Goal: Task Accomplishment & Management: Manage account settings

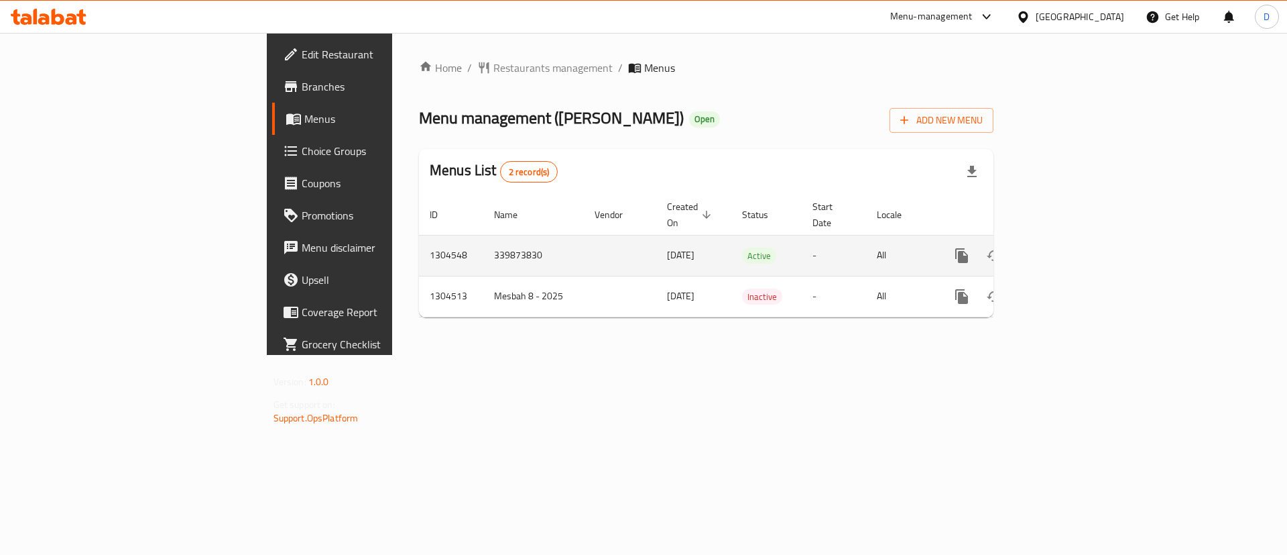
click at [1075, 239] on link "enhanced table" at bounding box center [1059, 255] width 32 height 32
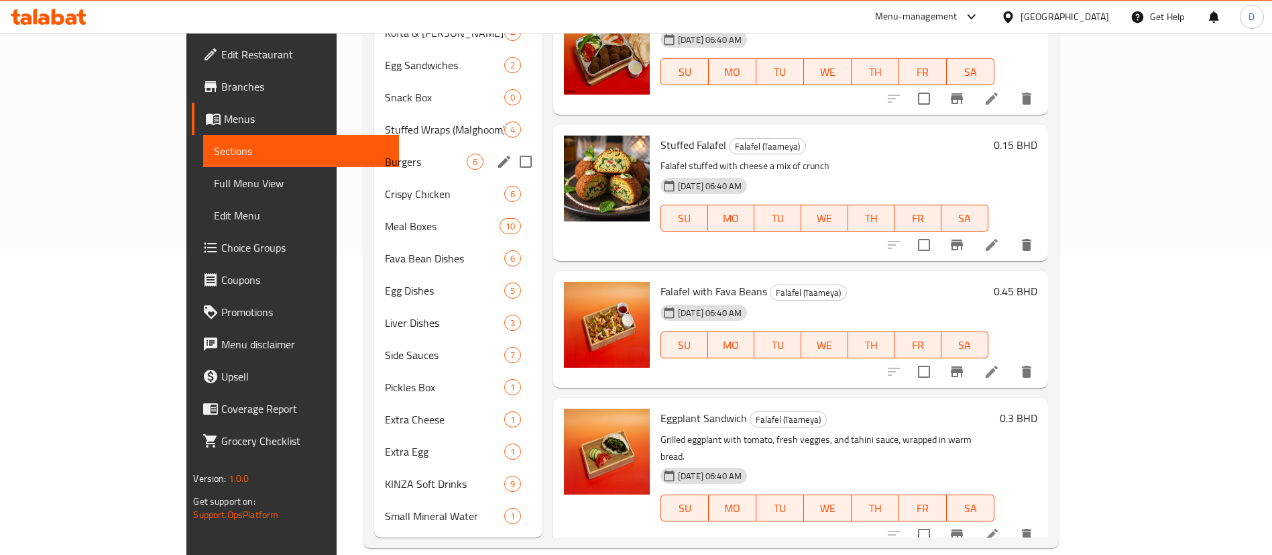
scroll to position [98, 0]
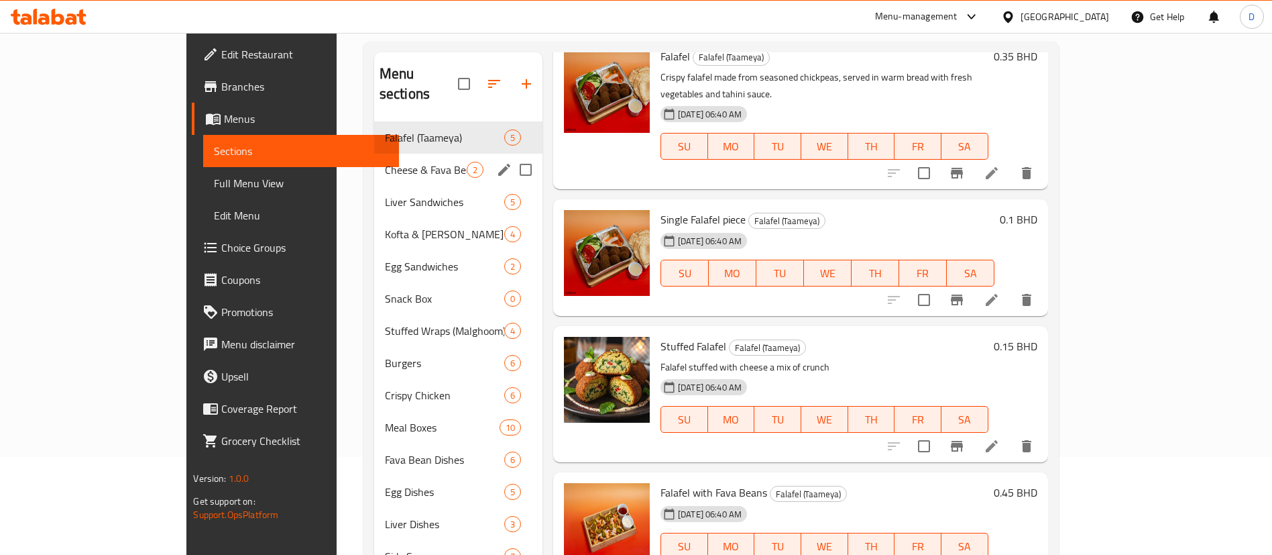
click at [374, 161] on div "Cheese & Fava Beans 2" at bounding box center [458, 170] width 168 height 32
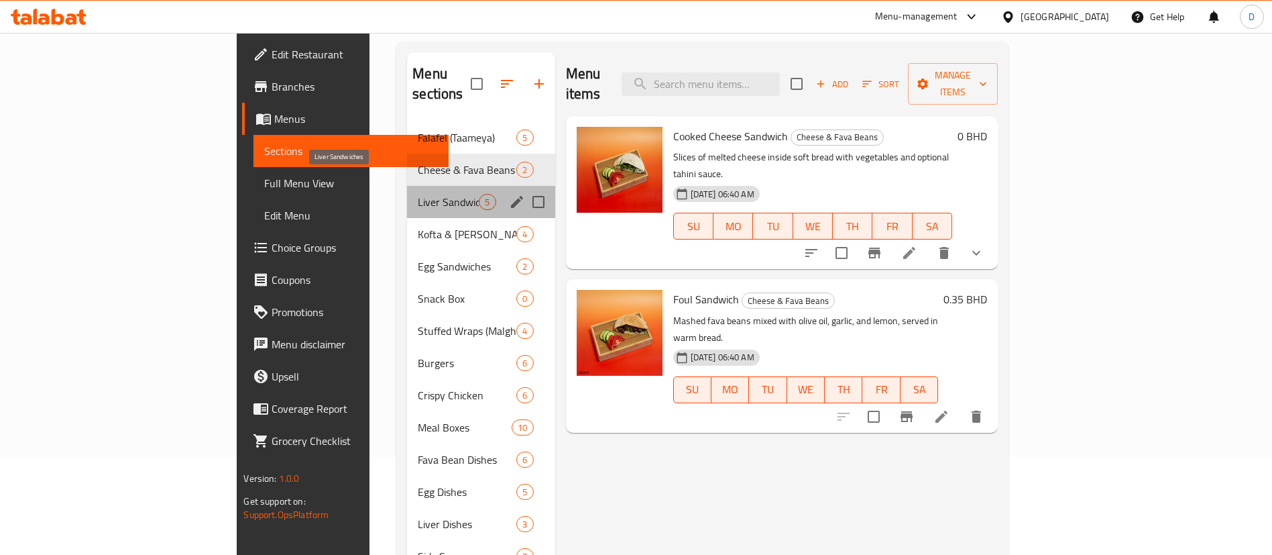
click at [418, 194] on span "Liver Sandwiches" at bounding box center [448, 202] width 61 height 16
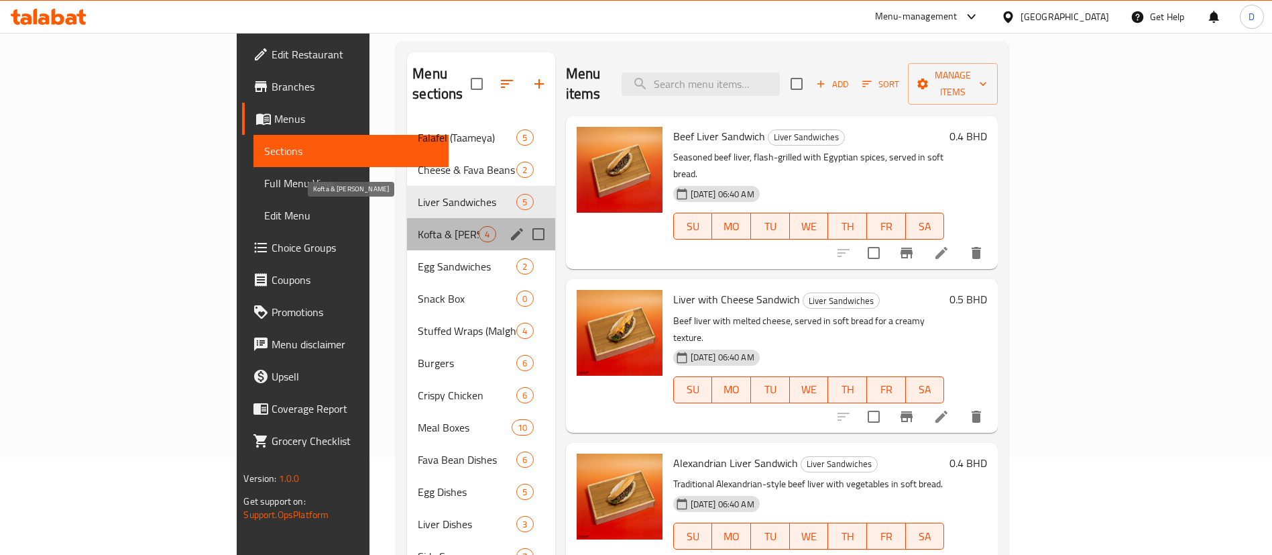
click at [418, 226] on span "Kofta & Hawawshi" at bounding box center [448, 234] width 61 height 16
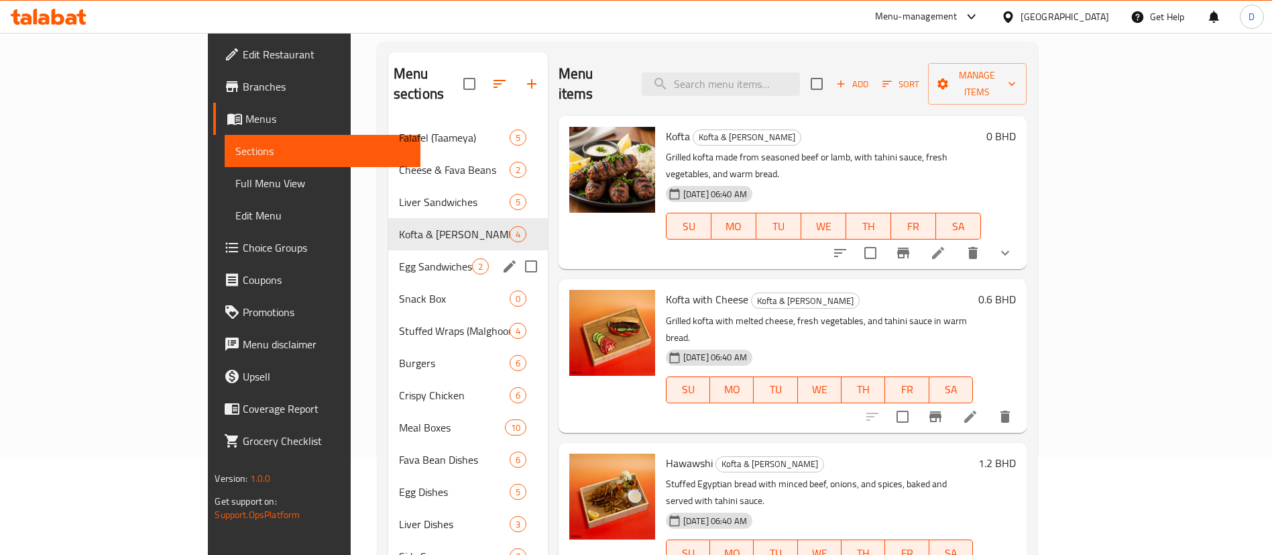
click at [399, 258] on span "Egg Sandwiches" at bounding box center [435, 266] width 73 height 16
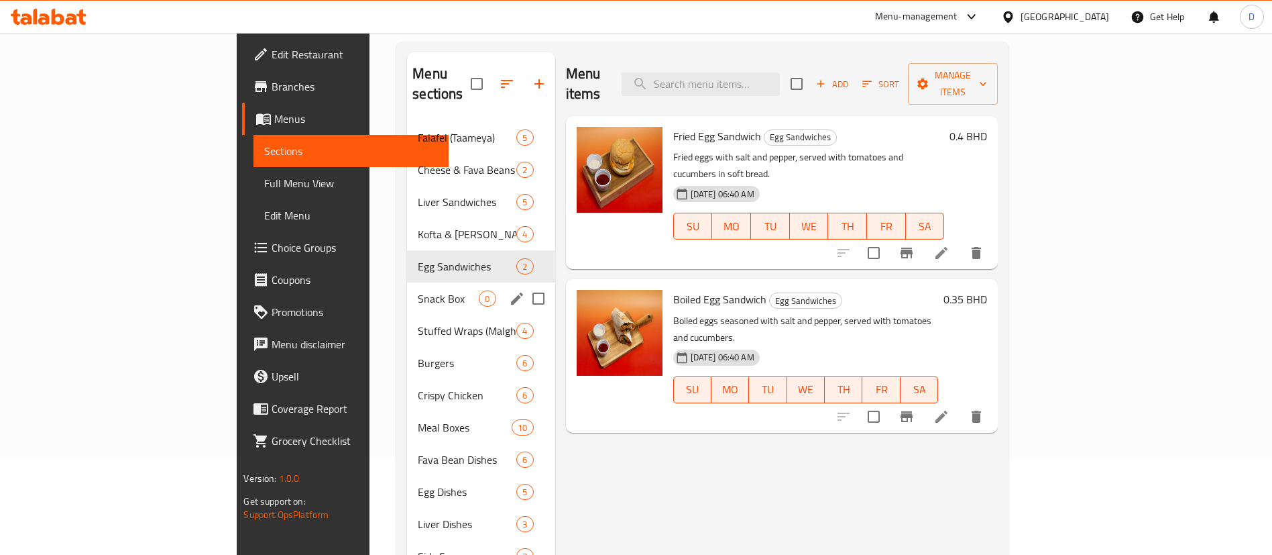
click at [407, 282] on div "Snack Box 0" at bounding box center [481, 298] width 148 height 32
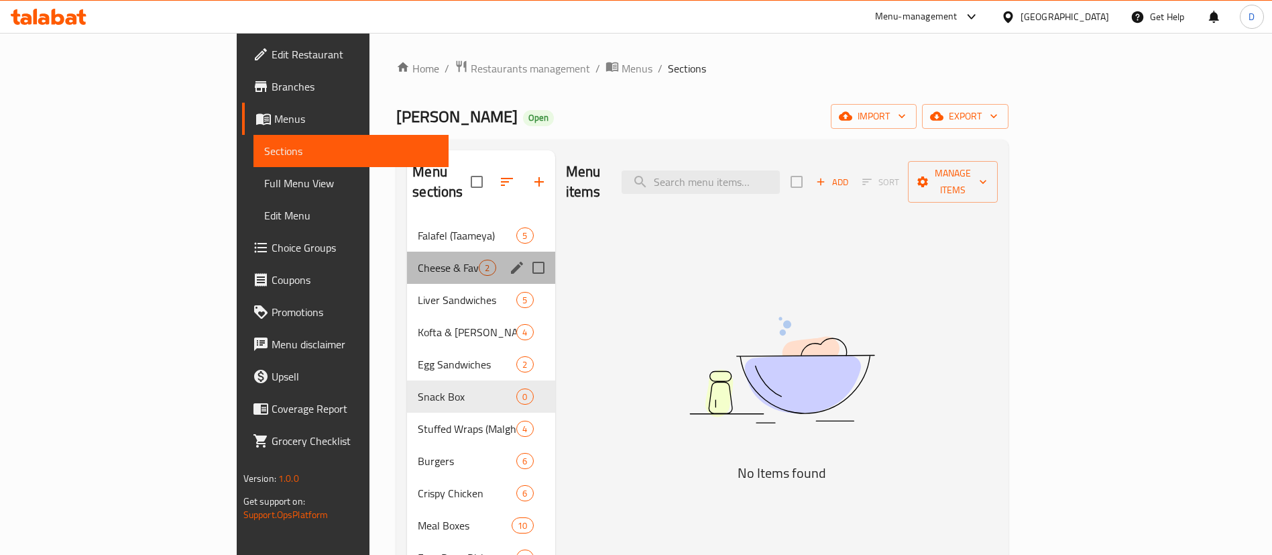
click at [407, 251] on div "Cheese & Fava Beans 2" at bounding box center [481, 267] width 148 height 32
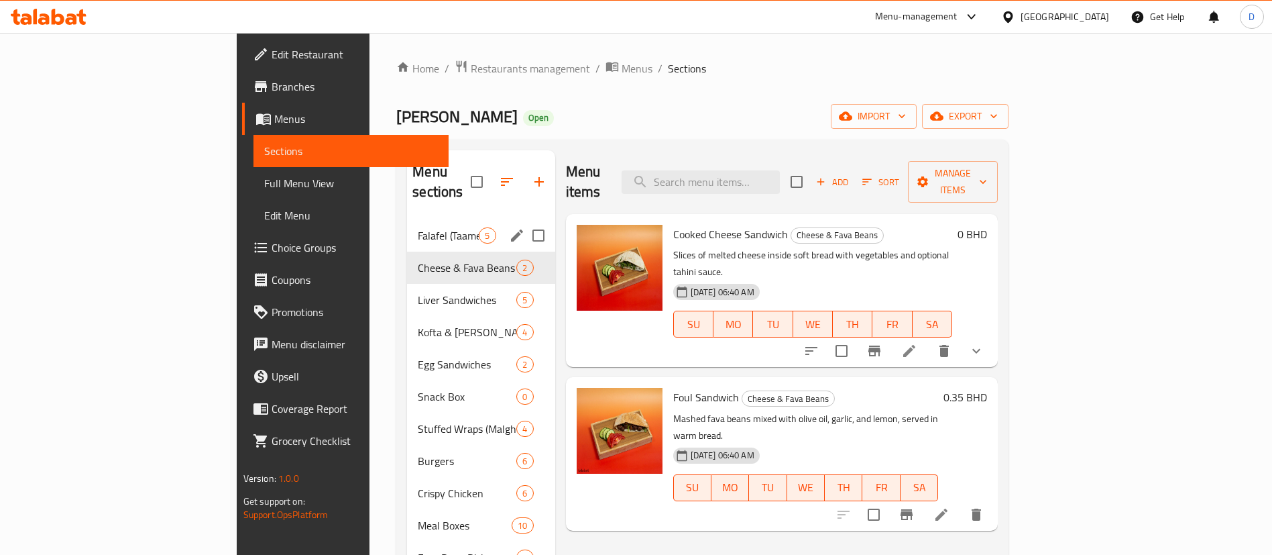
click at [418, 227] on span "Falafel (Taameya)" at bounding box center [448, 235] width 61 height 16
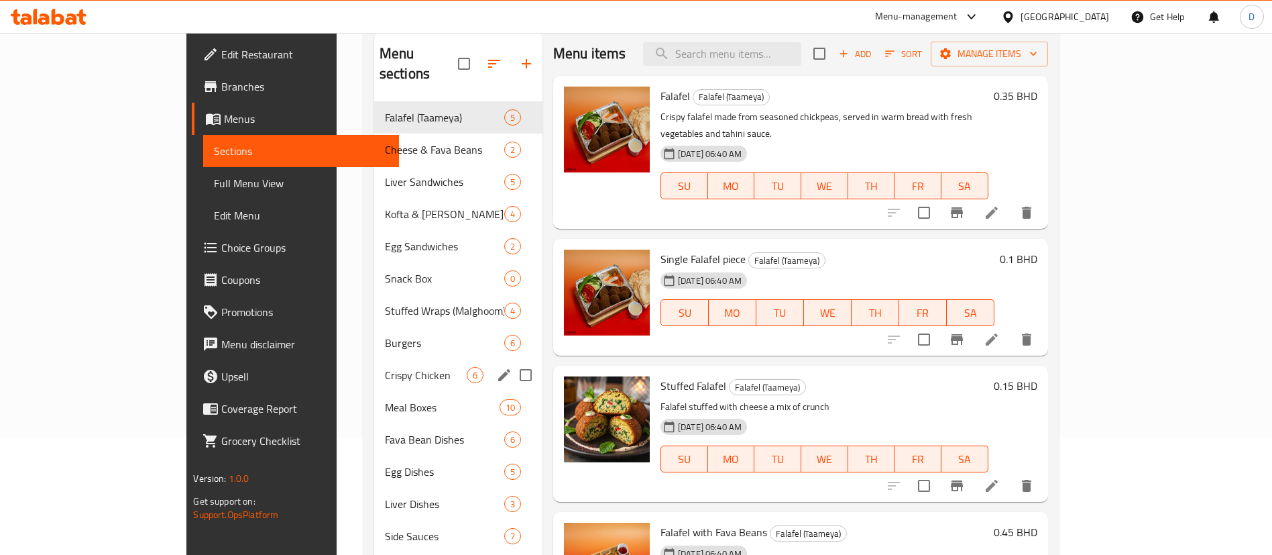
scroll to position [69, 0]
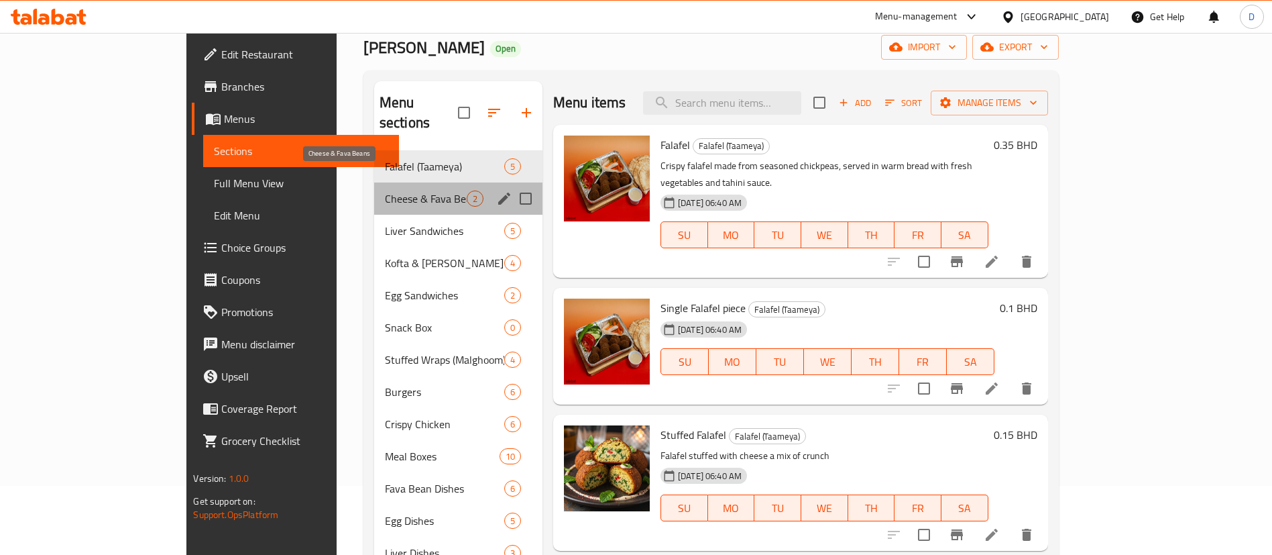
click at [385, 190] on span "Cheese & Fava Beans" at bounding box center [426, 198] width 82 height 16
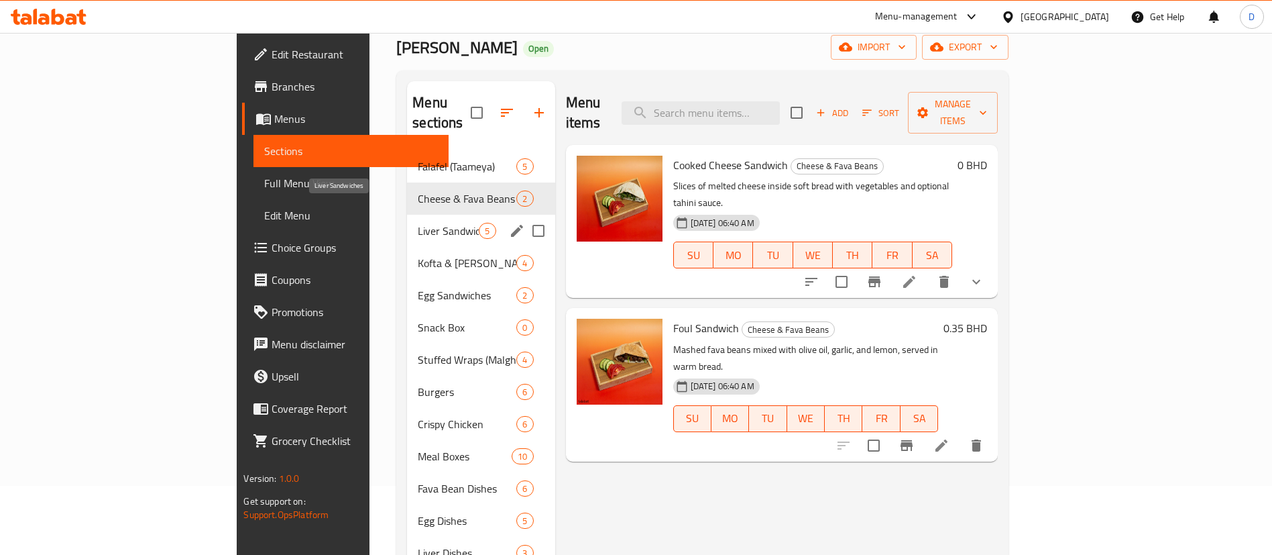
click at [407, 220] on div "Liver Sandwiches 5" at bounding box center [481, 231] width 148 height 32
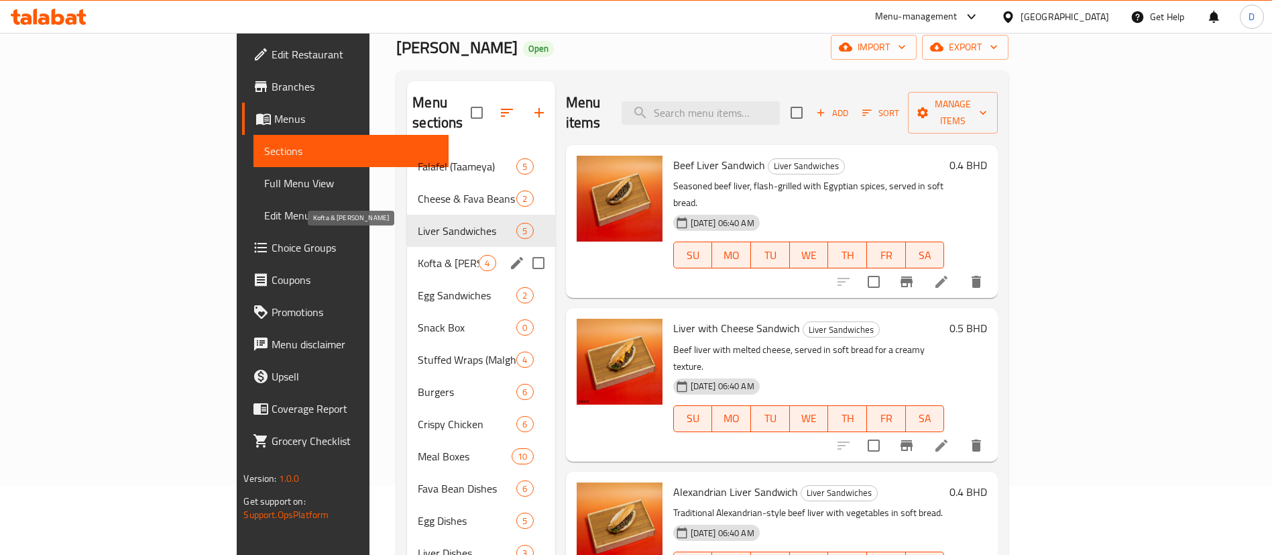
click at [407, 279] on div "Egg Sandwiches 2" at bounding box center [481, 295] width 148 height 32
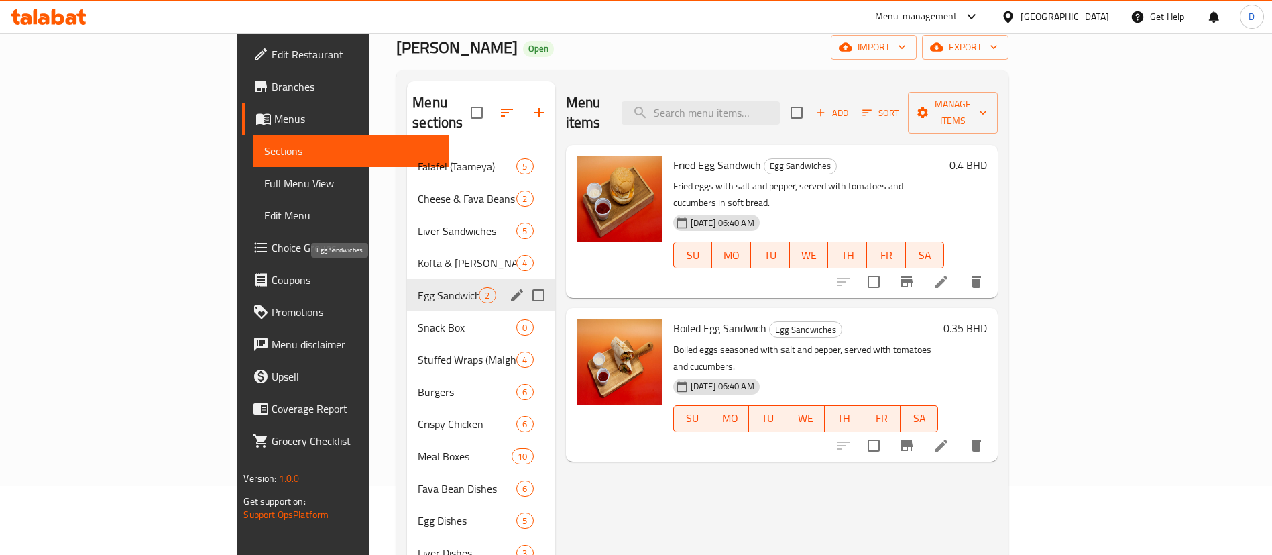
click at [418, 287] on span "Egg Sandwiches" at bounding box center [448, 295] width 61 height 16
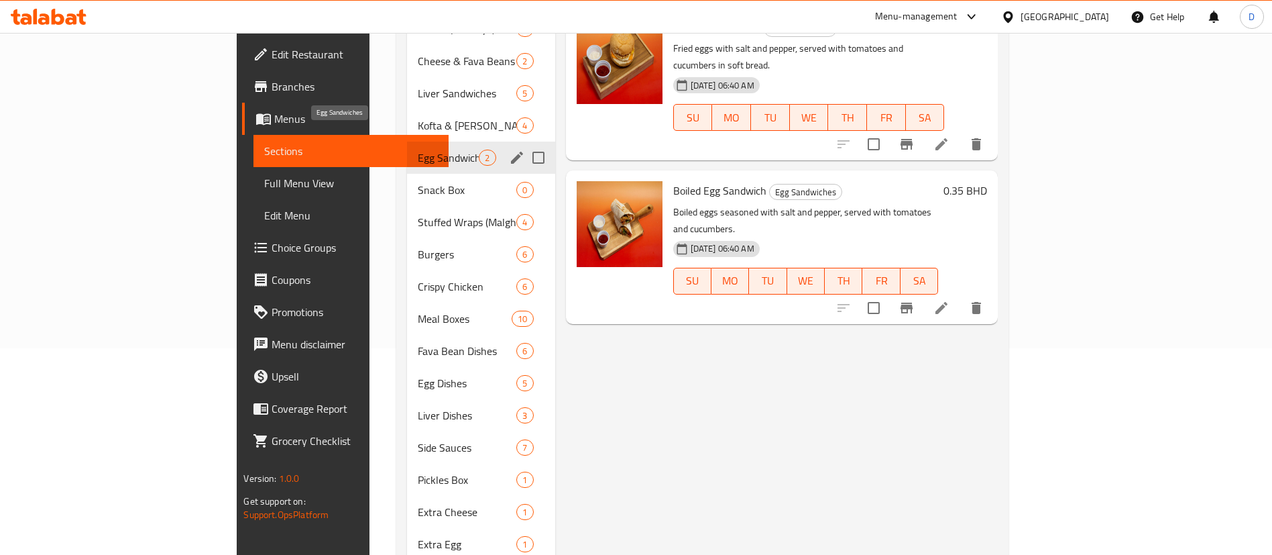
scroll to position [224, 0]
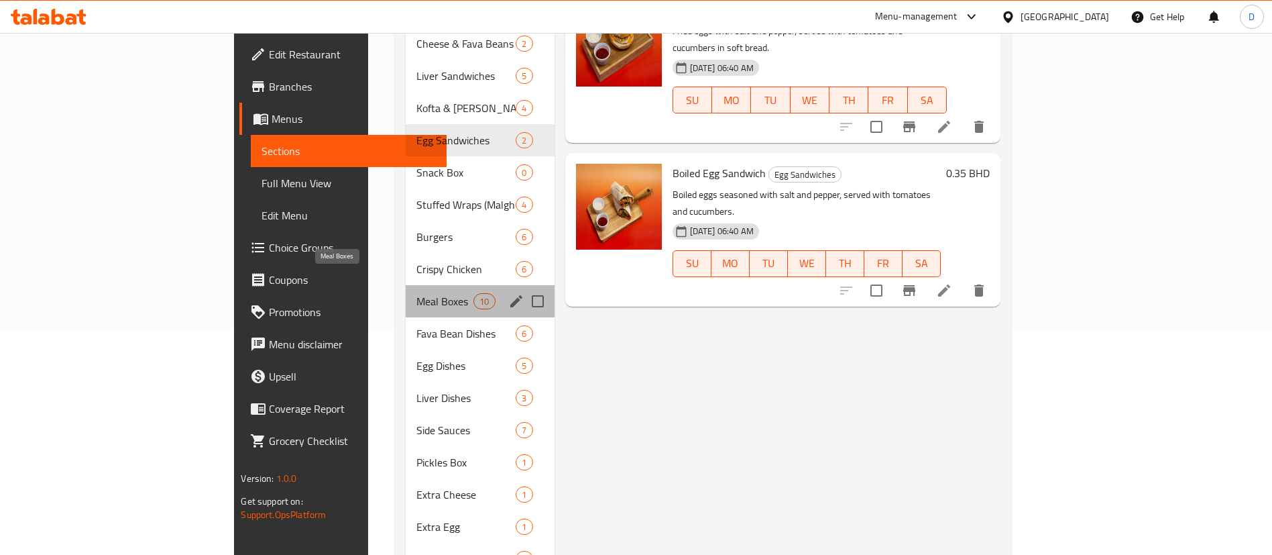
click at [416, 293] on span "Meal Boxes" at bounding box center [444, 301] width 57 height 16
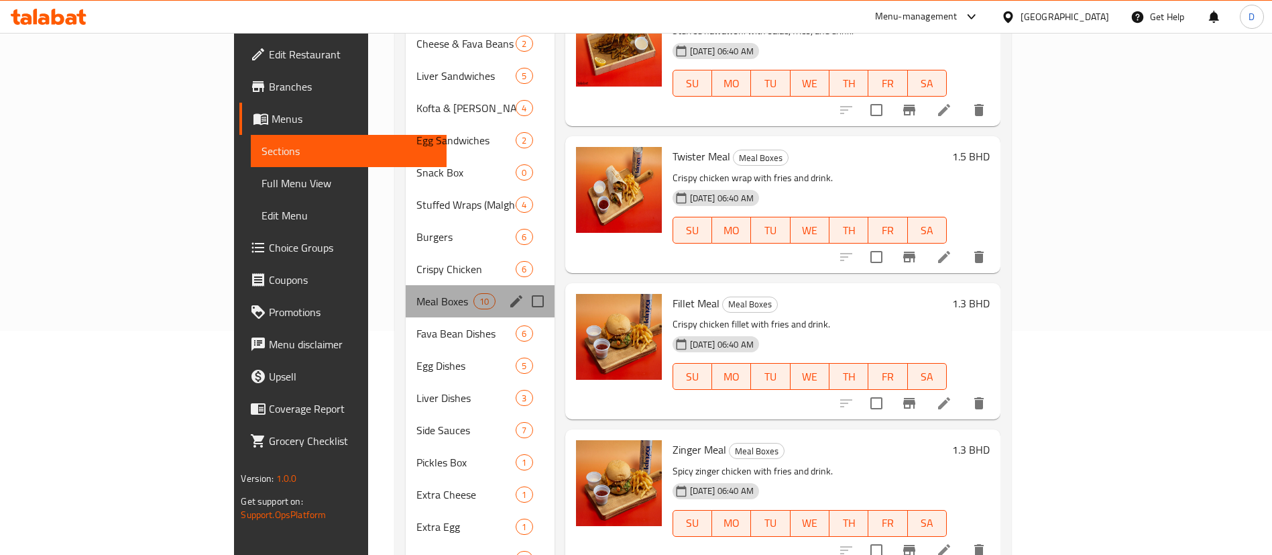
click at [406, 285] on div "Meal Boxes 10" at bounding box center [480, 301] width 149 height 32
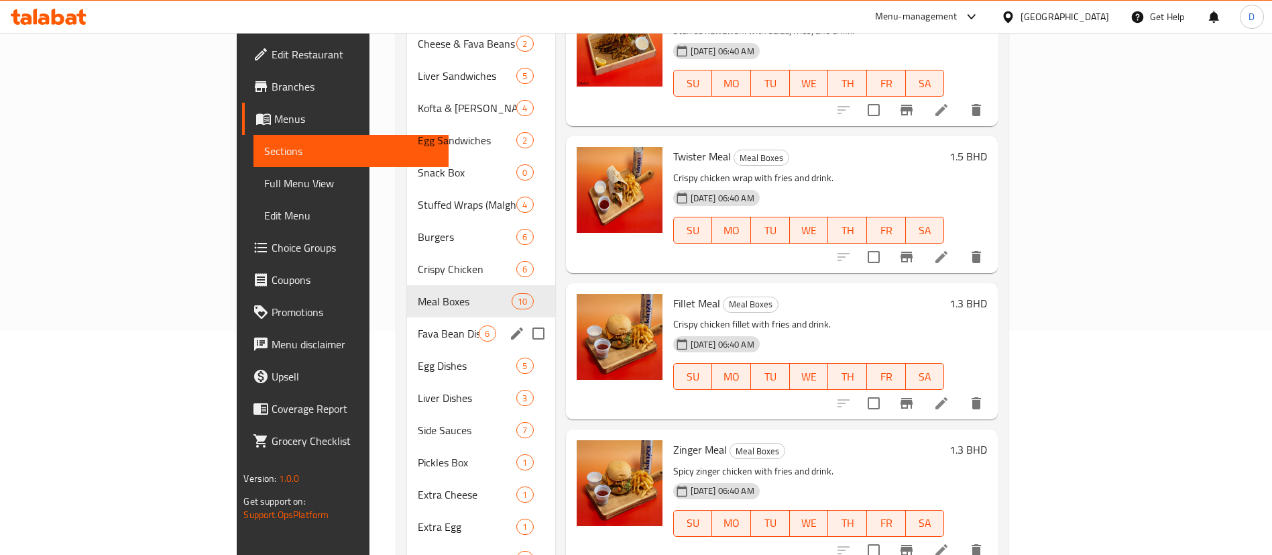
click at [418, 325] on span "Fava Bean Dishes" at bounding box center [448, 333] width 61 height 16
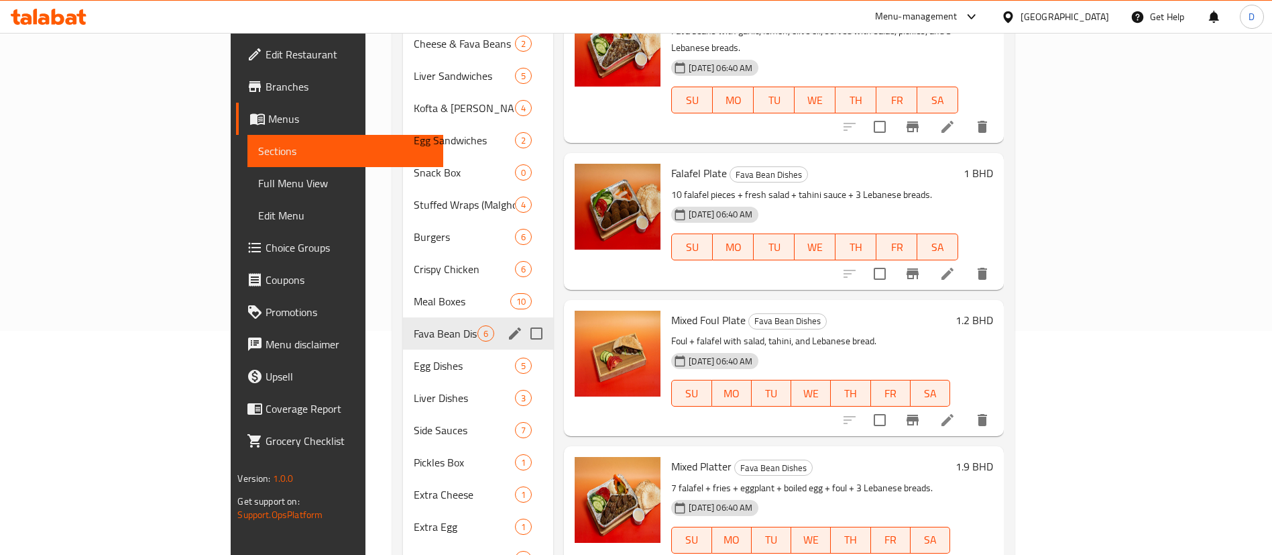
click at [403, 349] on div "Egg Dishes 5" at bounding box center [478, 365] width 150 height 32
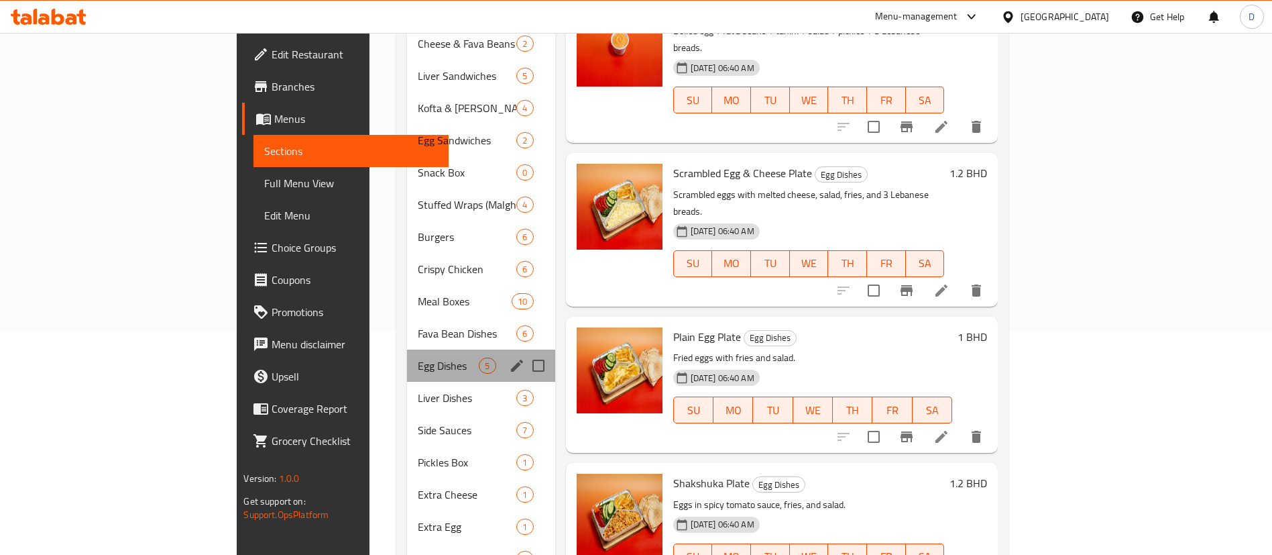
click at [407, 360] on div "Egg Dishes 5" at bounding box center [481, 365] width 148 height 32
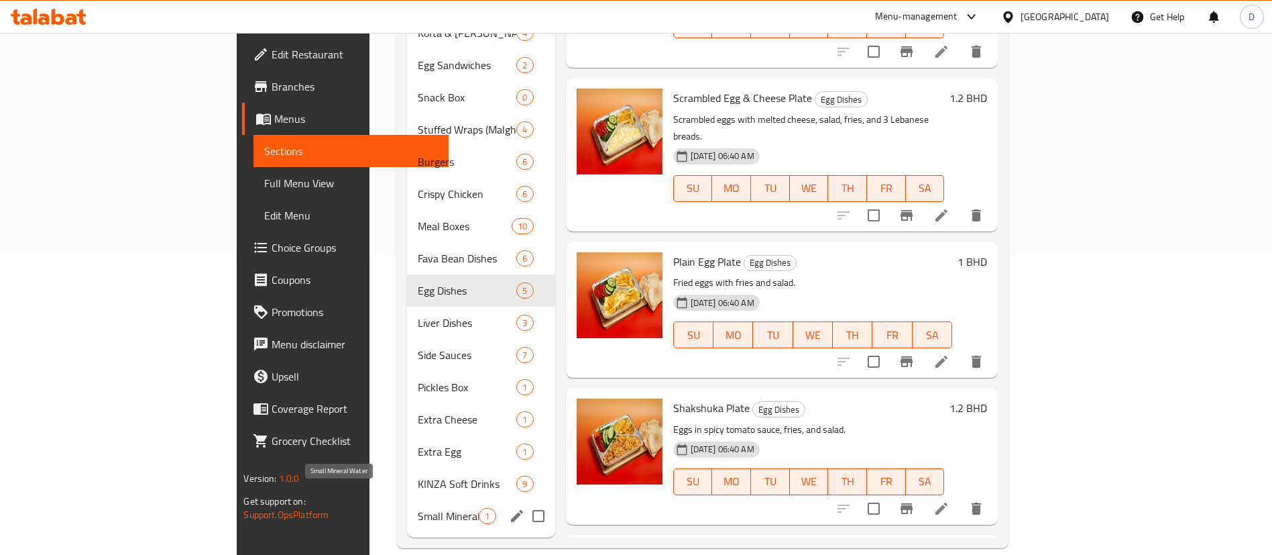
click at [418, 508] on span "Small Mineral Water" at bounding box center [448, 516] width 61 height 16
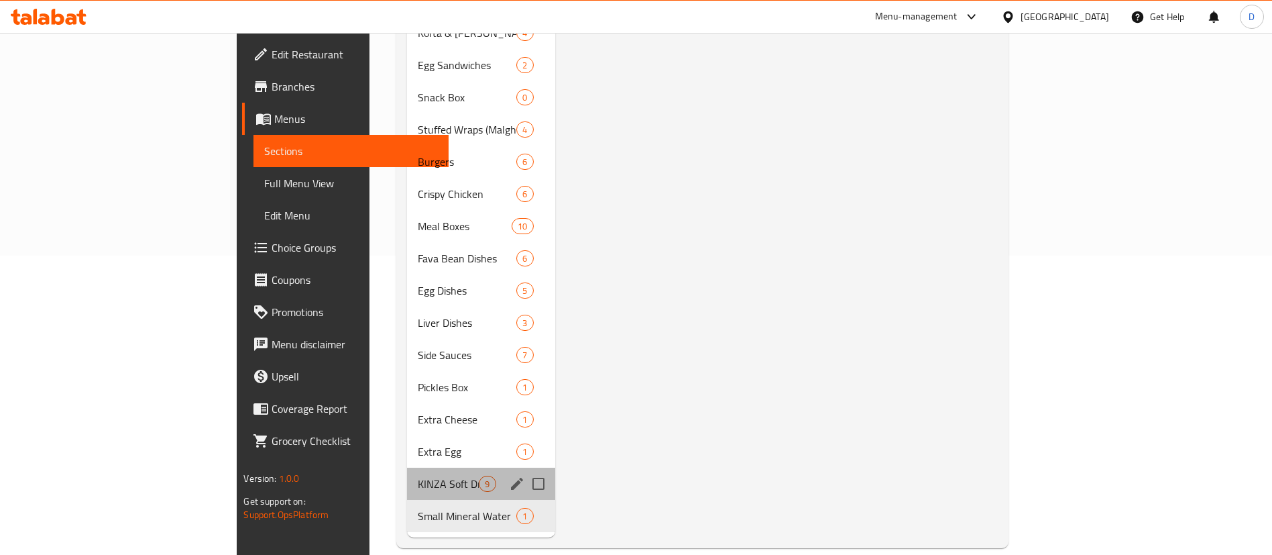
click at [407, 467] on div "KINZA Soft Drinks 9" at bounding box center [481, 483] width 148 height 32
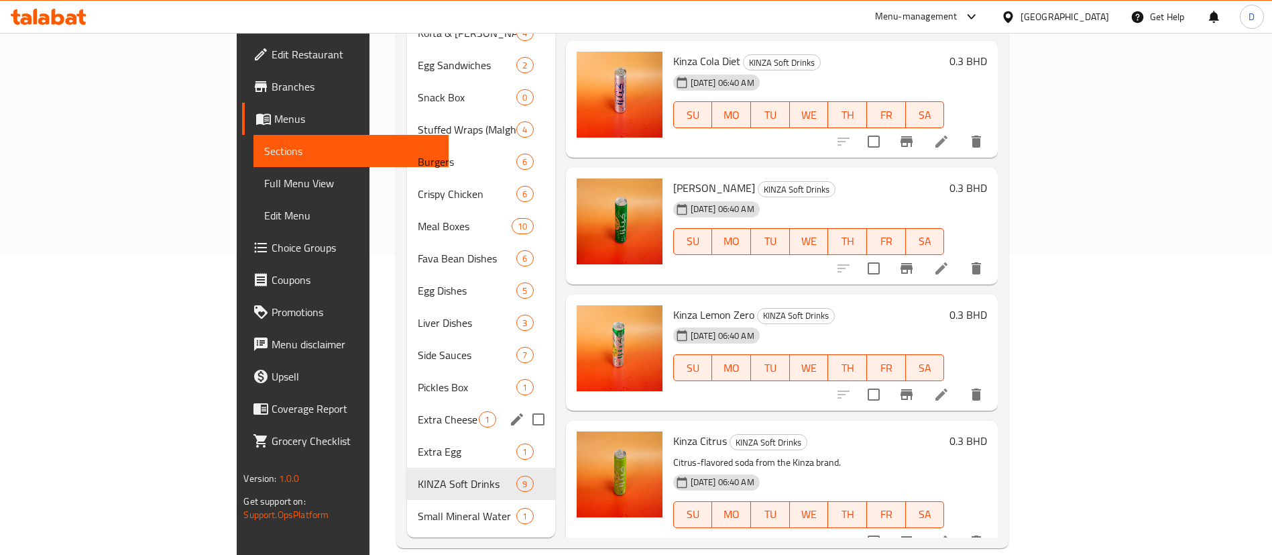
click at [407, 412] on div "Extra Cheese 1" at bounding box center [481, 419] width 148 height 32
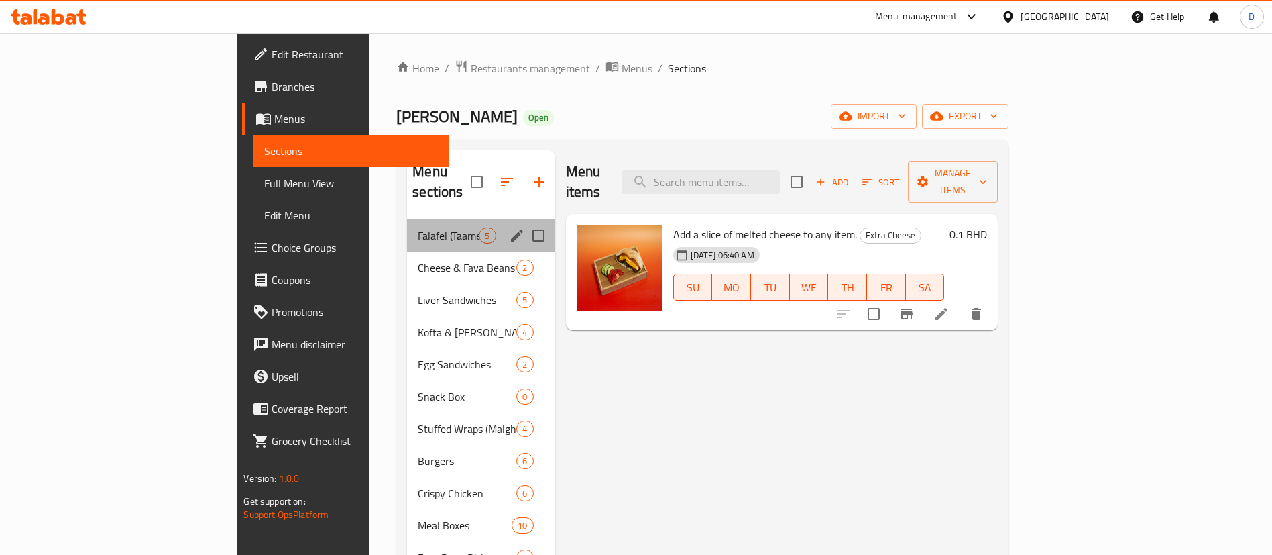
click at [407, 219] on div "Falafel (Taameya) 5" at bounding box center [481, 235] width 148 height 32
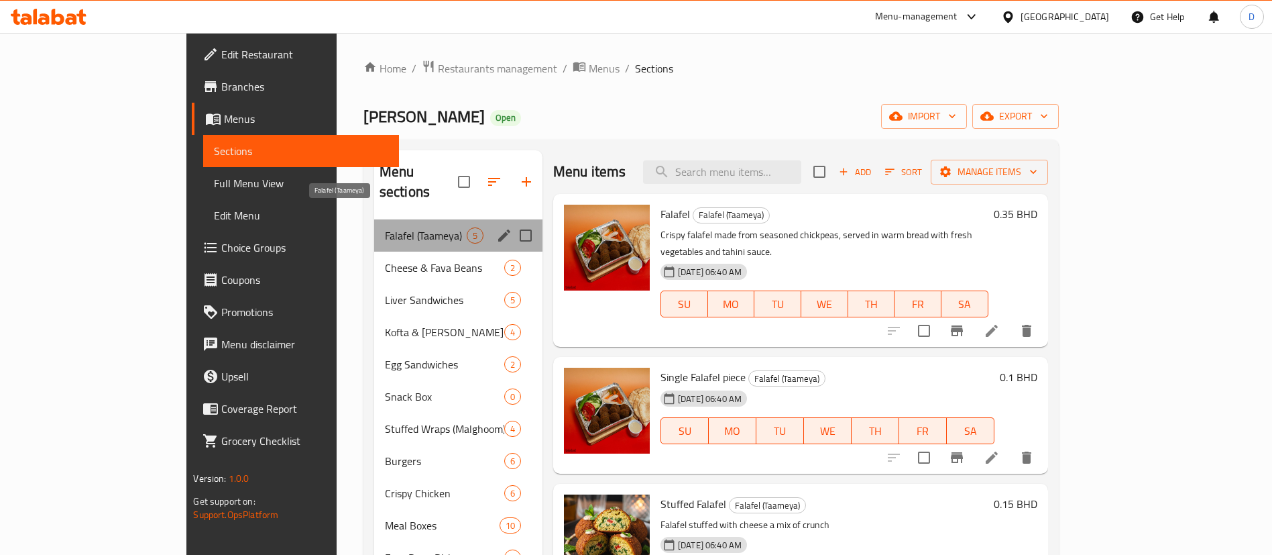
click at [392, 227] on span "Falafel (Taameya)" at bounding box center [426, 235] width 82 height 16
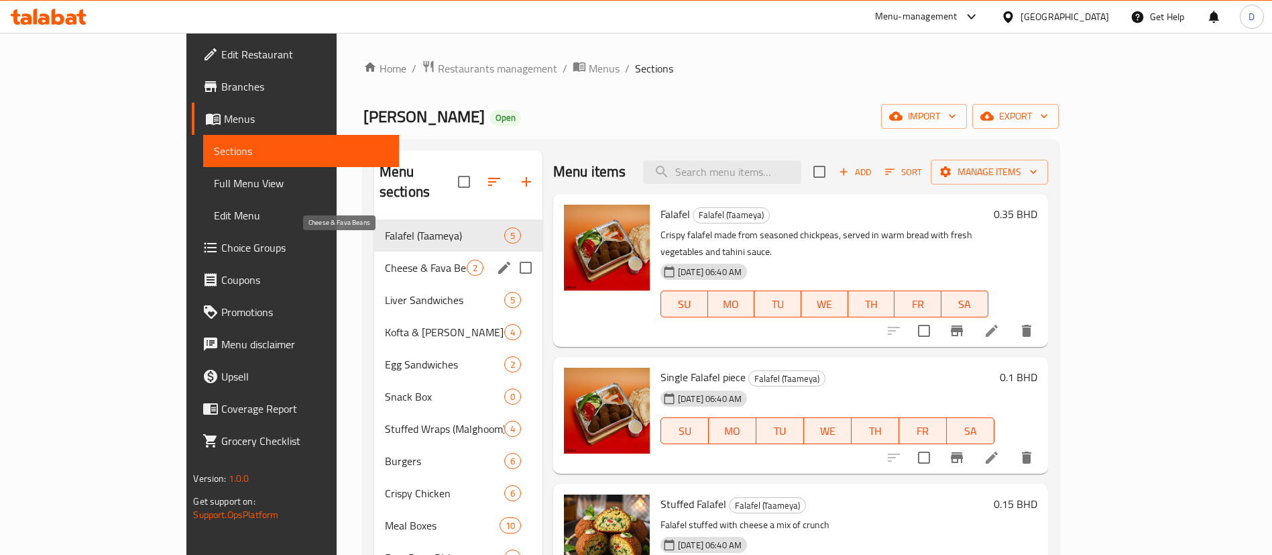
click at [390, 259] on span "Cheese & Fava Beans" at bounding box center [426, 267] width 82 height 16
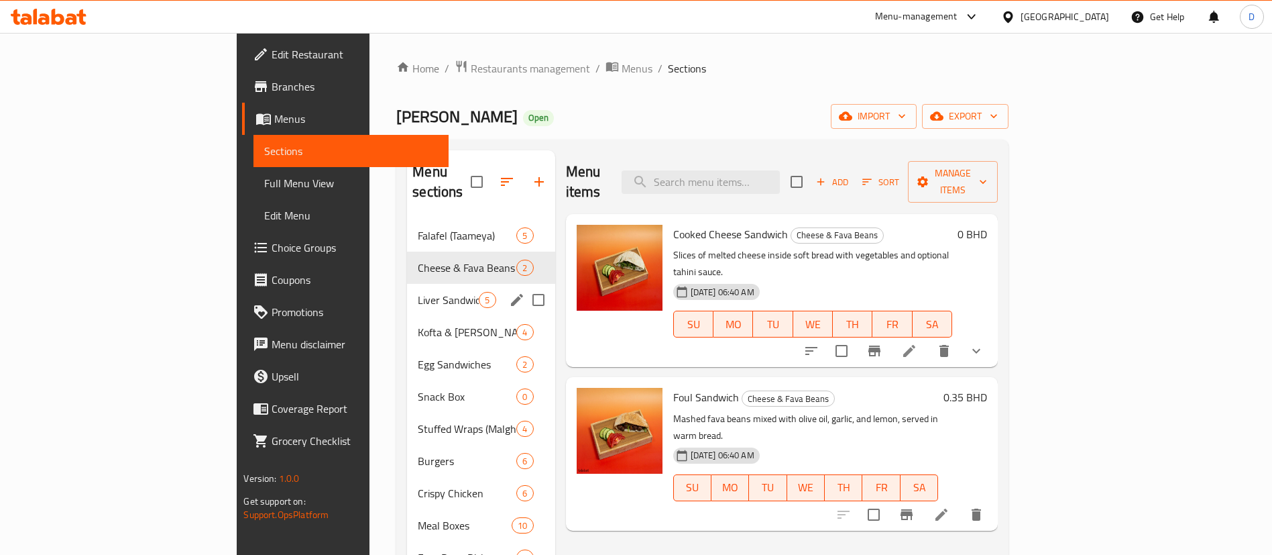
click at [407, 292] on div "Liver Sandwiches 5" at bounding box center [481, 300] width 148 height 32
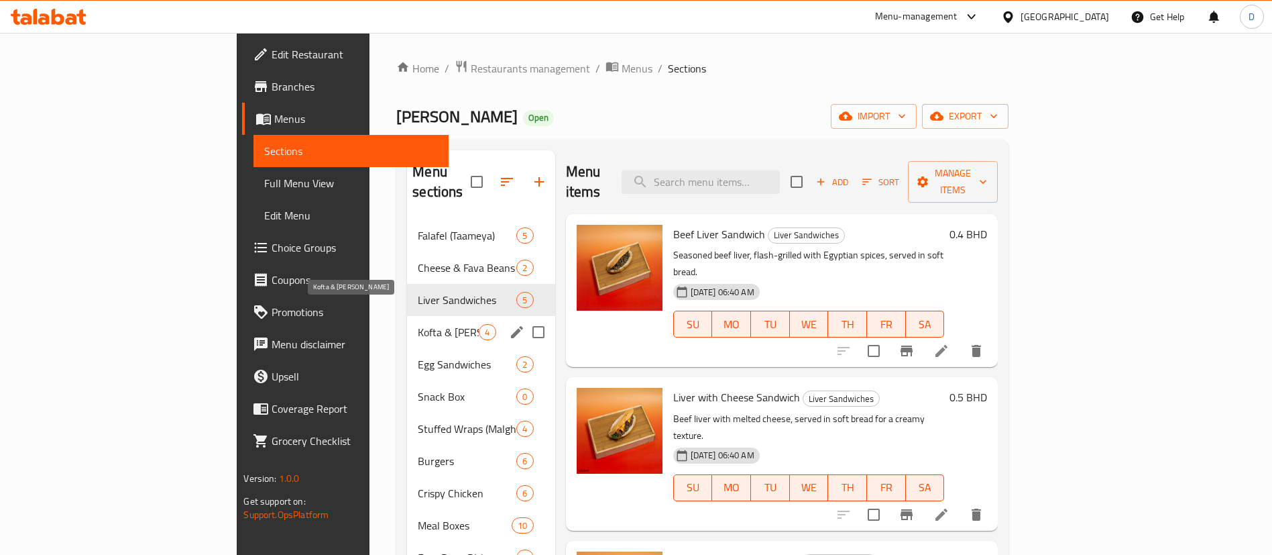
drag, startPoint x: 375, startPoint y: 318, endPoint x: 324, endPoint y: 198, distance: 131.0
click at [407, 214] on nav "Falafel (Taameya) 5 Cheese & Fava Beans 2 Liver Sandwiches 5 Kofta & Hawawshi 4…" at bounding box center [481, 525] width 148 height 622
click at [418, 227] on span "Falafel (Taameya)" at bounding box center [448, 235] width 61 height 16
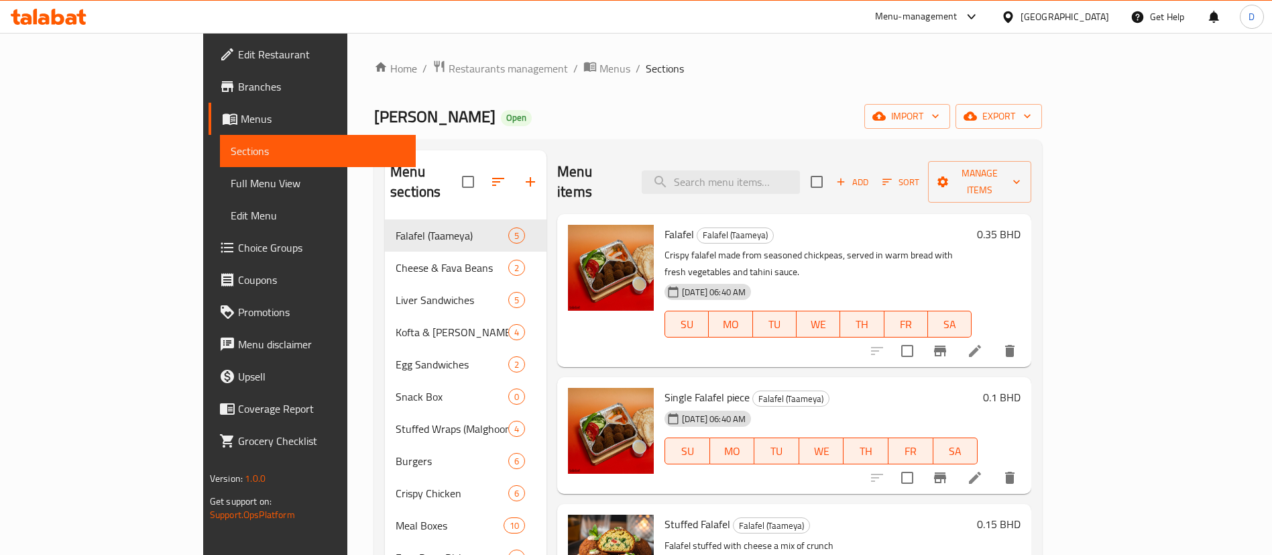
click at [388, 79] on div "Home / Restaurants management / Menus / Sections Al Bashawish Open import expor…" at bounding box center [708, 453] width 668 height 787
click at [378, 79] on div "Home / Restaurants management / Menus / Sections Al Bashawish Open import expor…" at bounding box center [708, 453] width 668 height 787
click at [449, 74] on span "Restaurants management" at bounding box center [508, 68] width 119 height 16
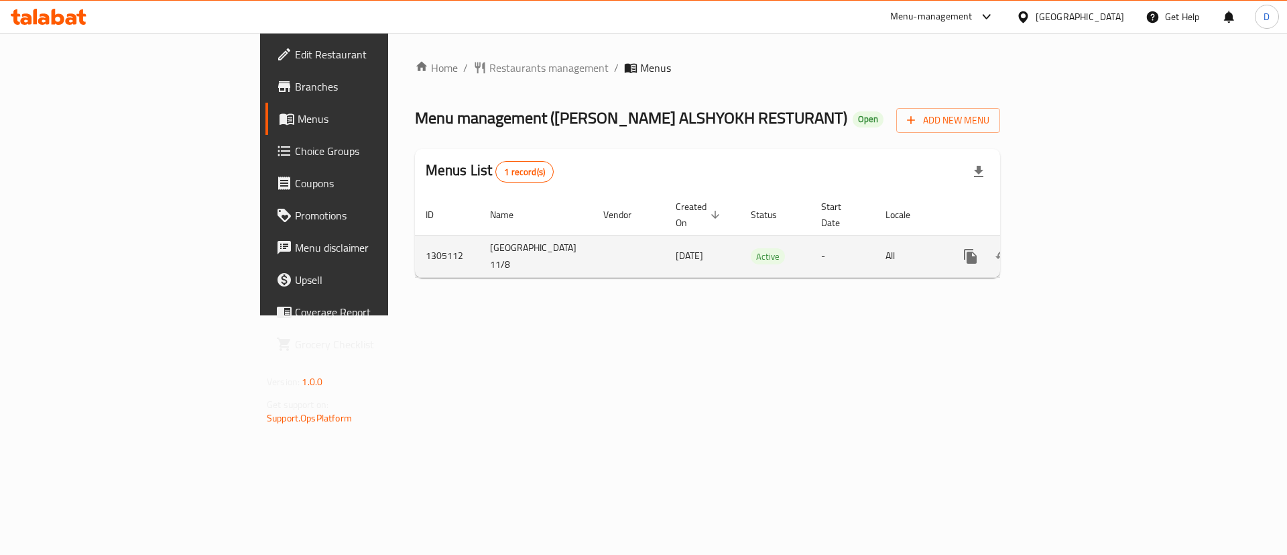
click at [1076, 248] on icon "enhanced table" at bounding box center [1067, 256] width 16 height 16
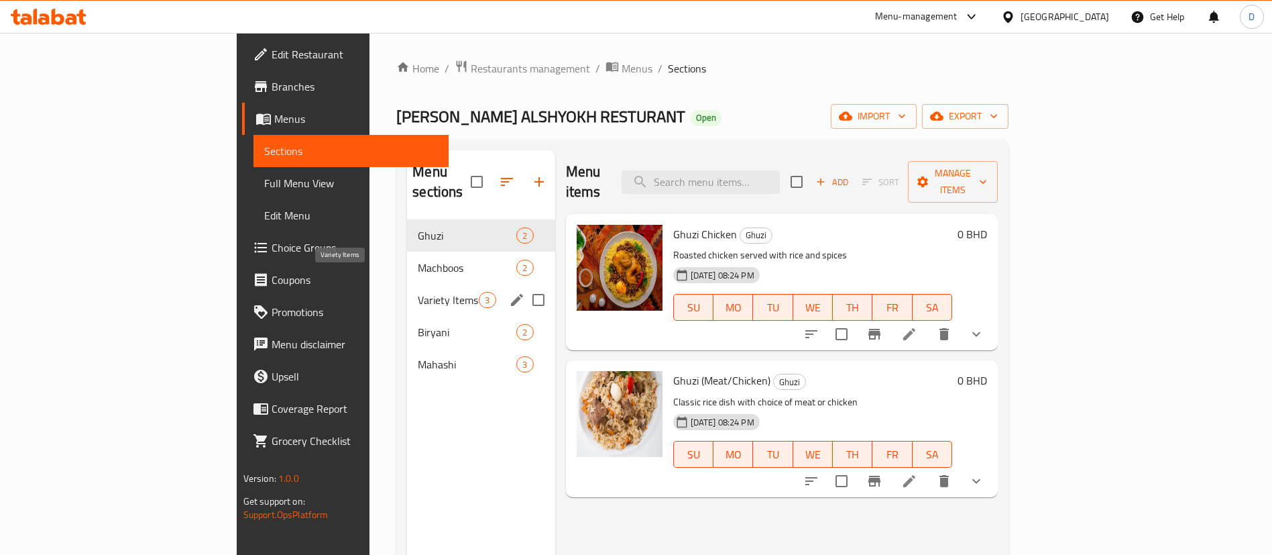
click at [418, 292] on span "Variety Items" at bounding box center [448, 300] width 61 height 16
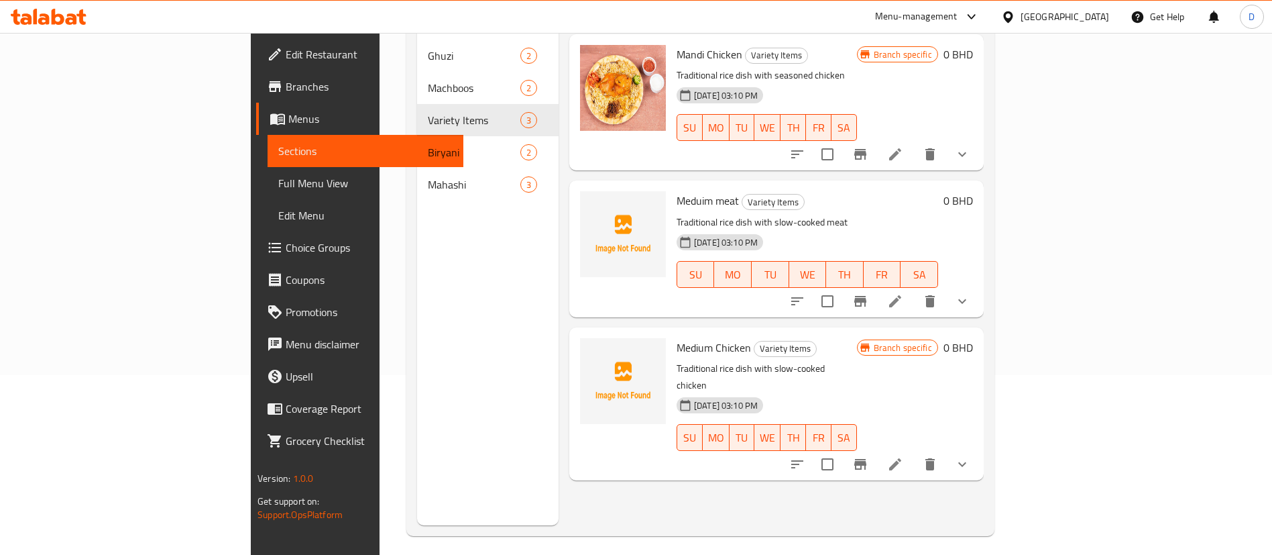
scroll to position [188, 0]
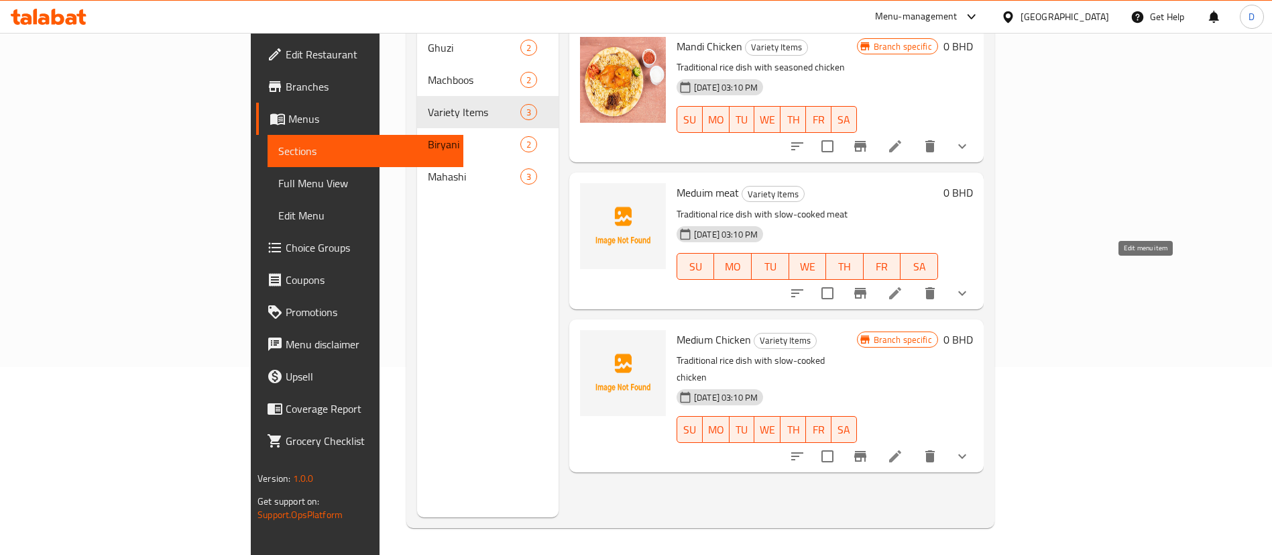
click at [901, 287] on icon at bounding box center [895, 293] width 12 height 12
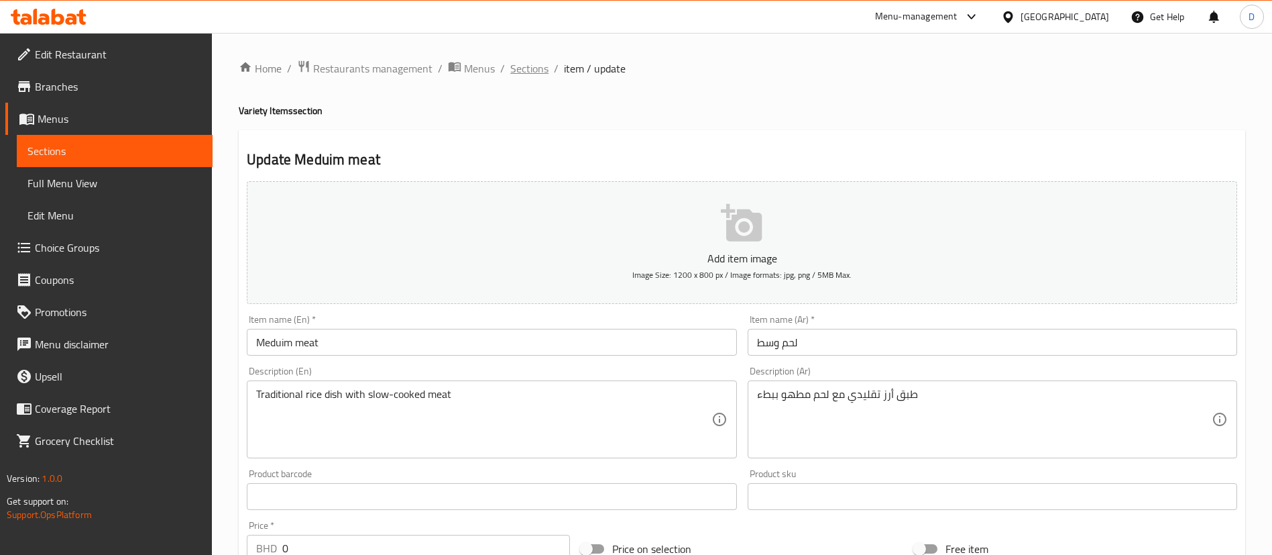
click at [535, 70] on span "Sections" at bounding box center [529, 68] width 38 height 16
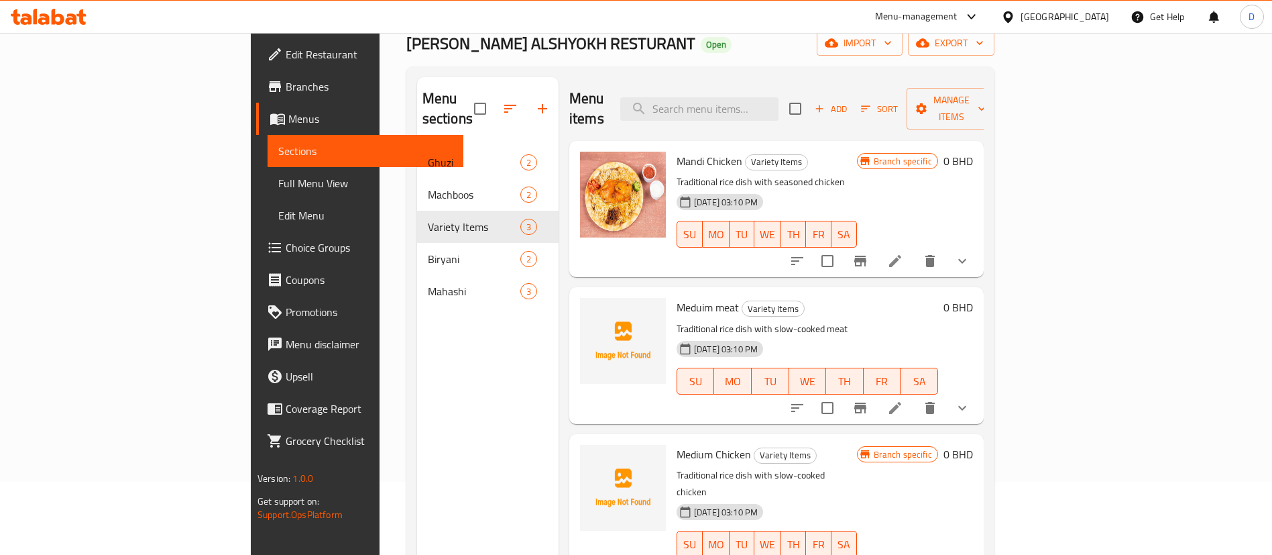
scroll to position [101, 0]
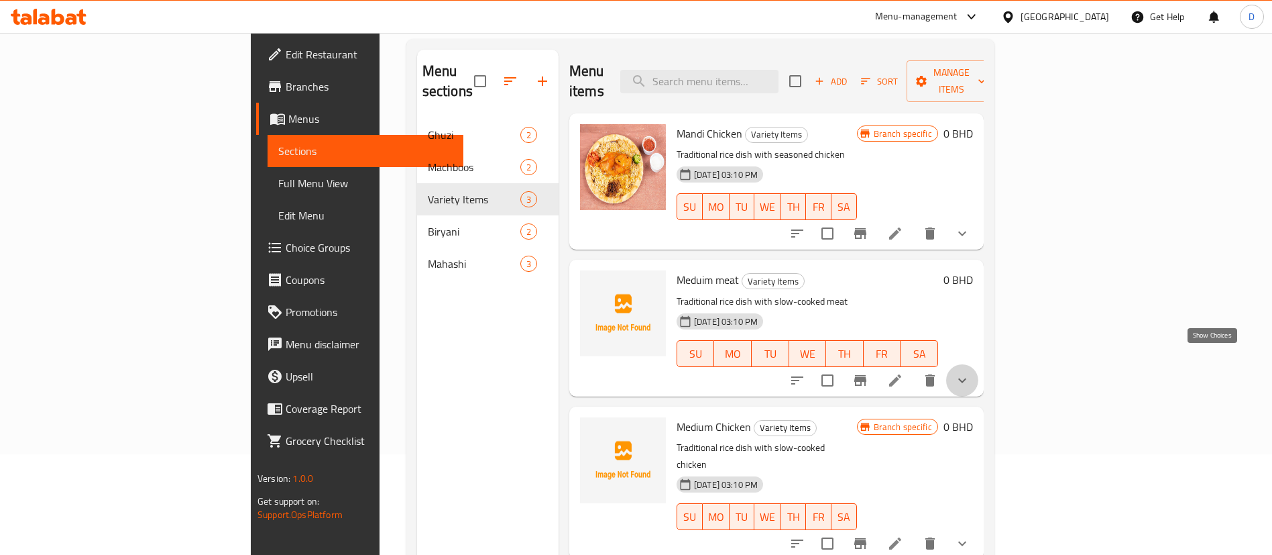
click at [970, 372] on icon "show more" at bounding box center [962, 380] width 16 height 16
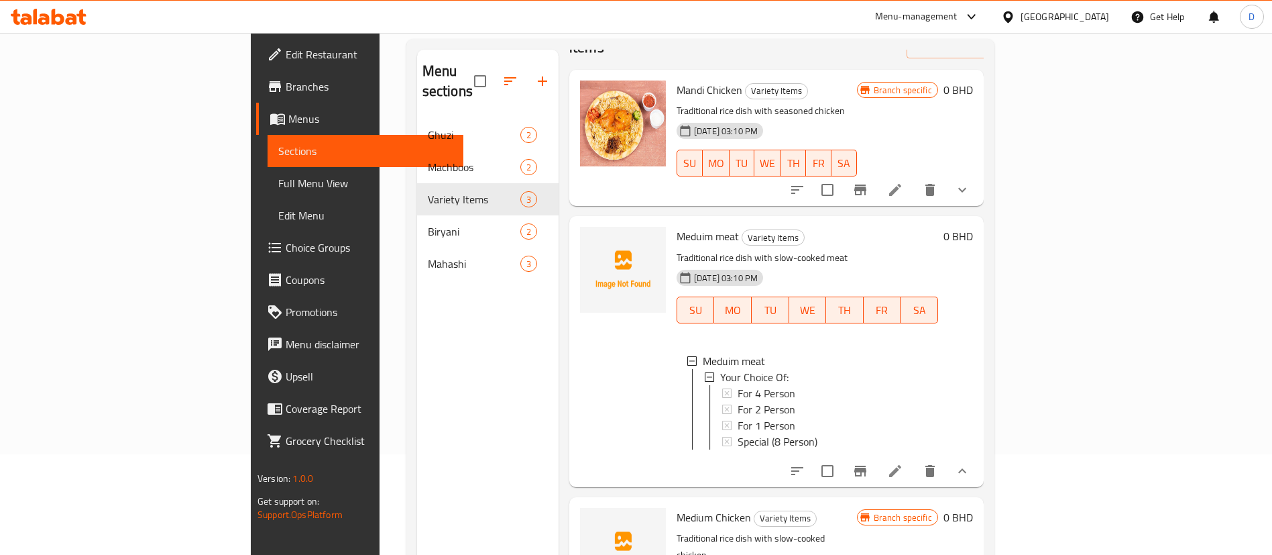
scroll to position [68, 0]
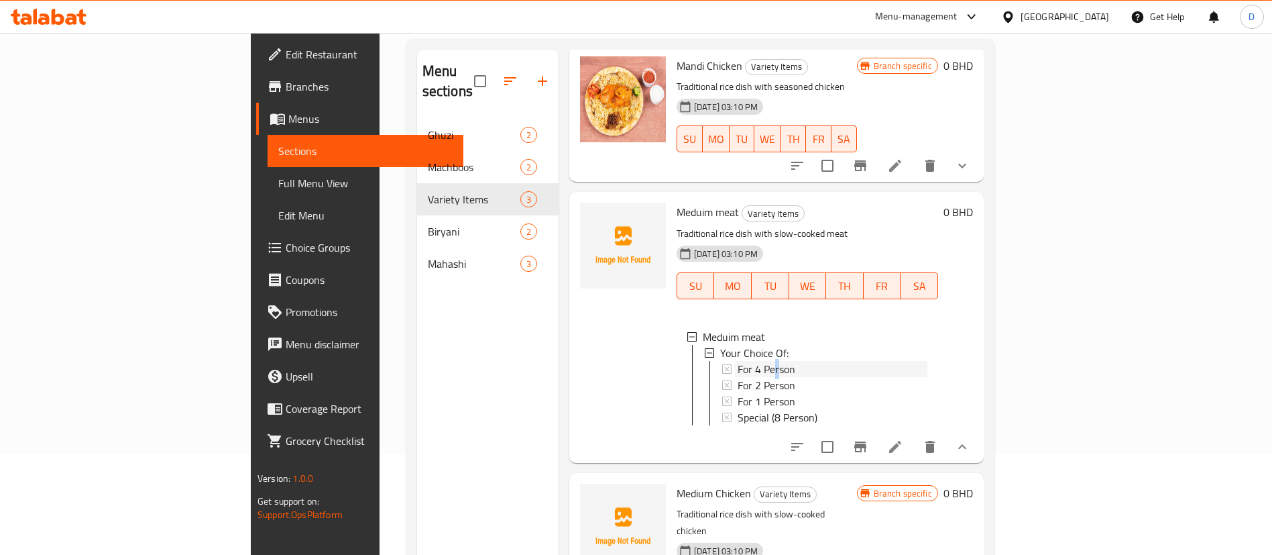
drag, startPoint x: 715, startPoint y: 350, endPoint x: 701, endPoint y: 349, distance: 14.1
click at [738, 361] on span "For 4 Person" at bounding box center [767, 369] width 58 height 16
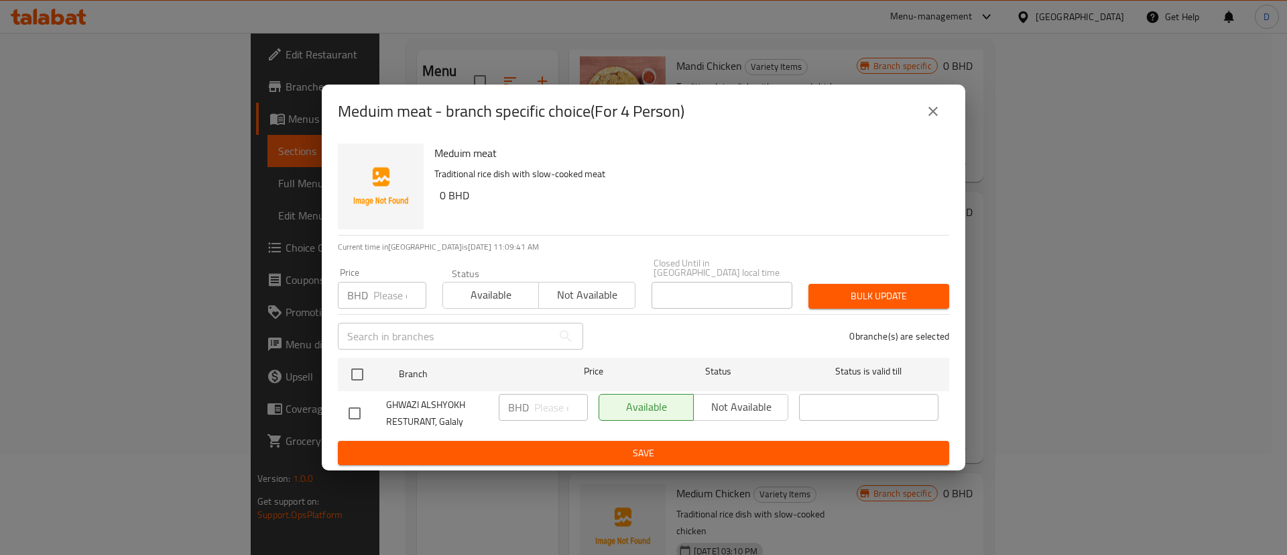
click at [925, 108] on icon "close" at bounding box center [933, 111] width 16 height 16
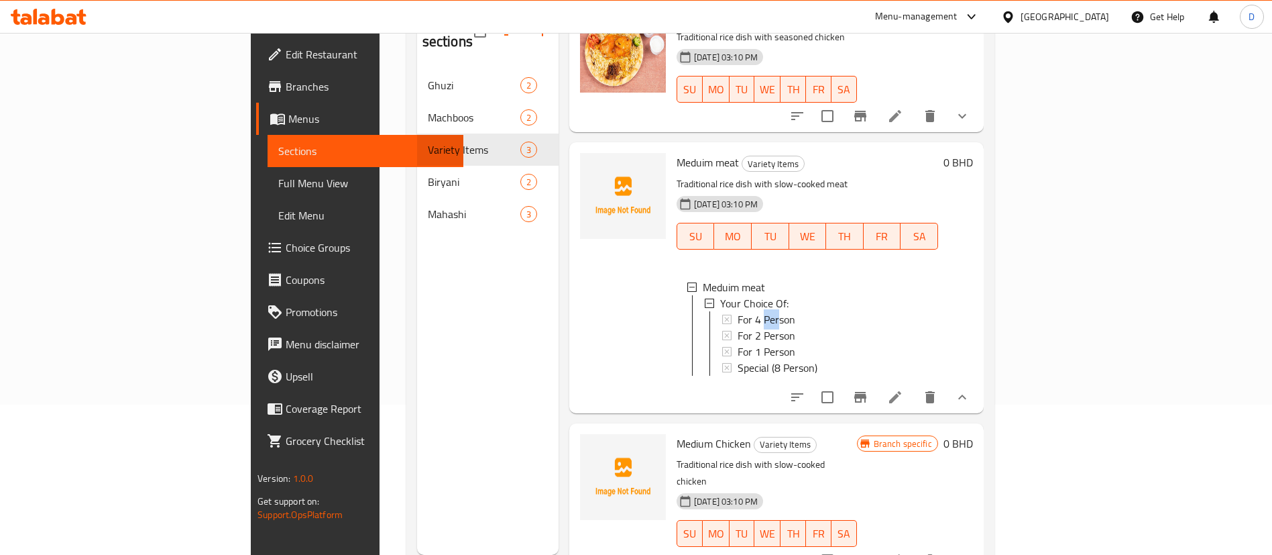
scroll to position [188, 0]
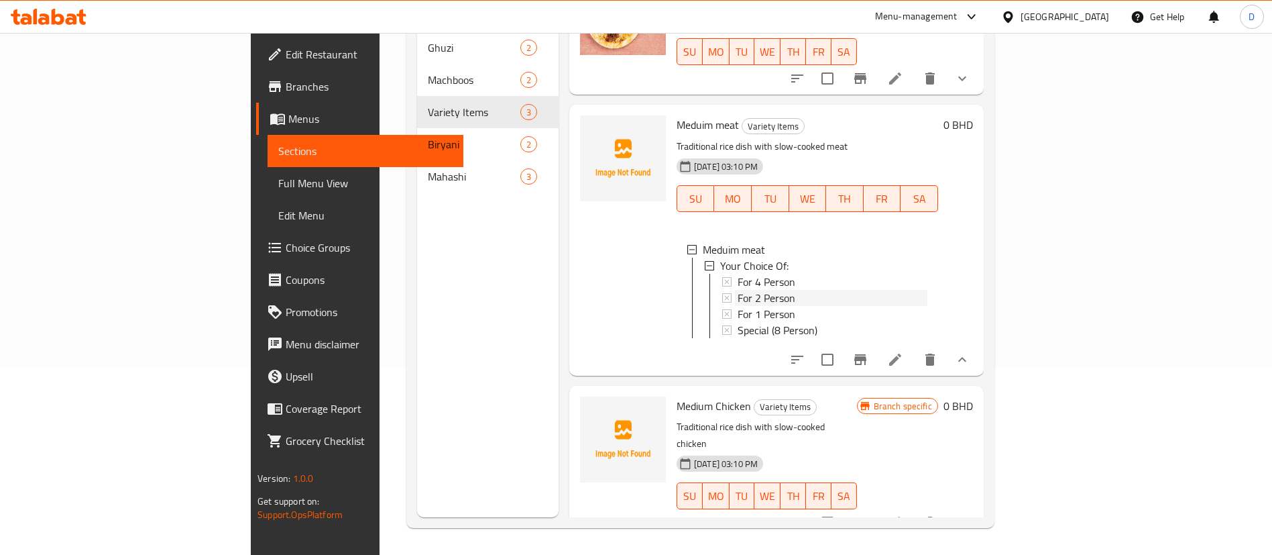
click at [738, 290] on span "For 2 Person" at bounding box center [767, 298] width 58 height 16
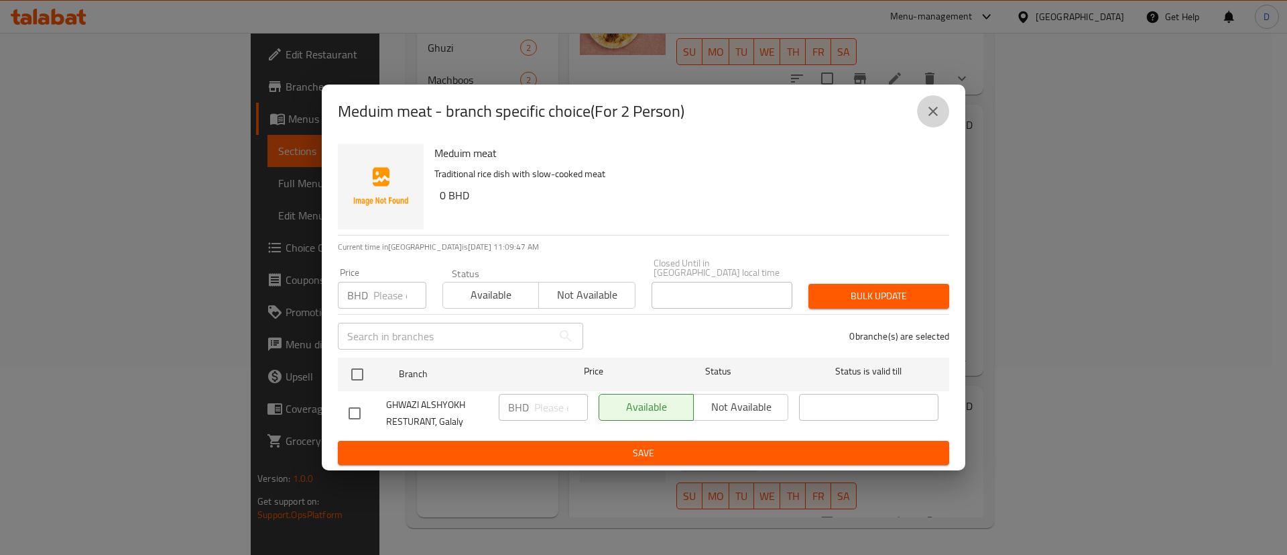
drag, startPoint x: 933, startPoint y: 111, endPoint x: 789, endPoint y: 199, distance: 168.2
click at [929, 116] on icon "close" at bounding box center [933, 111] width 16 height 16
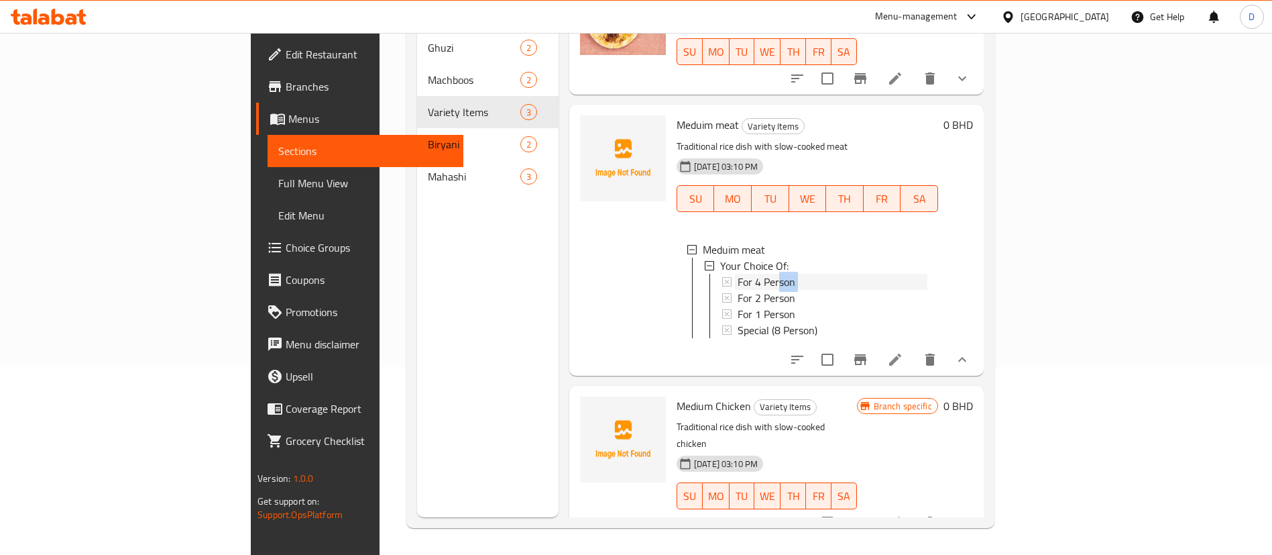
drag, startPoint x: 715, startPoint y: 265, endPoint x: 541, endPoint y: 271, distance: 173.8
click at [692, 276] on ul "Your Choice Of: For 4 Person For 2 Person For 1 Person Special (8 Person)" at bounding box center [809, 297] width 235 height 80
click at [575, 271] on div at bounding box center [623, 239] width 97 height 259
click at [805, 351] on icon "sort-choices" at bounding box center [797, 359] width 16 height 16
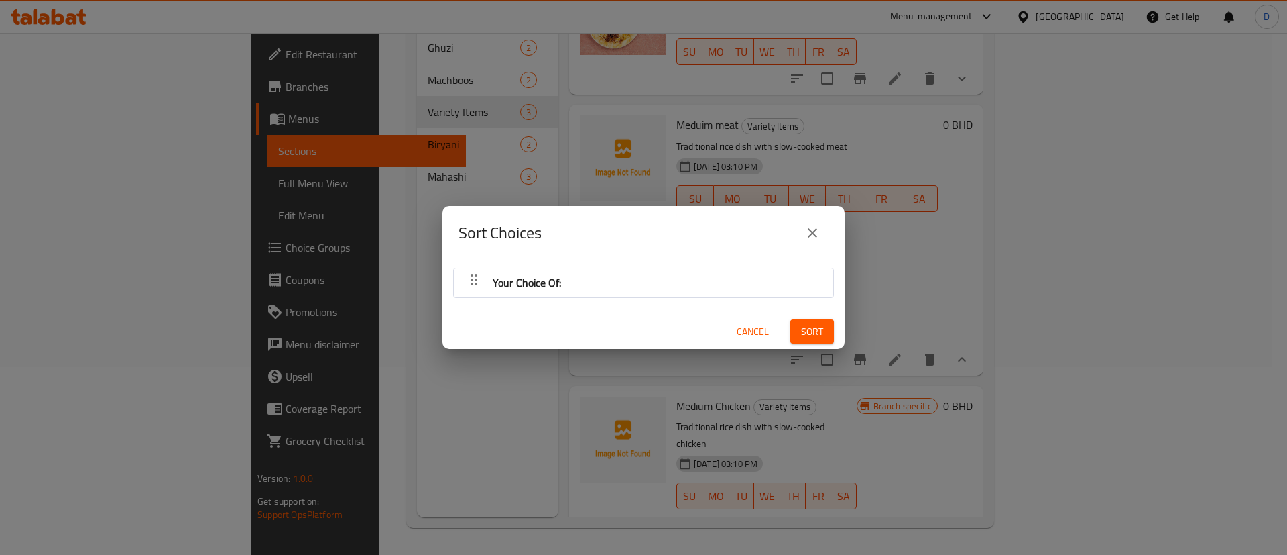
click at [547, 282] on span "Your Choice Of:" at bounding box center [527, 282] width 68 height 20
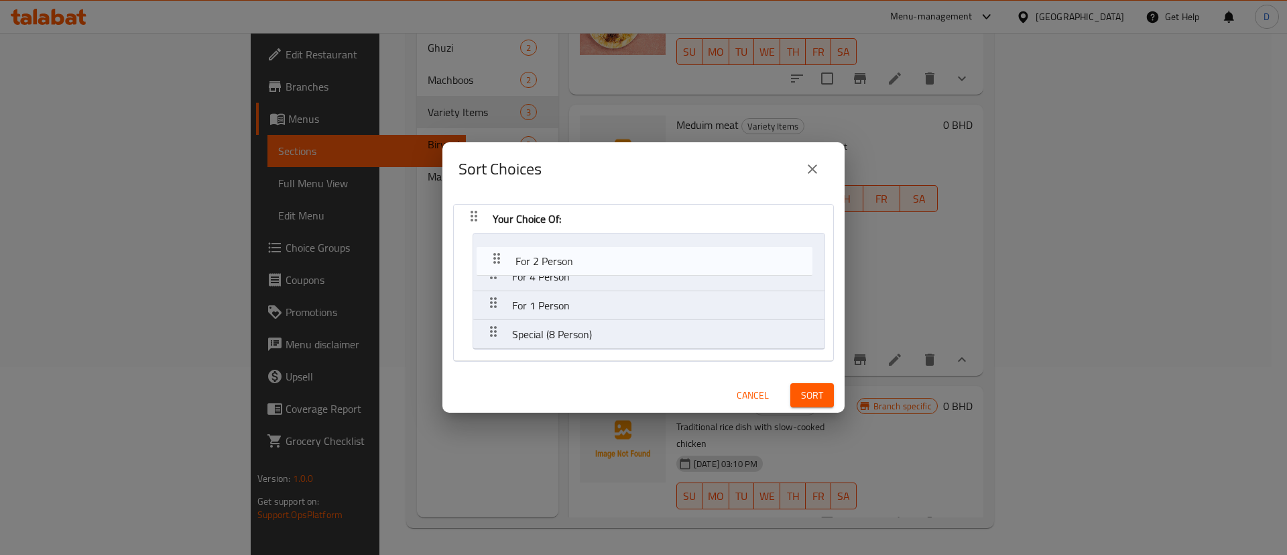
drag, startPoint x: 488, startPoint y: 276, endPoint x: 492, endPoint y: 255, distance: 21.8
click at [492, 256] on nav "Your Choice Of: For 4 Person For 2 Person For 1 Person Special (8 Person)" at bounding box center [643, 283] width 381 height 158
drag, startPoint x: 498, startPoint y: 308, endPoint x: 499, endPoint y: 241, distance: 66.4
click at [499, 241] on nav "Your Choice Of: For 2 Person For 4 Person For 1 Person Special (8 Person)" at bounding box center [643, 283] width 381 height 158
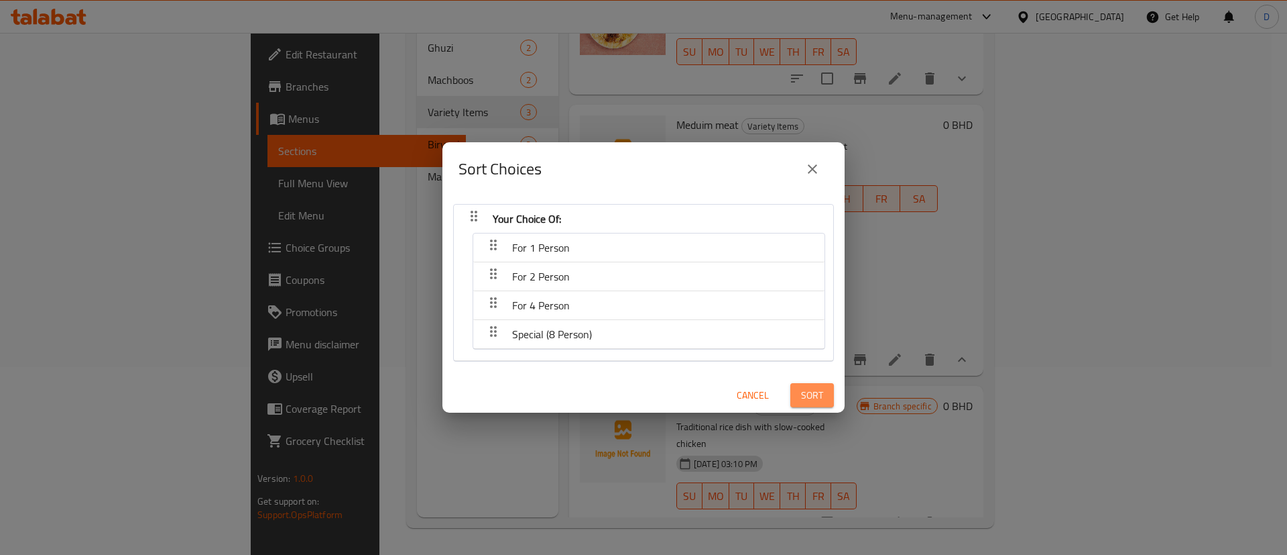
click at [801, 398] on span "Sort" at bounding box center [812, 395] width 22 height 17
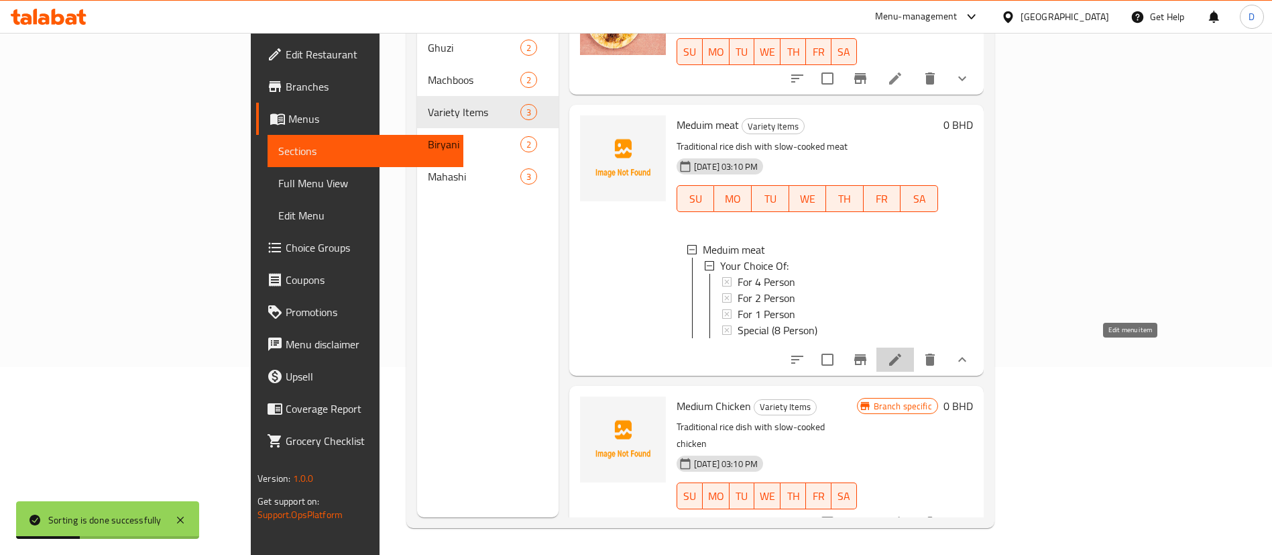
click at [903, 358] on icon at bounding box center [895, 359] width 16 height 16
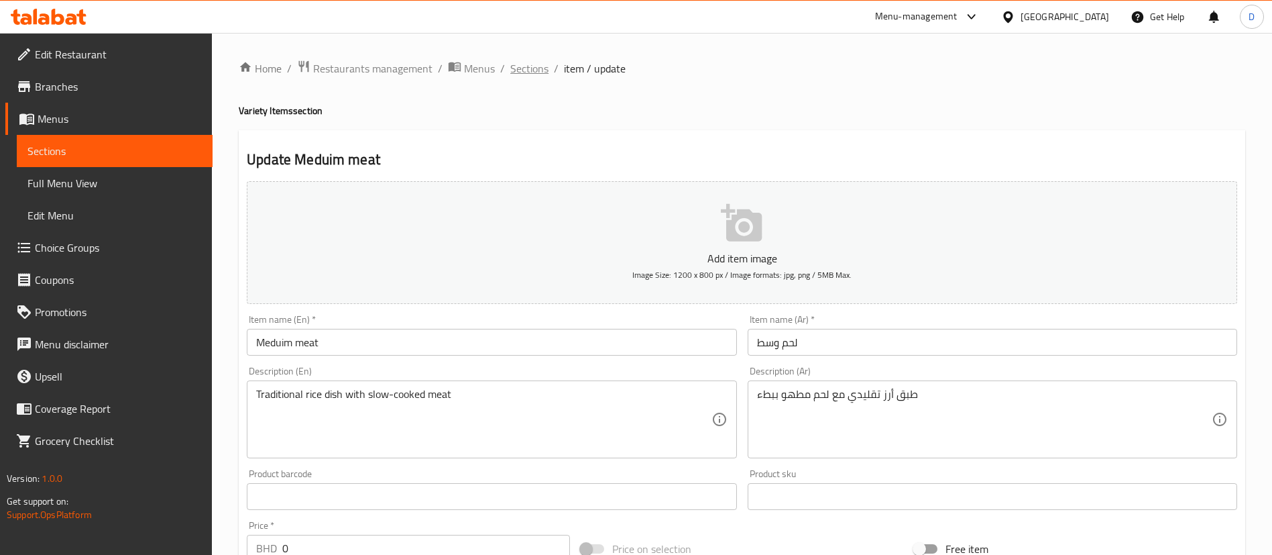
click at [522, 76] on span "Sections" at bounding box center [529, 68] width 38 height 16
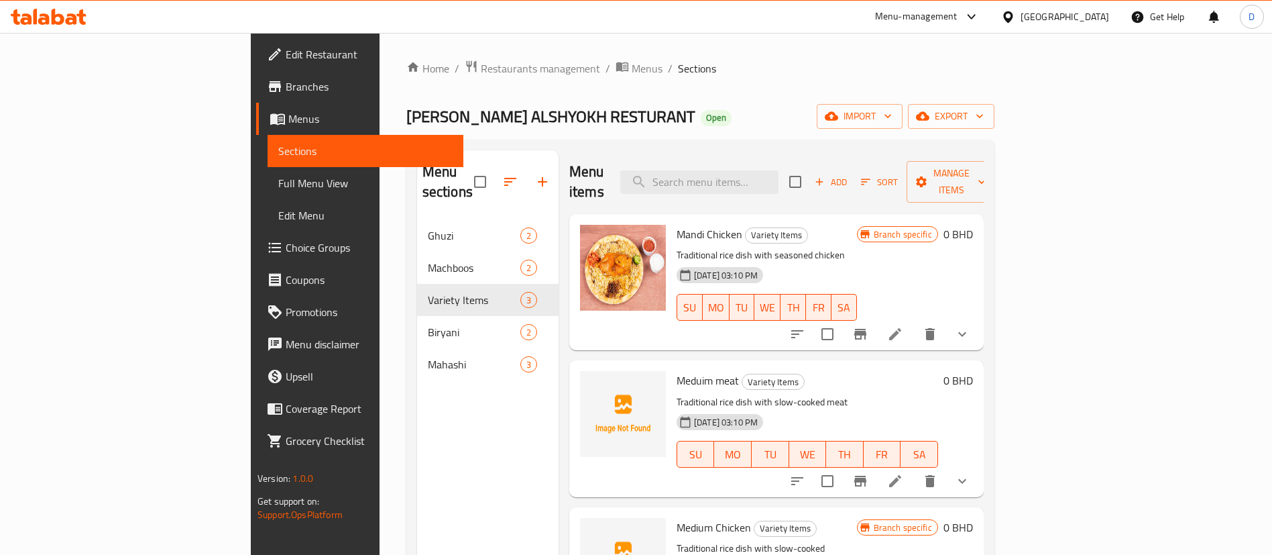
scroll to position [101, 0]
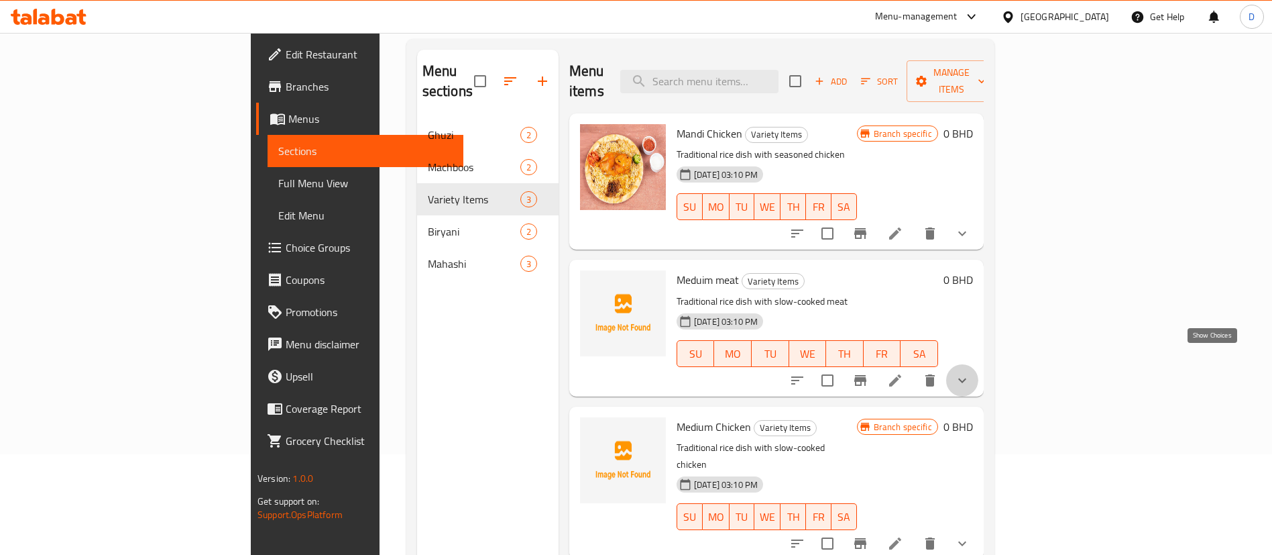
click at [970, 372] on icon "show more" at bounding box center [962, 380] width 16 height 16
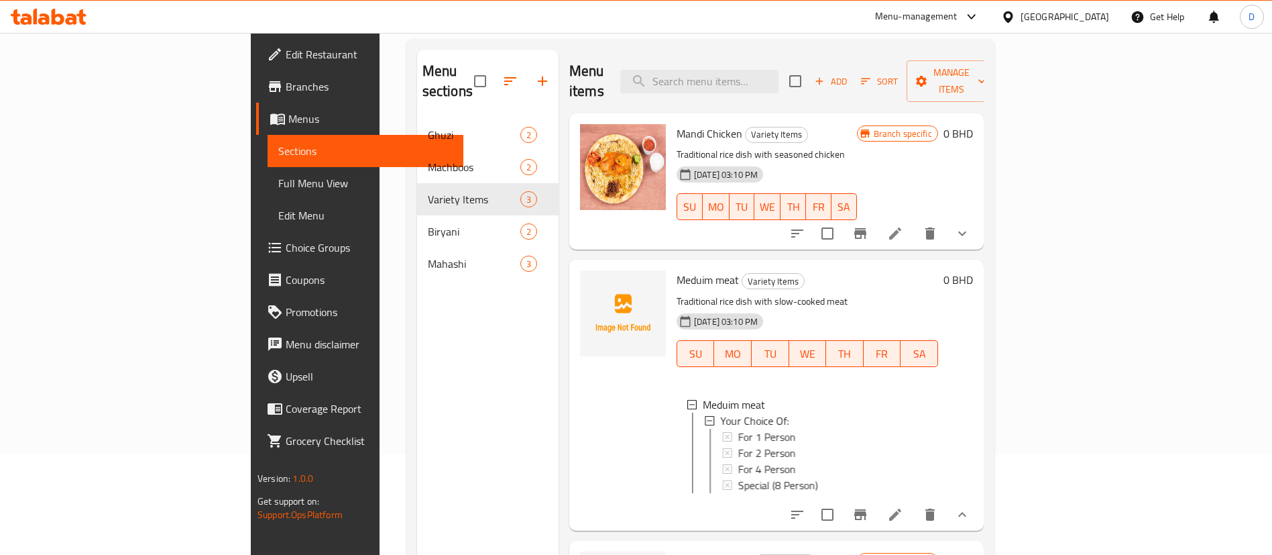
scroll to position [68, 0]
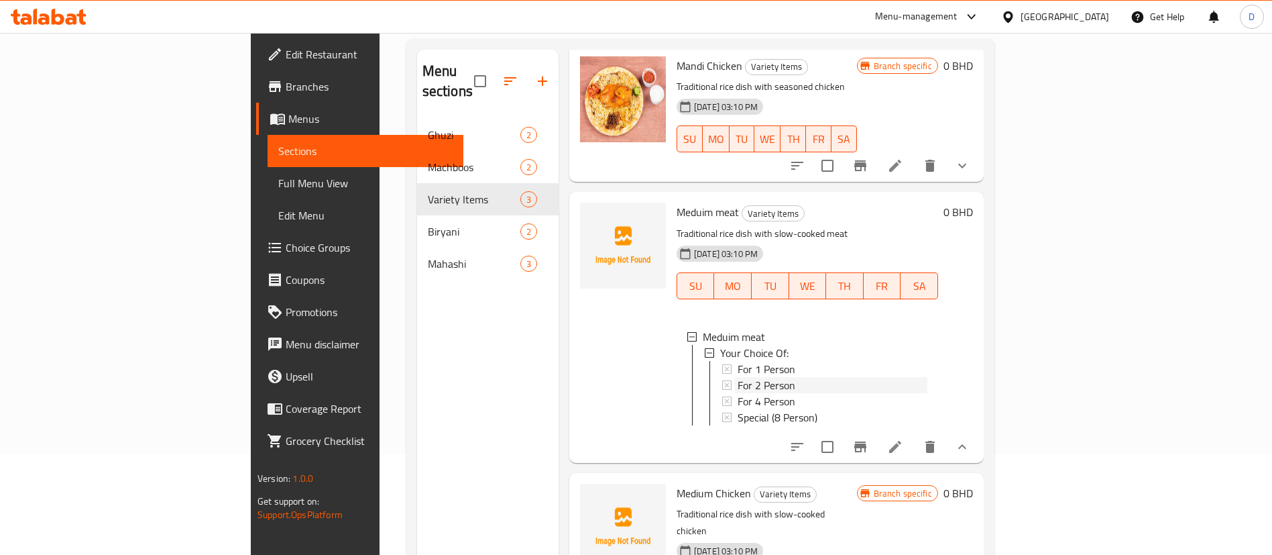
click at [738, 377] on span "For 2 Person" at bounding box center [767, 385] width 58 height 16
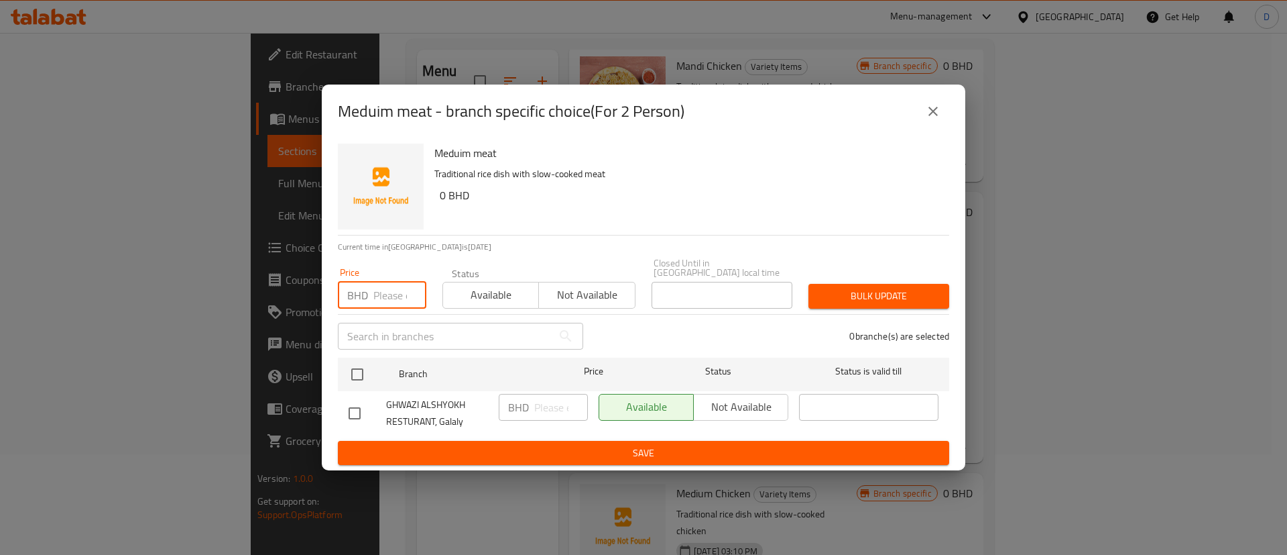
drag, startPoint x: 383, startPoint y: 286, endPoint x: 414, endPoint y: 304, distance: 36.7
click at [384, 286] on input "number" at bounding box center [399, 295] width 53 height 27
type input "7"
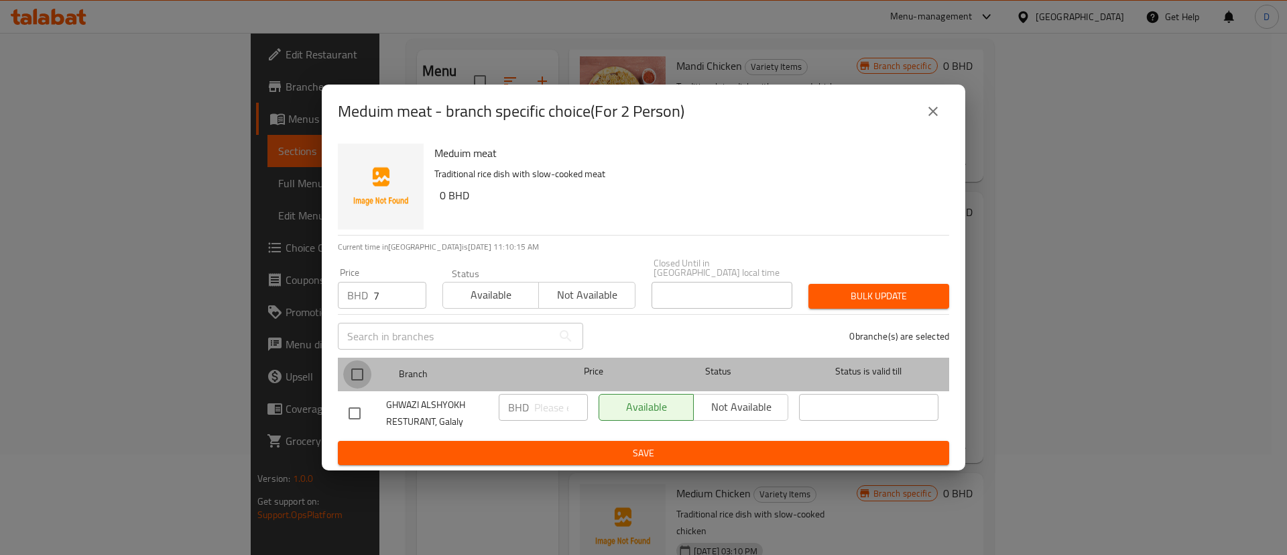
click at [364, 368] on input "checkbox" at bounding box center [357, 374] width 28 height 28
checkbox input "true"
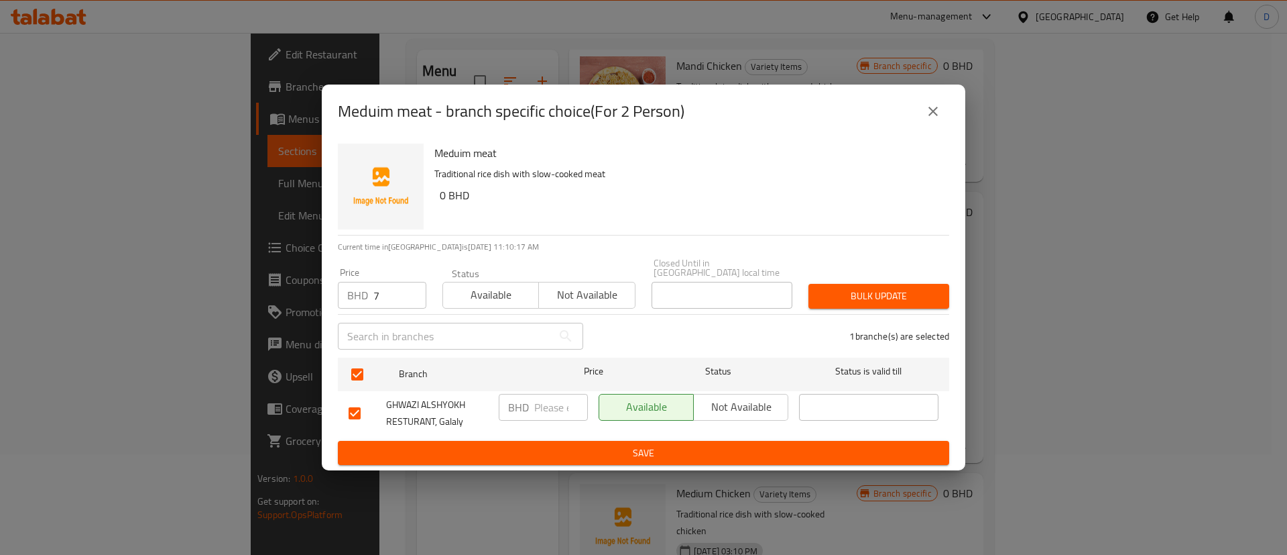
click at [866, 300] on button "Bulk update" at bounding box center [879, 296] width 141 height 25
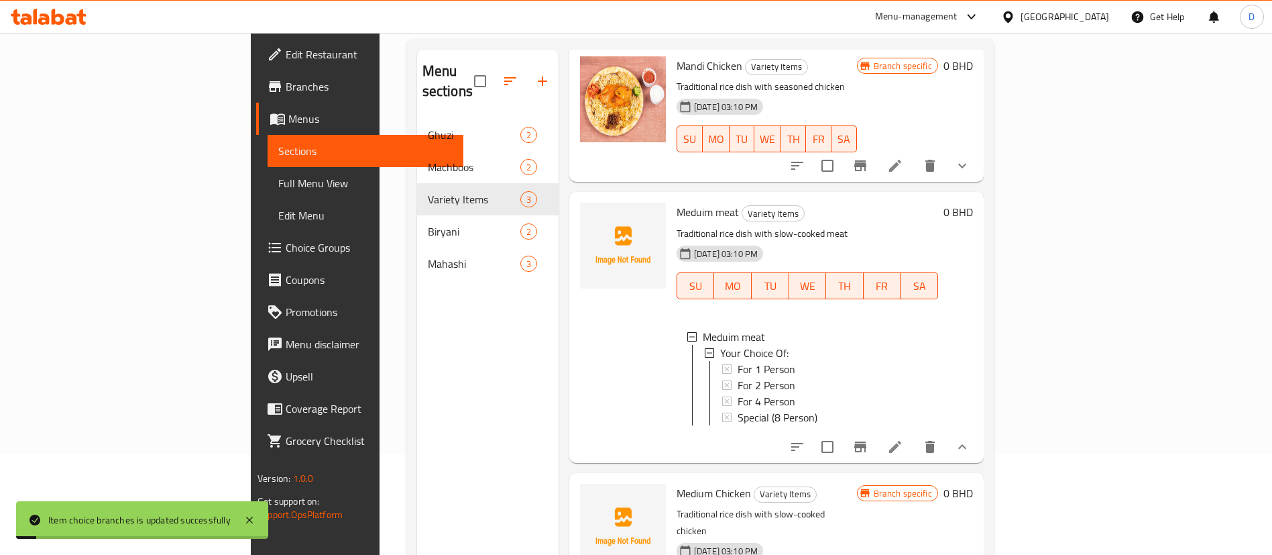
click at [575, 343] on div at bounding box center [623, 326] width 97 height 259
click at [903, 449] on icon at bounding box center [895, 447] width 16 height 16
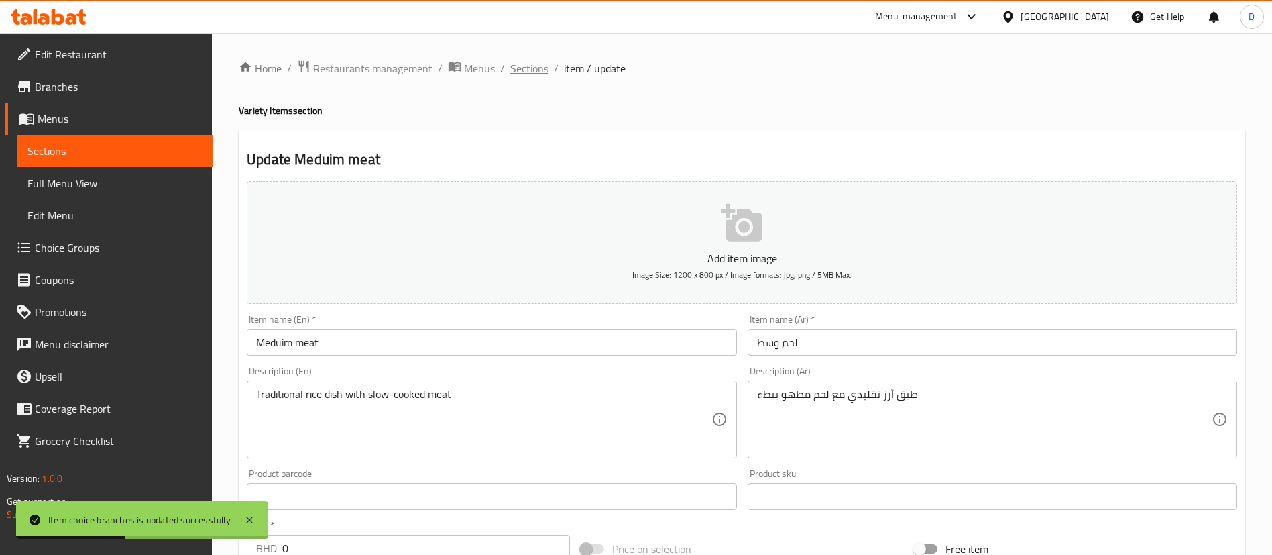
click at [538, 75] on span "Sections" at bounding box center [529, 68] width 38 height 16
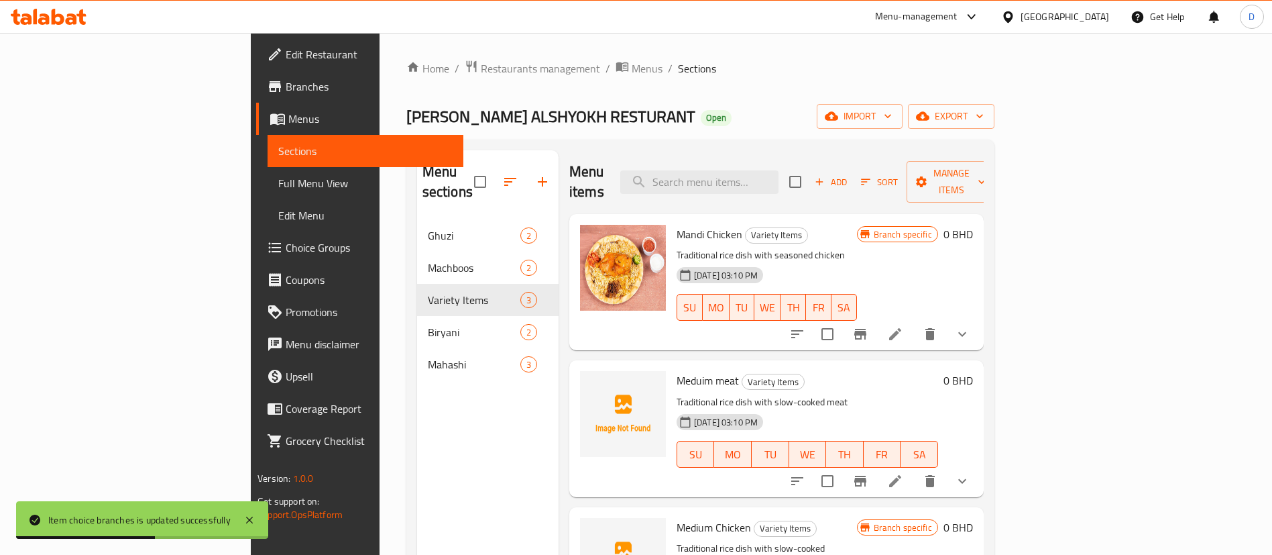
click at [978, 465] on button "show more" at bounding box center [962, 481] width 32 height 32
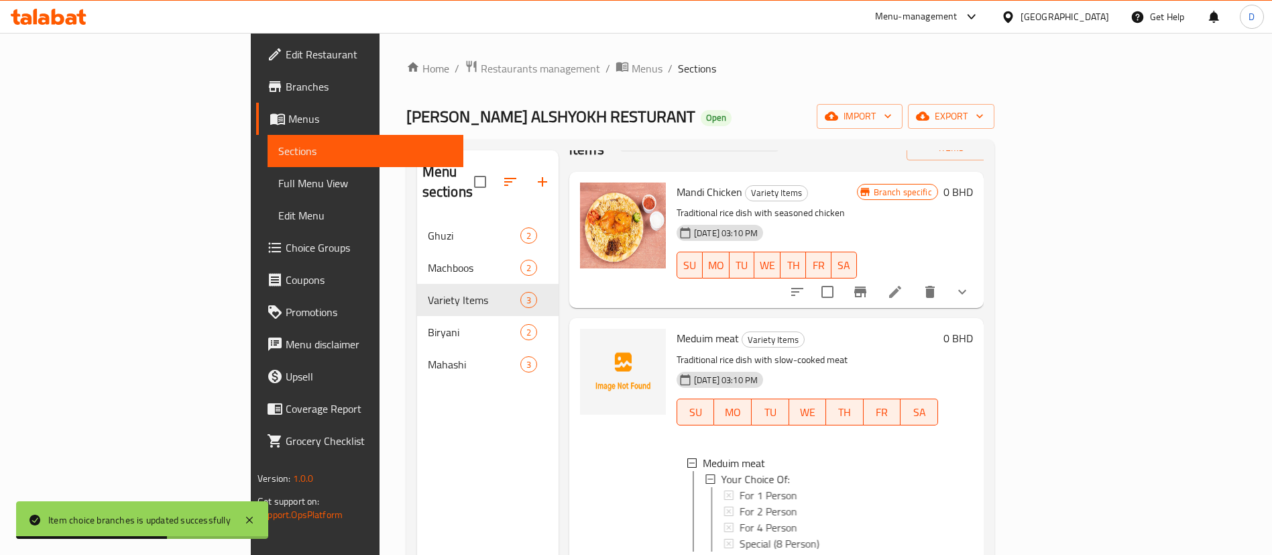
scroll to position [65, 0]
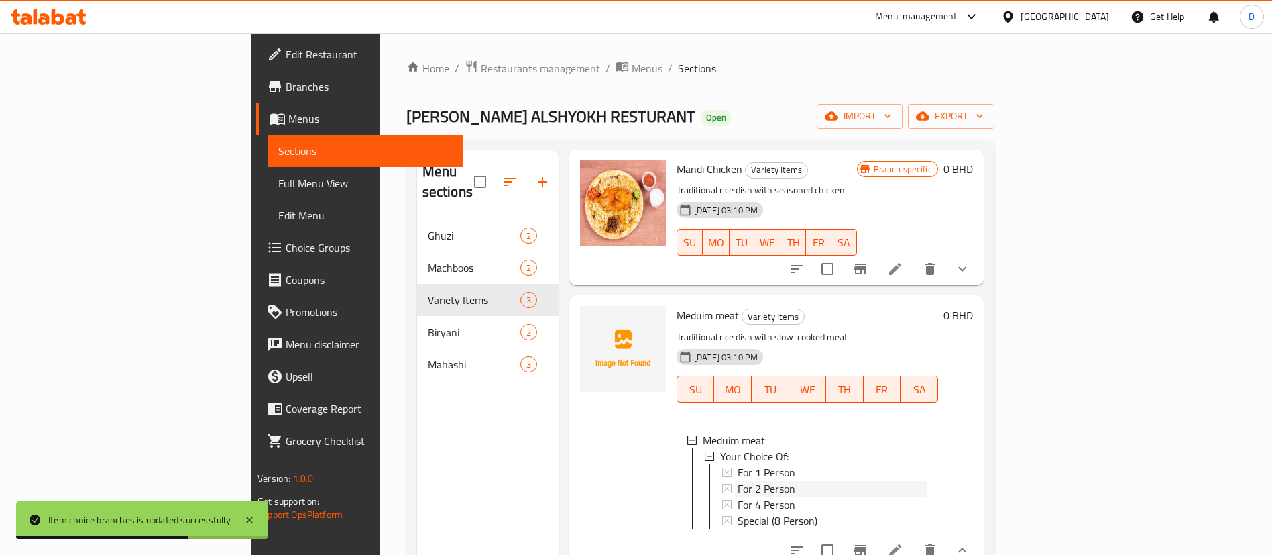
click at [738, 480] on span "For 2 Person" at bounding box center [767, 488] width 58 height 16
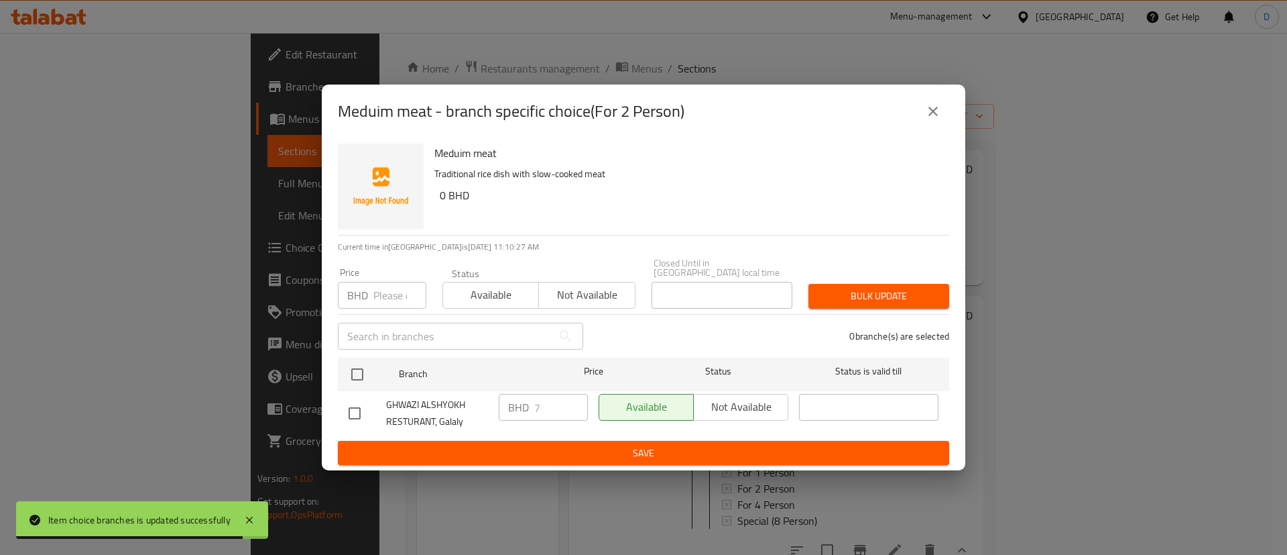
click at [935, 125] on button "close" at bounding box center [933, 111] width 32 height 32
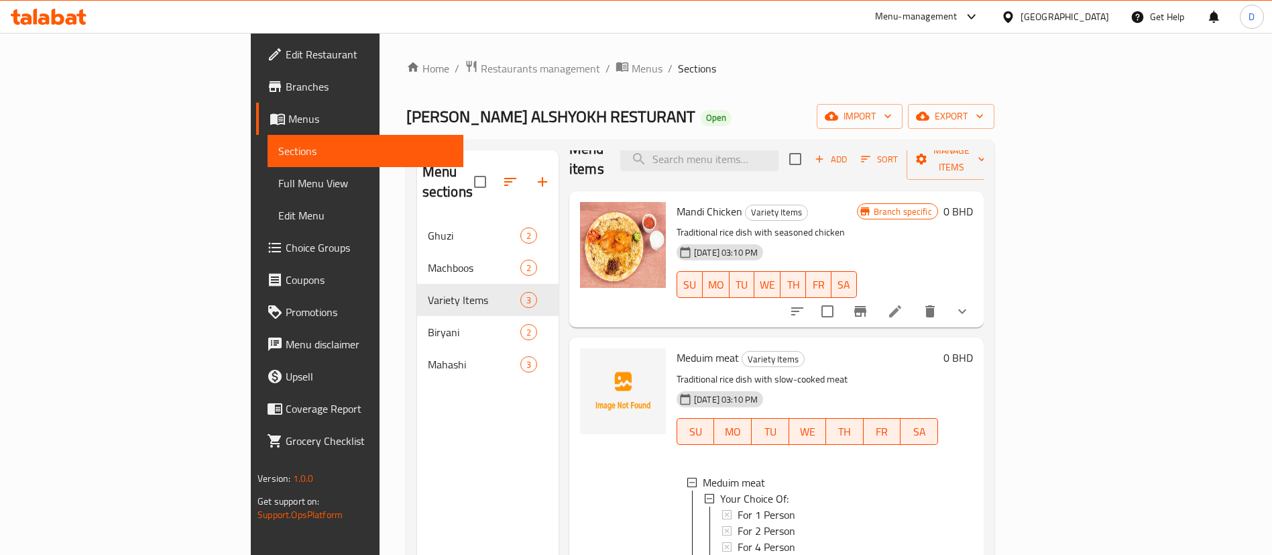
scroll to position [0, 0]
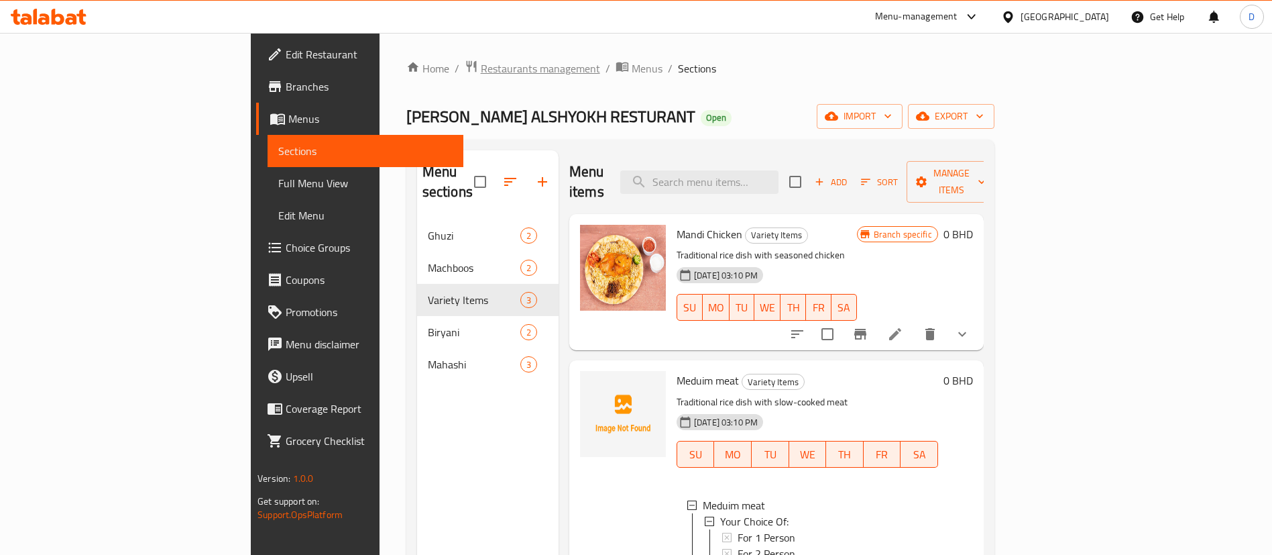
click at [481, 64] on span "Restaurants management" at bounding box center [540, 68] width 119 height 16
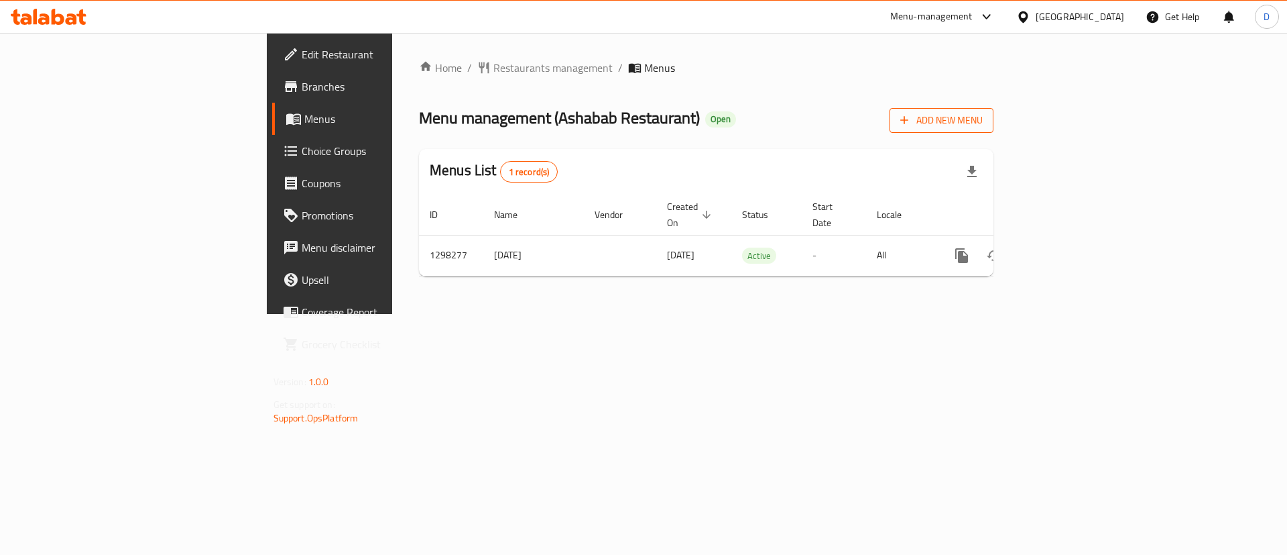
click at [983, 120] on span "Add New Menu" at bounding box center [942, 120] width 82 height 17
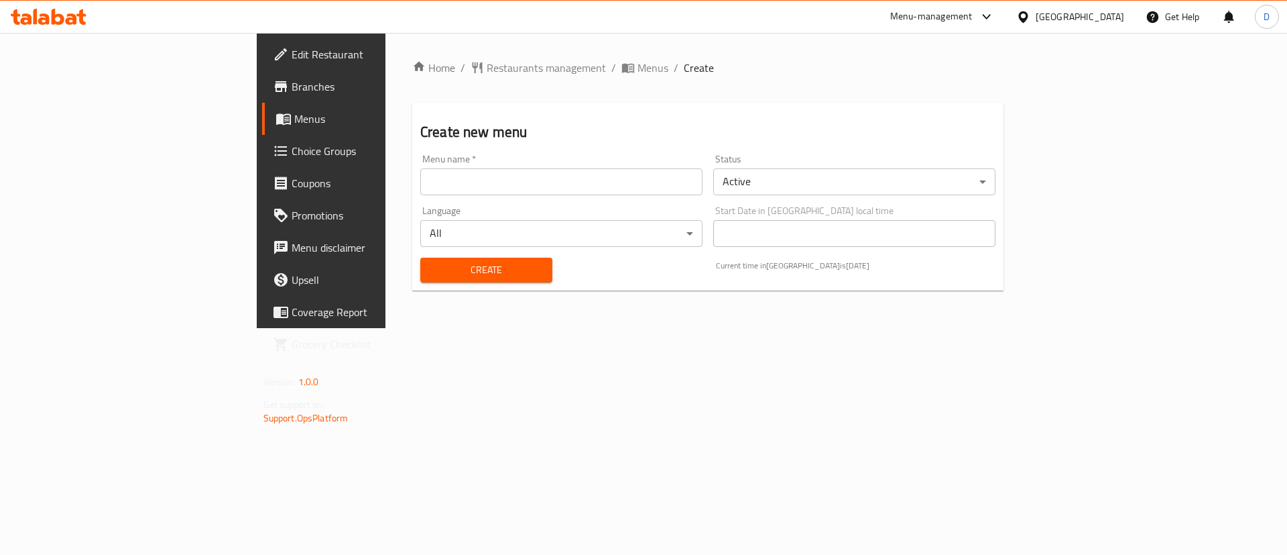
click at [783, 187] on body "​ Menu-management [GEOGRAPHIC_DATA] Get Help D Edit Restaurant Branches Menus C…" at bounding box center [643, 294] width 1287 height 522
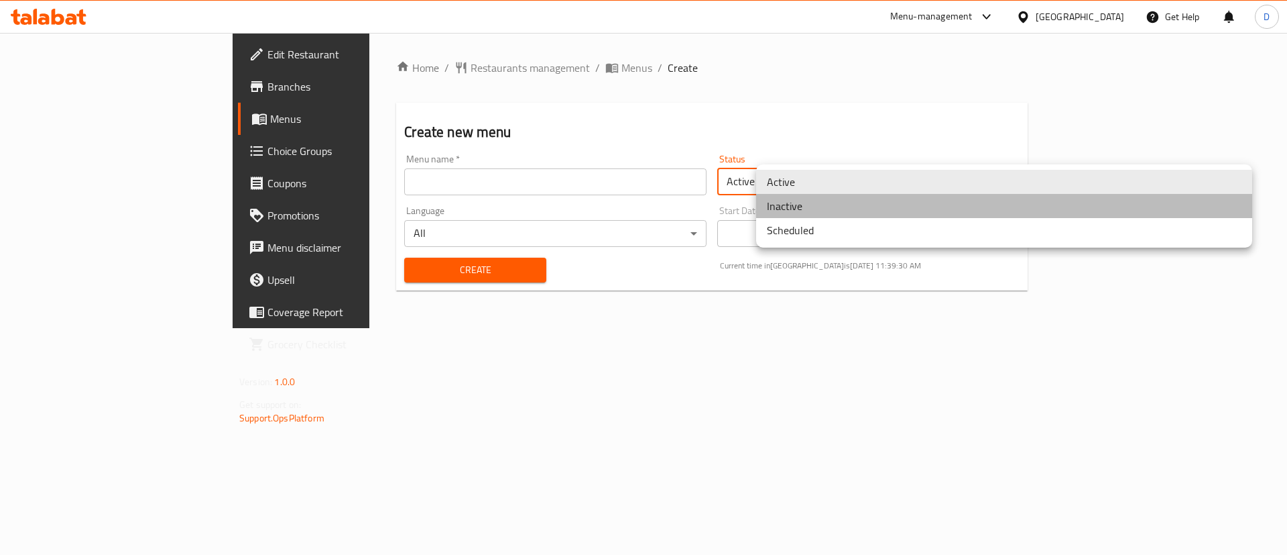
click at [805, 213] on li "Inactive" at bounding box center [1004, 206] width 496 height 24
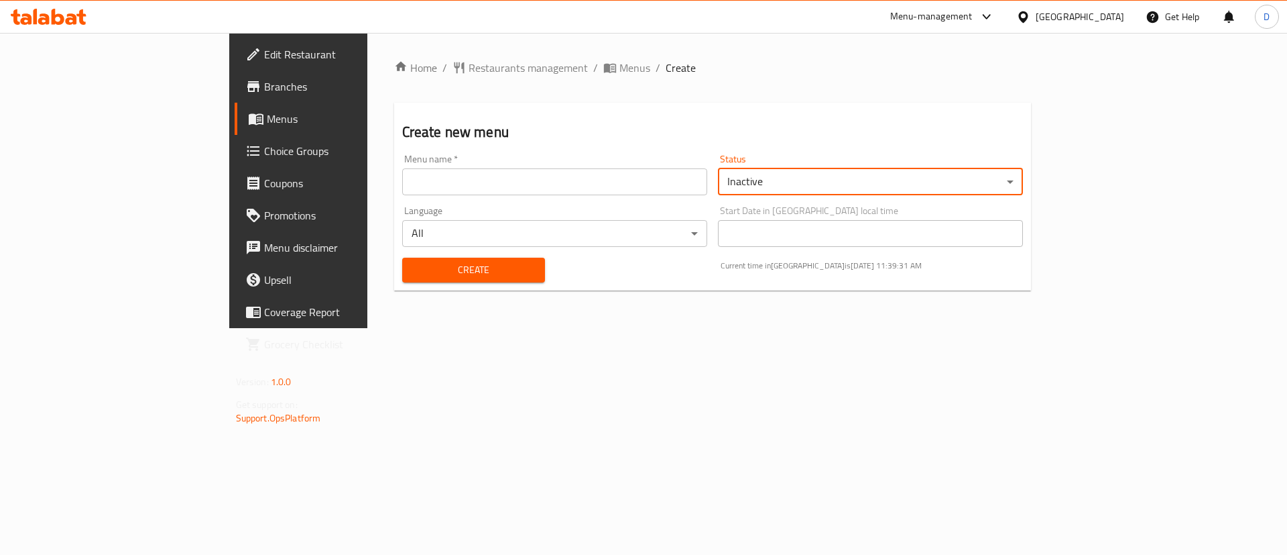
click at [748, 85] on div "Home / Restaurants management / Menus / Create Create new menu Menu name   * Me…" at bounding box center [713, 180] width 638 height 241
click at [616, 180] on input "text" at bounding box center [554, 181] width 305 height 27
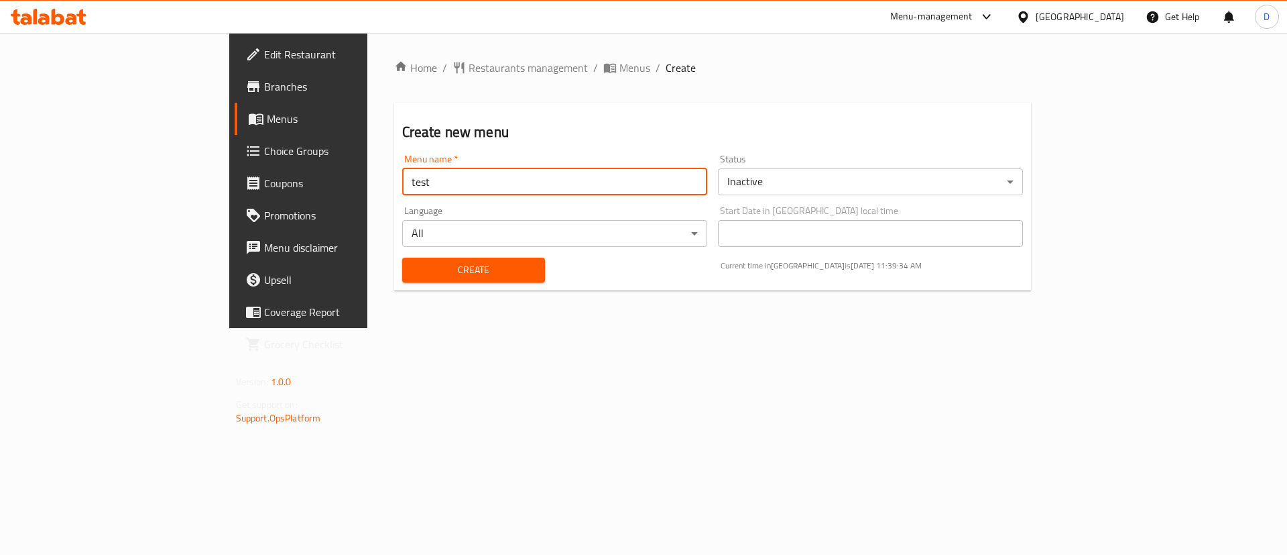
type input "test"
click at [728, 127] on h2 "Create new menu" at bounding box center [713, 132] width 622 height 20
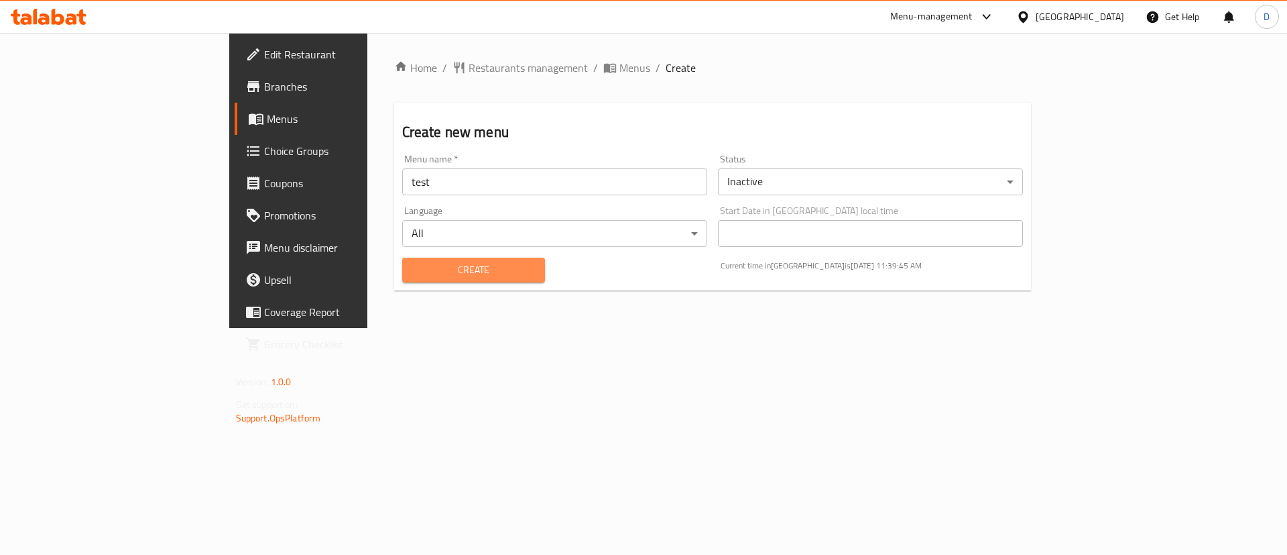
click at [413, 264] on span "Create" at bounding box center [474, 270] width 122 height 17
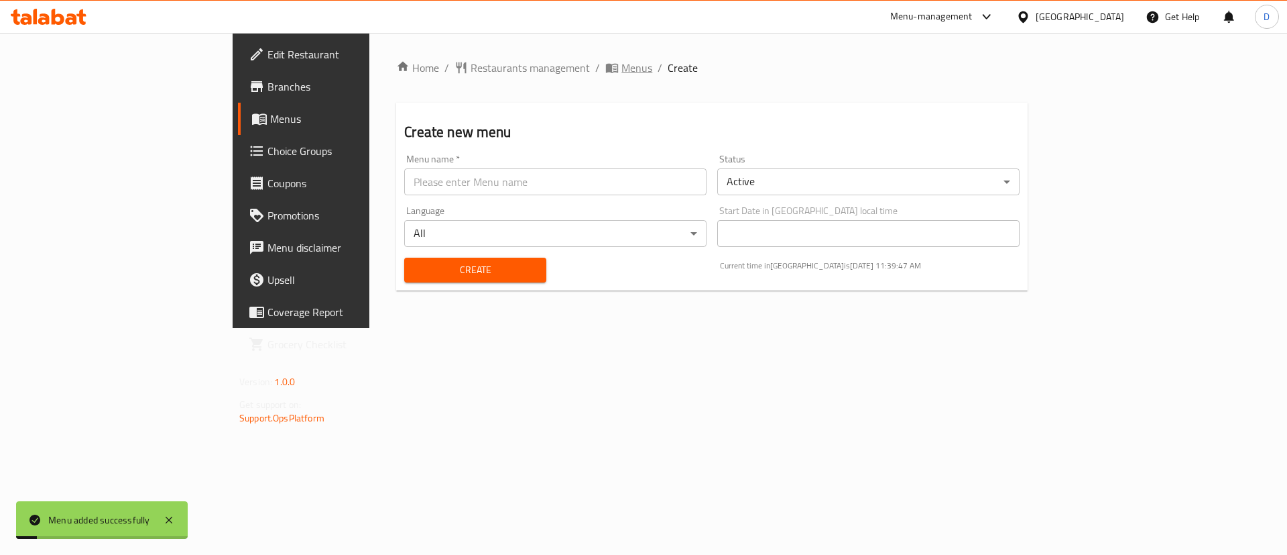
click at [622, 62] on span "Menus" at bounding box center [637, 68] width 31 height 16
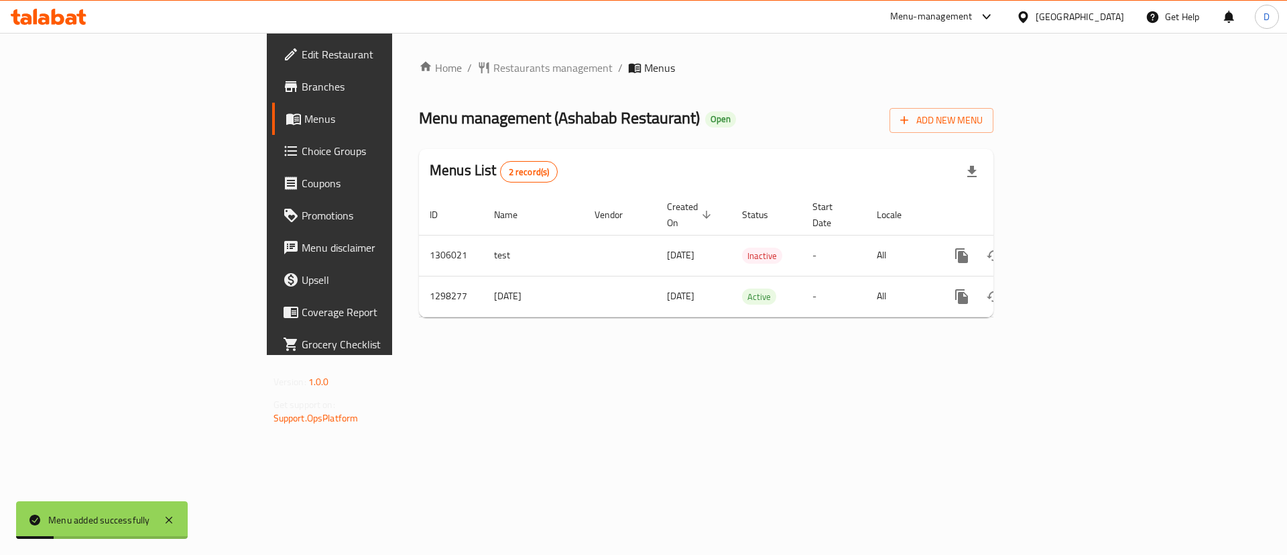
click at [692, 171] on div "Menus List 2 record(s)" at bounding box center [706, 172] width 575 height 46
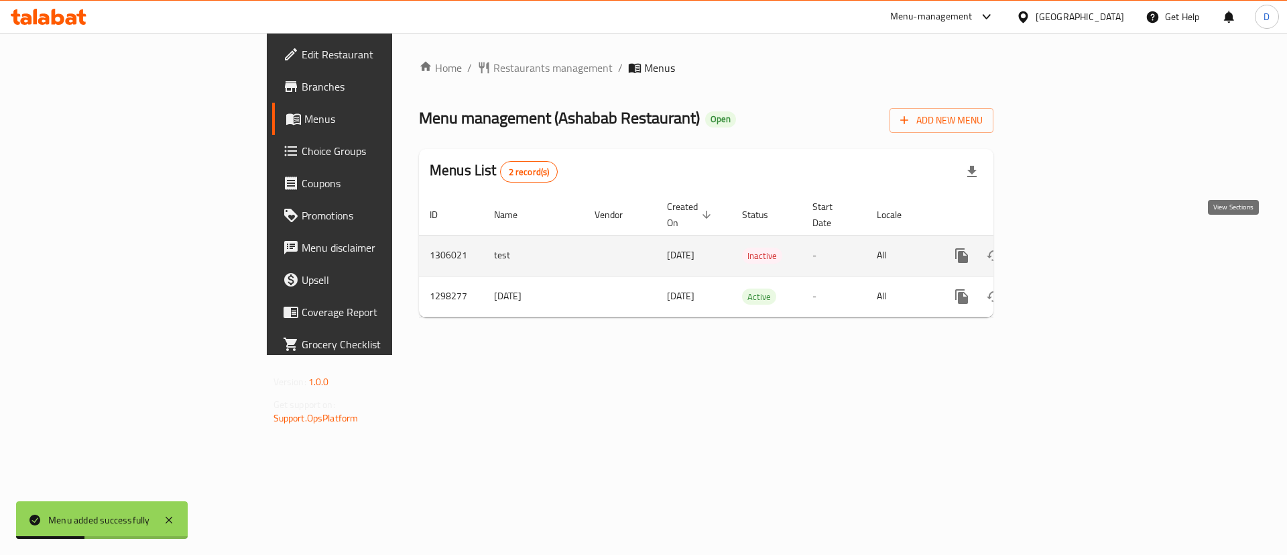
click at [1067, 247] on icon "enhanced table" at bounding box center [1059, 255] width 16 height 16
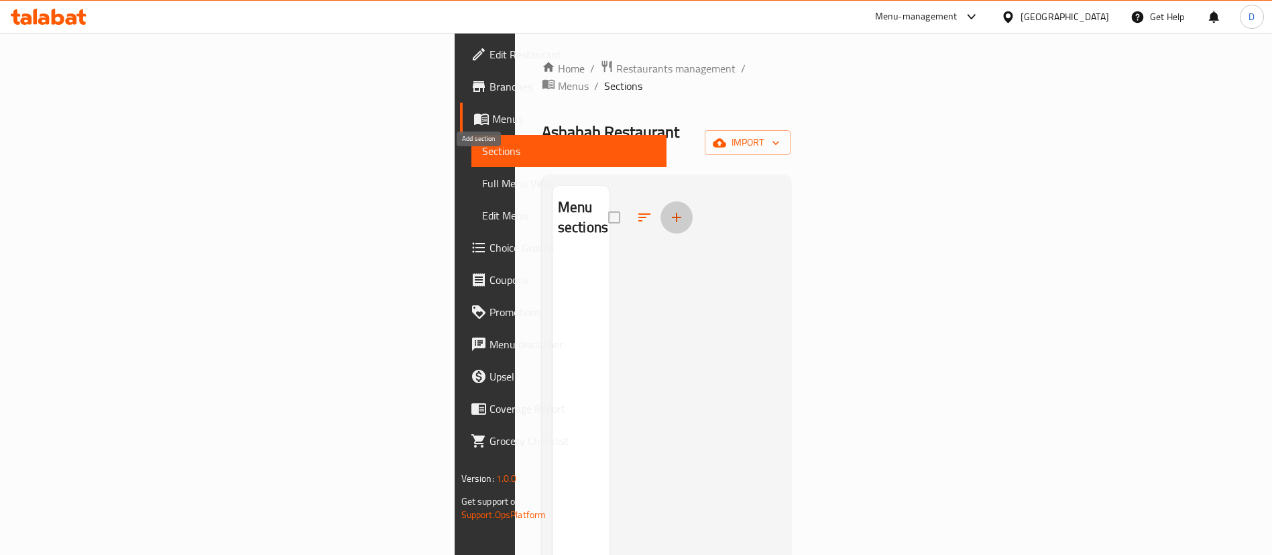
click at [669, 209] on icon "button" at bounding box center [677, 217] width 16 height 16
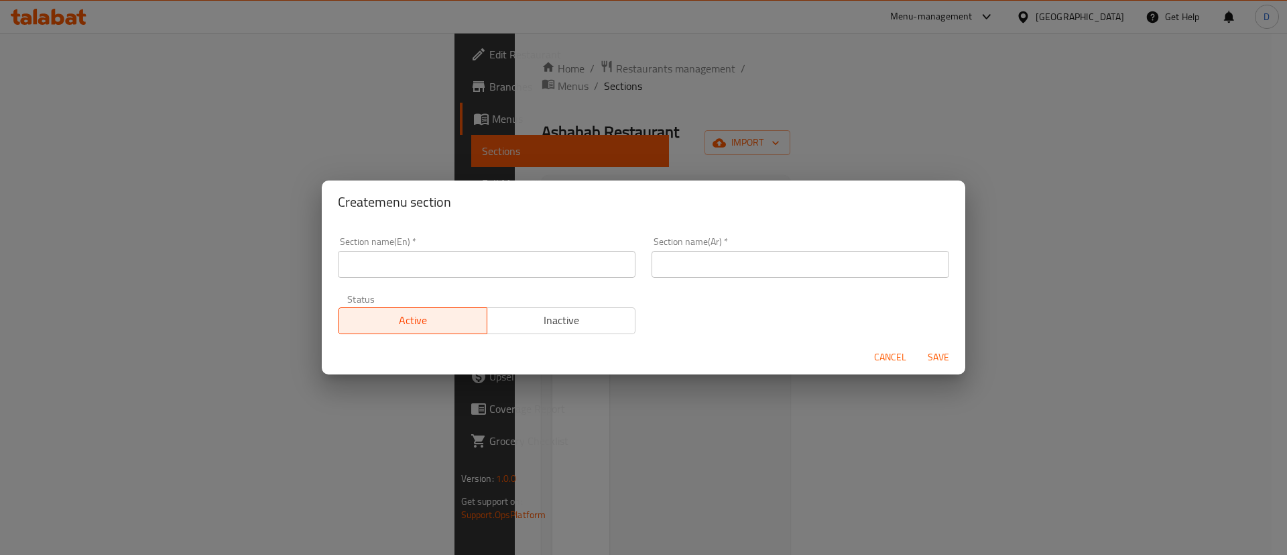
click at [522, 257] on input "text" at bounding box center [487, 264] width 298 height 27
paste input "Breakfast"
type input "Breakfast"
drag, startPoint x: 748, startPoint y: 246, endPoint x: 740, endPoint y: 256, distance: 12.5
click at [747, 246] on div "Section name(Ar)   * Section name(Ar) *" at bounding box center [801, 257] width 298 height 41
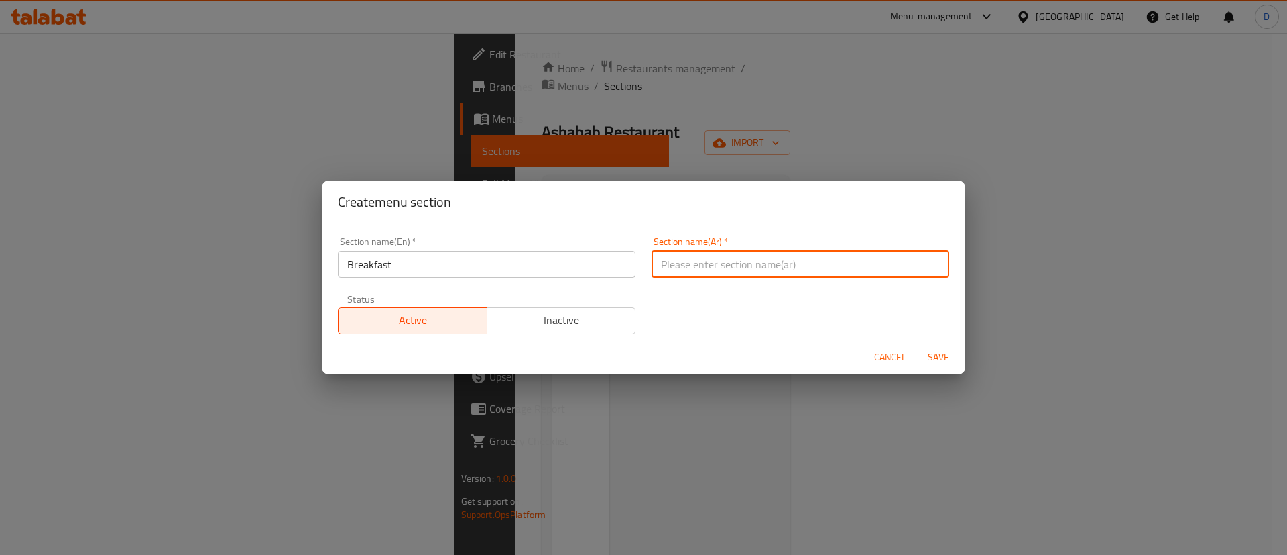
click at [740, 255] on input "text" at bounding box center [801, 264] width 298 height 27
paste input "الإفطار"
type input "الإفطار"
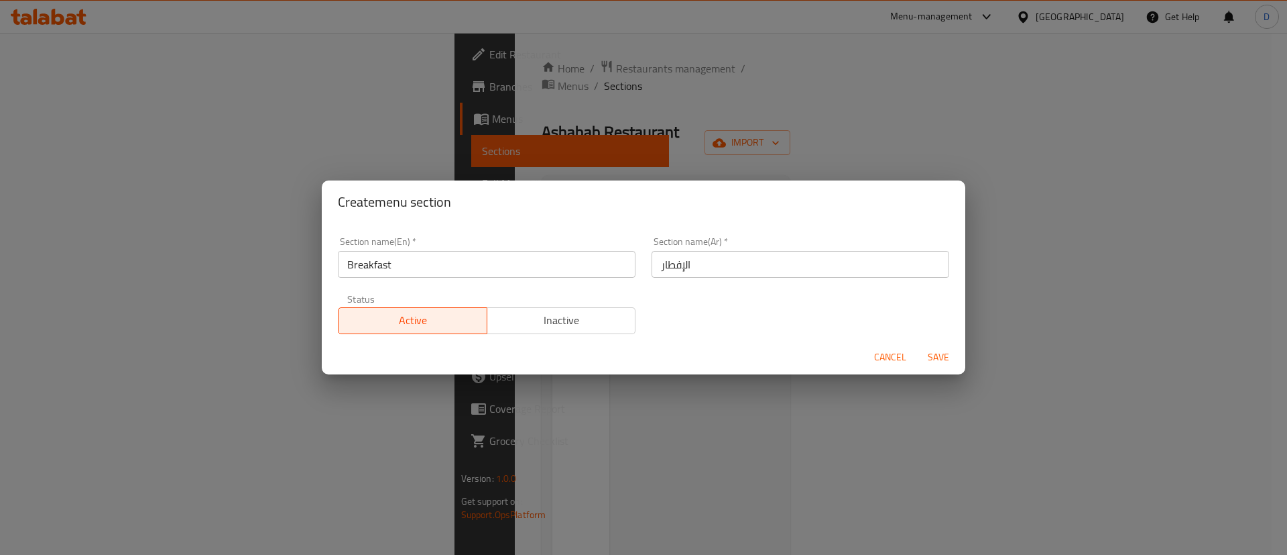
click at [680, 310] on div "Section name(En)   * Breakfast Section name(En) * Section name(Ar)   * الإفطار …" at bounding box center [644, 285] width 628 height 113
click at [947, 359] on span "Save" at bounding box center [939, 357] width 32 height 17
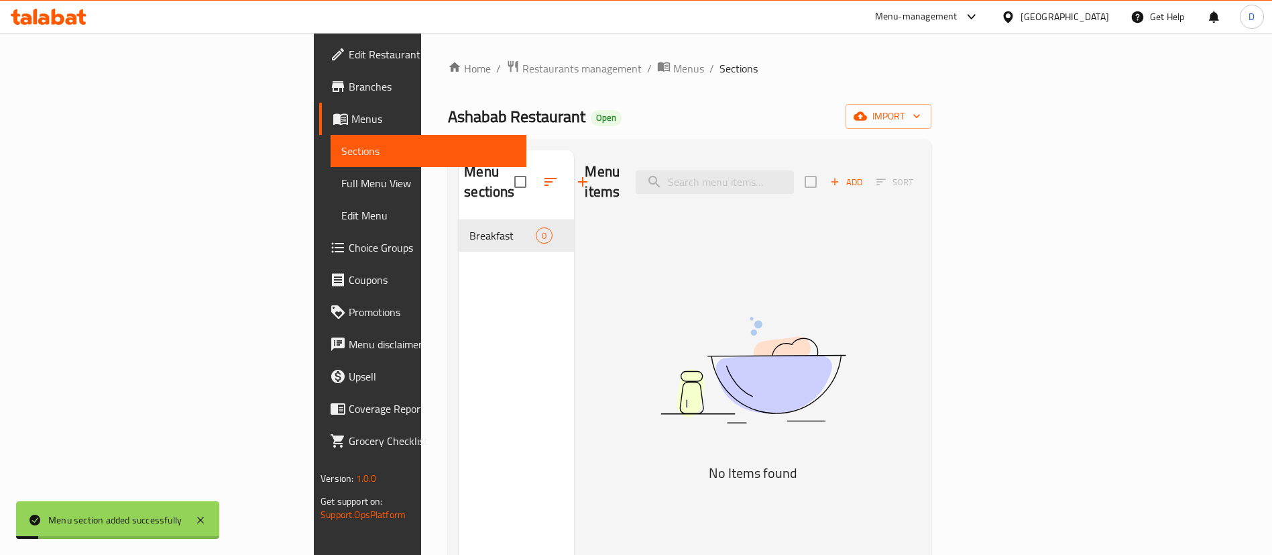
click at [575, 177] on icon "button" at bounding box center [583, 182] width 16 height 16
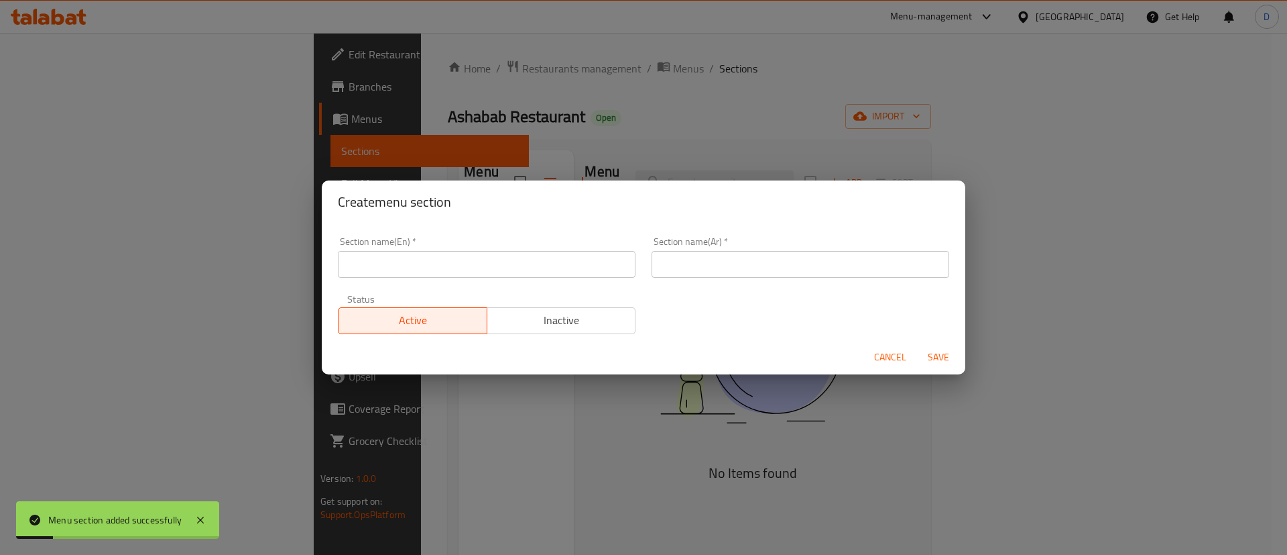
drag, startPoint x: 585, startPoint y: 279, endPoint x: 583, endPoint y: 266, distance: 13.5
click at [585, 276] on div "Section name(En)   * Section name(En) *" at bounding box center [487, 257] width 314 height 57
click at [583, 264] on input "text" at bounding box center [487, 264] width 298 height 27
paste input "Lunch"
type input "Lunch"
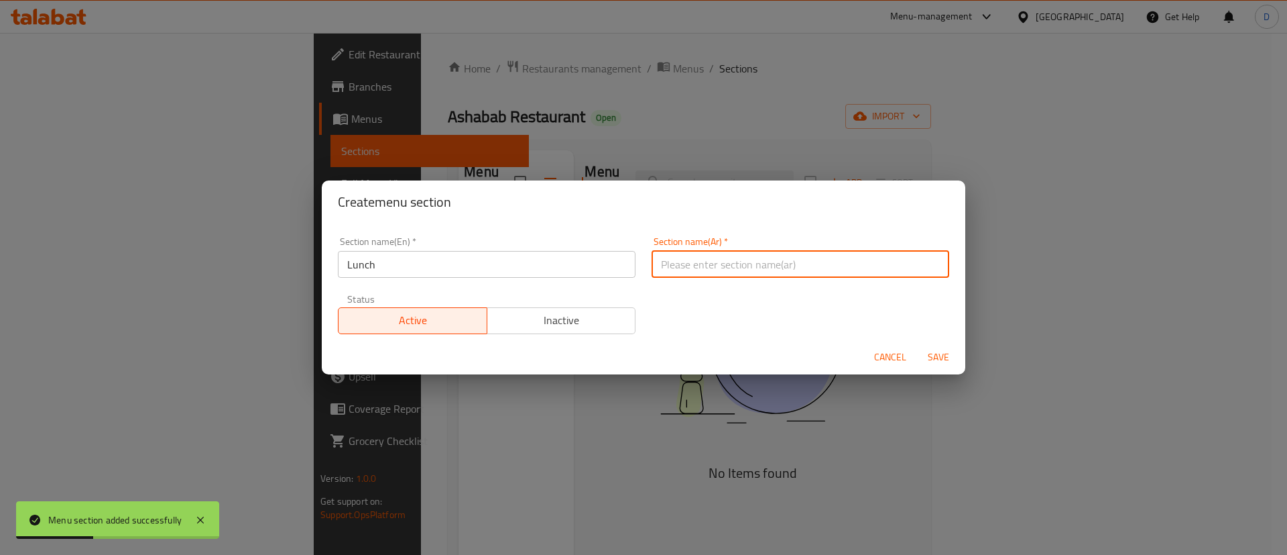
click at [654, 261] on input "text" at bounding box center [801, 264] width 298 height 27
paste input "غداء"
type input "غداء"
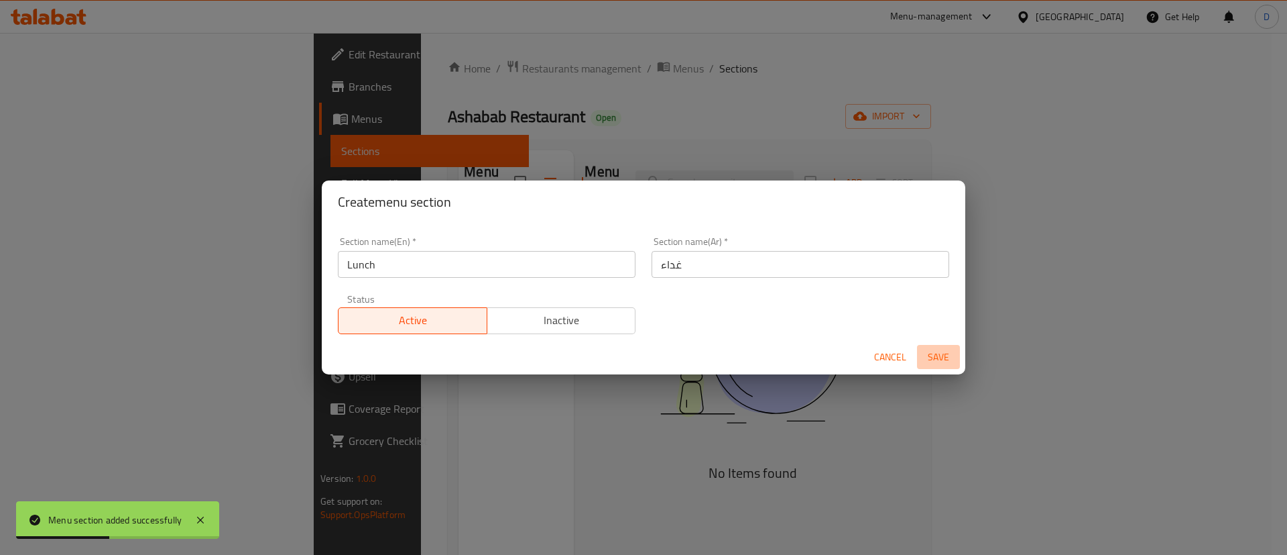
drag, startPoint x: 947, startPoint y: 358, endPoint x: 883, endPoint y: 315, distance: 76.8
click at [946, 357] on span "Save" at bounding box center [939, 357] width 32 height 17
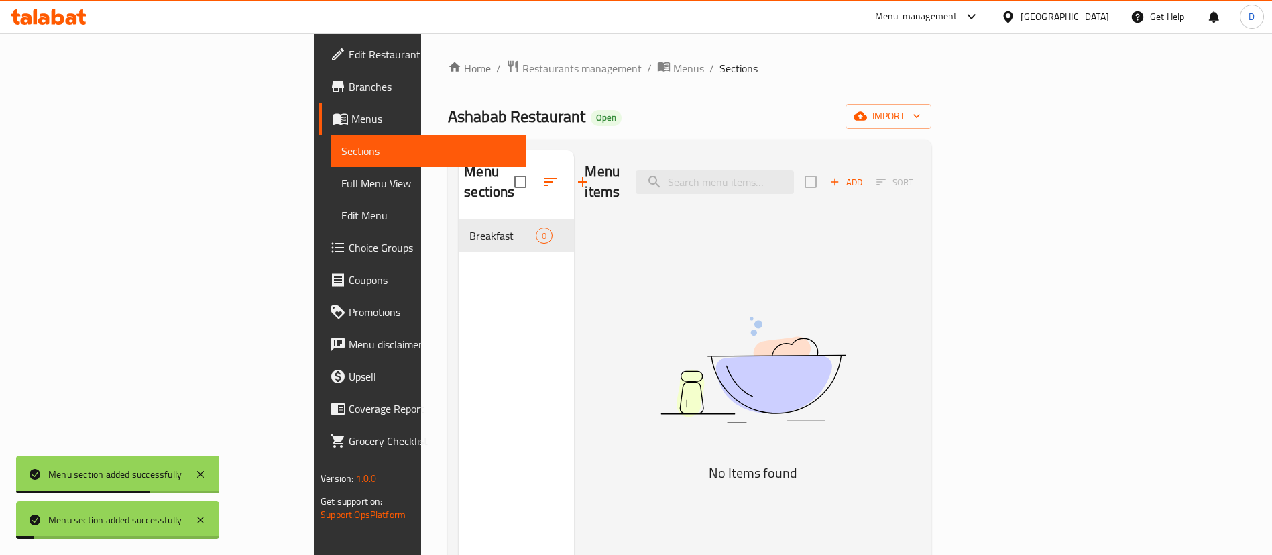
click at [484, 129] on div "Home / Restaurants management / Menus / Sections Ashabab Restaurant Open import…" at bounding box center [689, 388] width 483 height 656
click at [575, 174] on icon "button" at bounding box center [583, 182] width 16 height 16
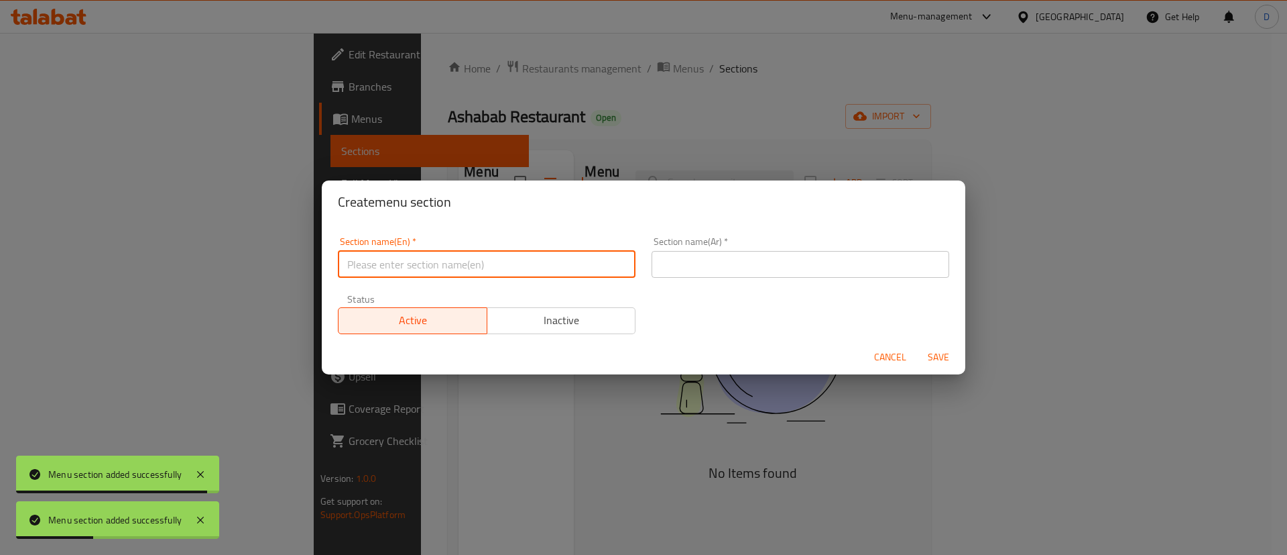
click at [547, 257] on input "text" at bounding box center [487, 264] width 298 height 27
paste input "Fried rice & Noodles"
type input "Fried rice & Noodles"
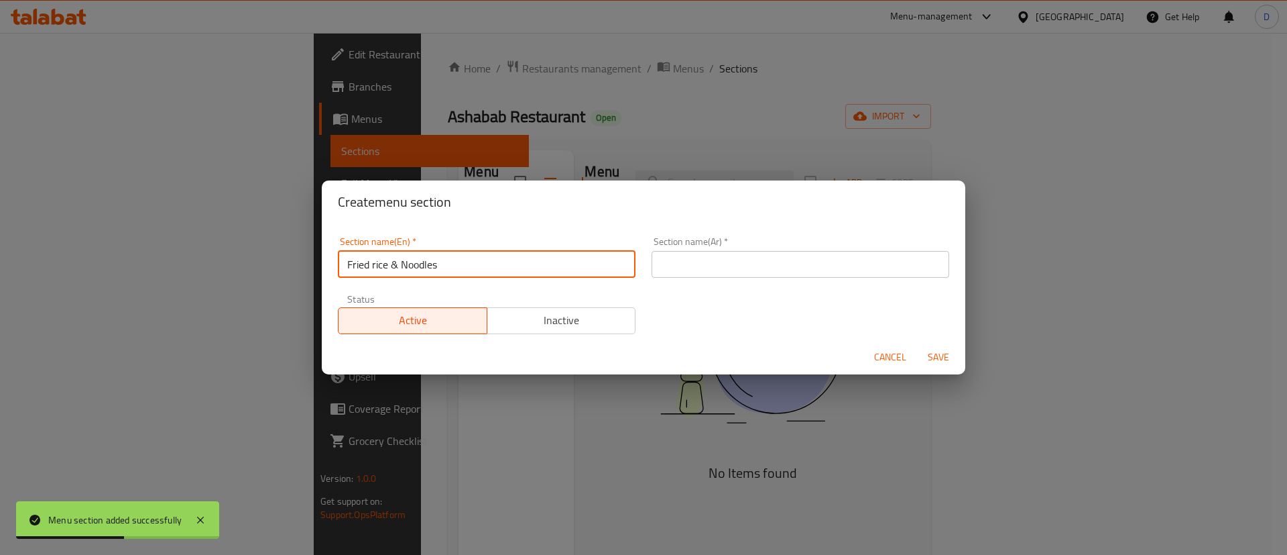
click at [687, 266] on input "text" at bounding box center [801, 264] width 298 height 27
paste input "أرز مقلي ونودلز"
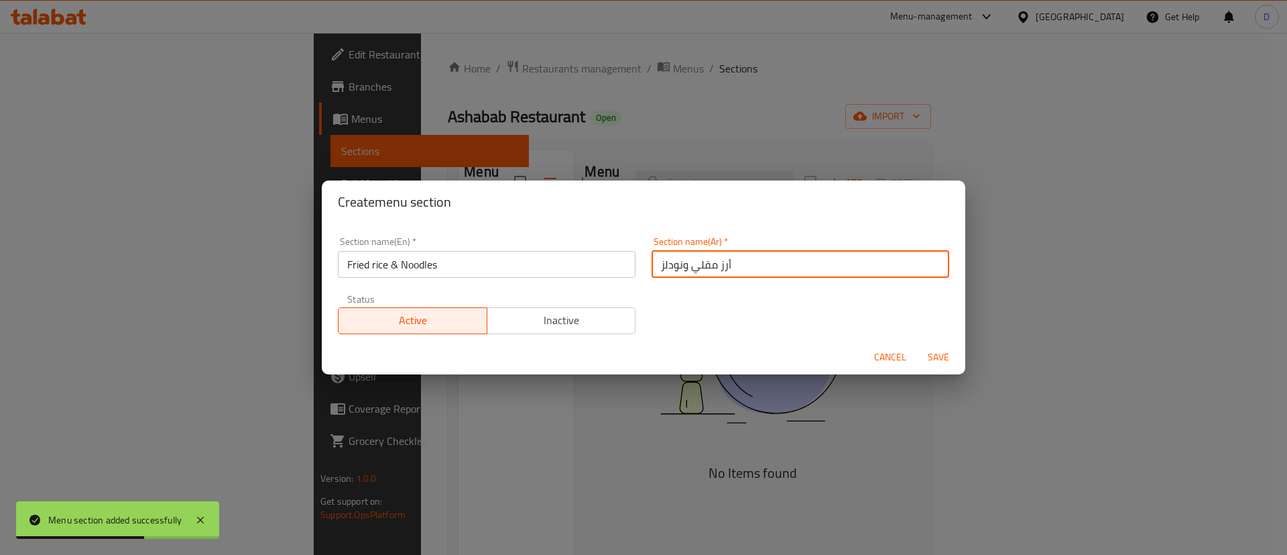
type input "أرز مقلي ونودلز"
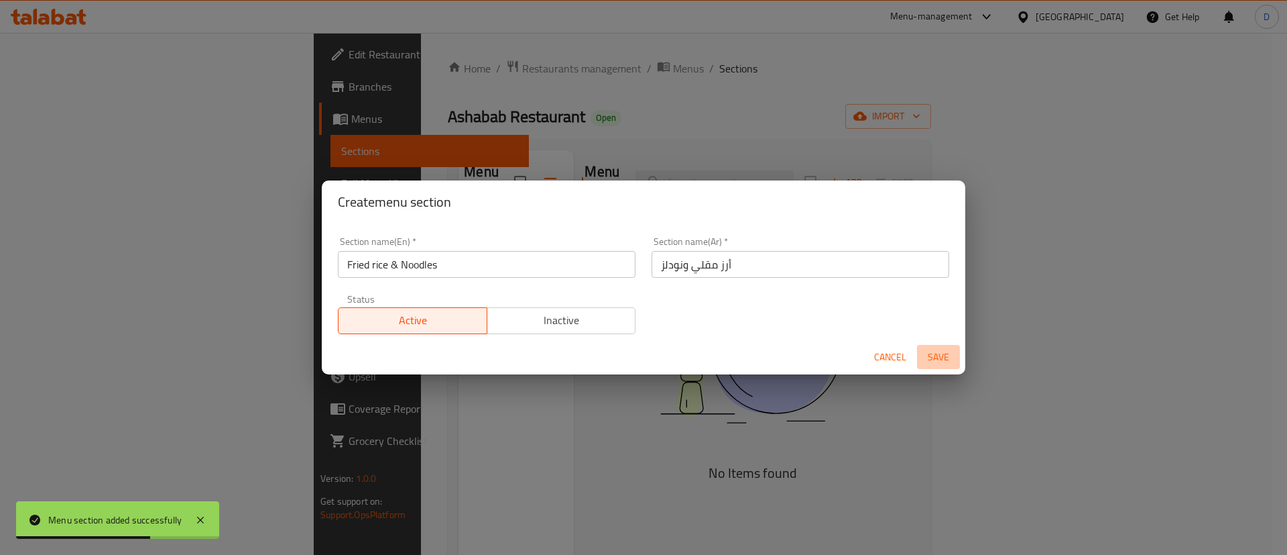
click at [941, 364] on span "Save" at bounding box center [939, 357] width 32 height 17
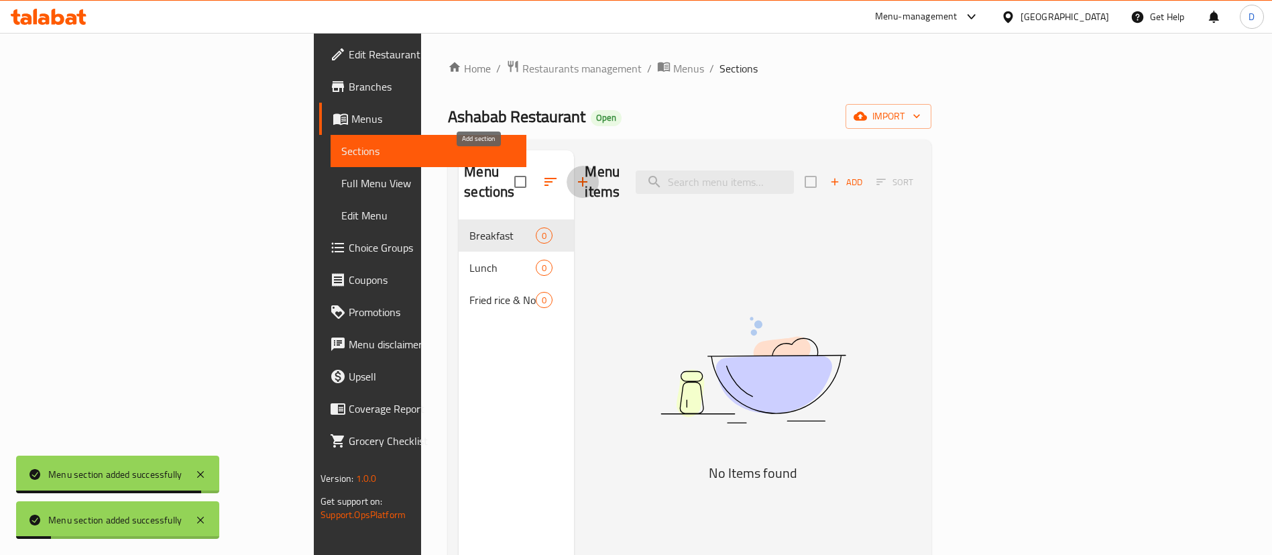
click at [578, 177] on icon "button" at bounding box center [582, 181] width 9 height 9
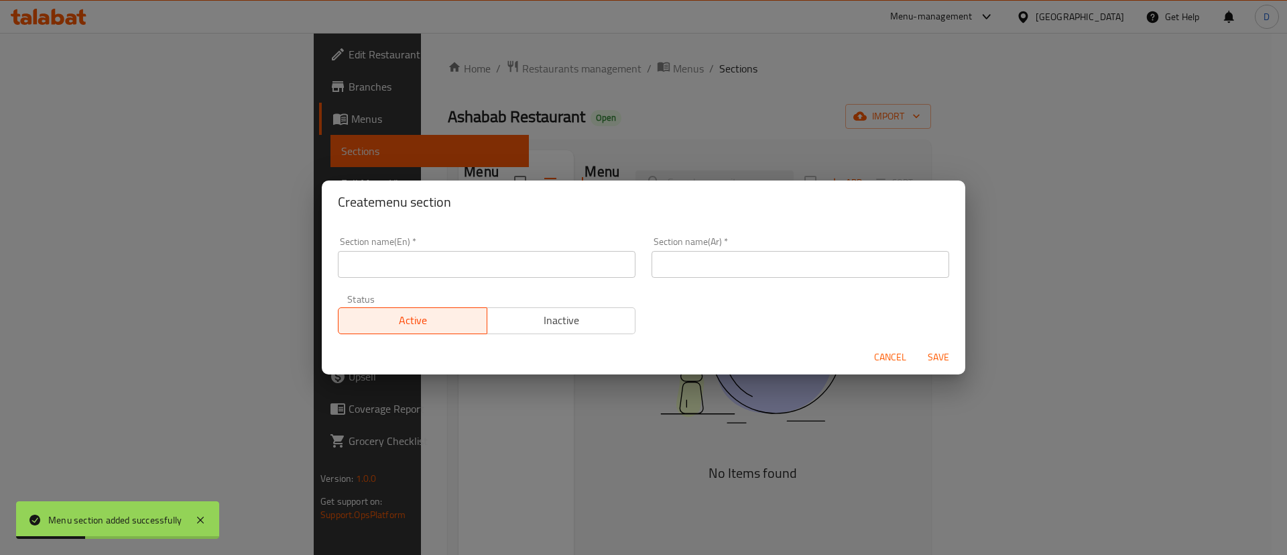
click at [599, 268] on input "text" at bounding box center [487, 264] width 298 height 27
paste input "Starters (veg & non-veg)"
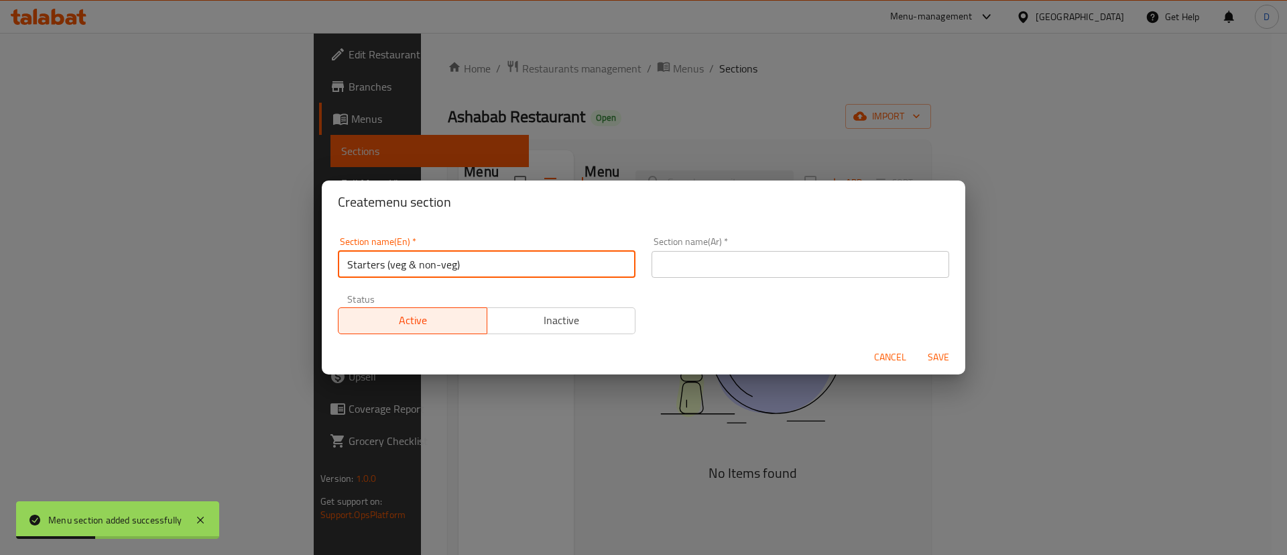
type input "Starters (veg & non-veg)"
drag, startPoint x: 679, startPoint y: 257, endPoint x: 672, endPoint y: 266, distance: 11.4
click at [679, 257] on input "text" at bounding box center [801, 264] width 298 height 27
paste input "المقبلات (نباتية وغير نباتية)"
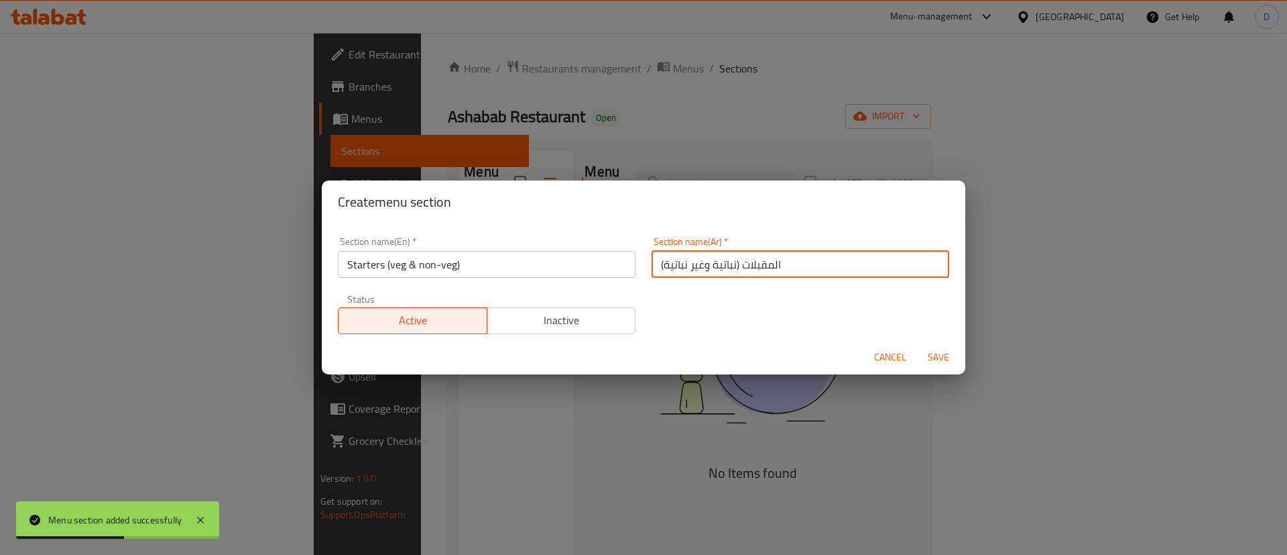
type input "المقبلات (نباتية وغير نباتية)"
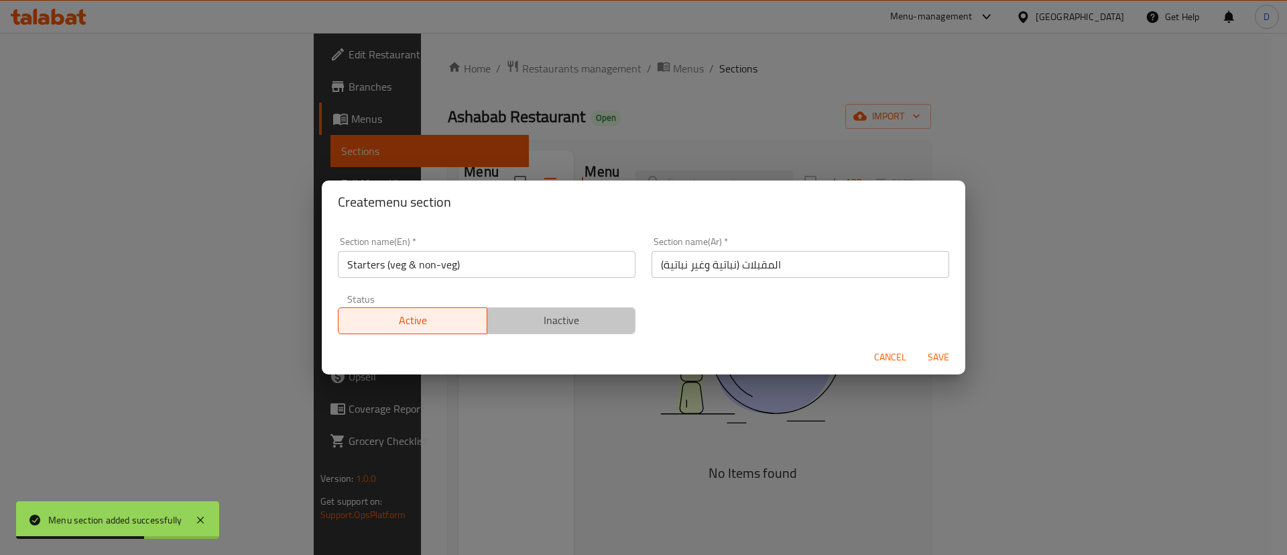
click at [571, 319] on span "Inactive" at bounding box center [562, 319] width 138 height 19
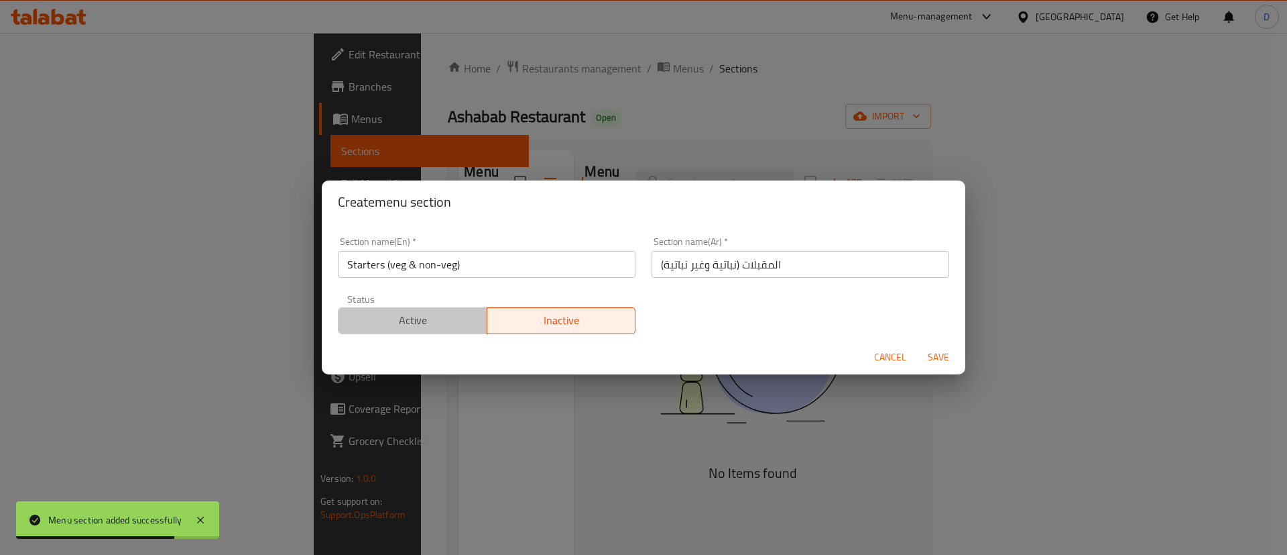
click at [455, 321] on span "Active" at bounding box center [413, 319] width 138 height 19
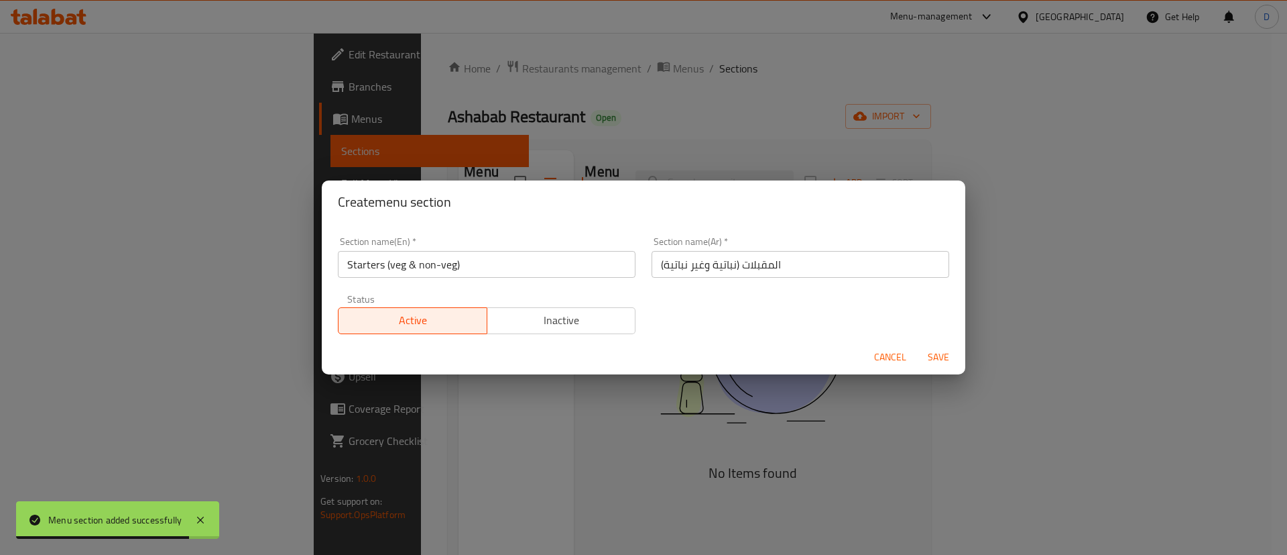
click at [931, 359] on span "Save" at bounding box center [939, 357] width 32 height 17
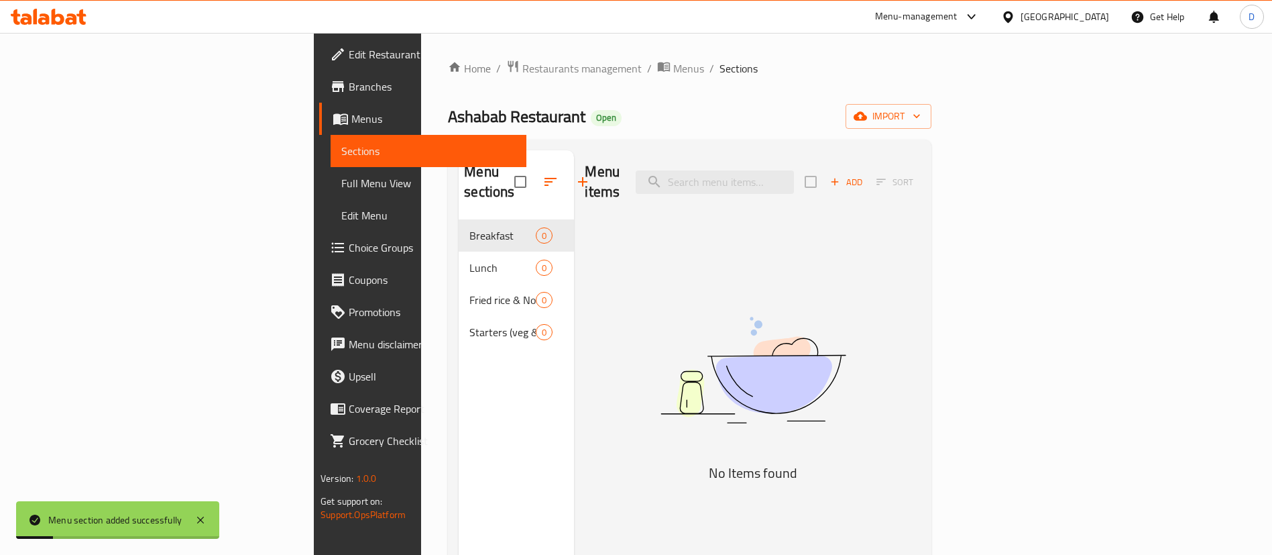
drag, startPoint x: 384, startPoint y: 368, endPoint x: 381, endPoint y: 353, distance: 15.0
click at [459, 367] on div "Menu sections Breakfast 0 Lunch 0 Fried rice & Noodles 0 Starters (veg & non-ve…" at bounding box center [516, 427] width 115 height 555
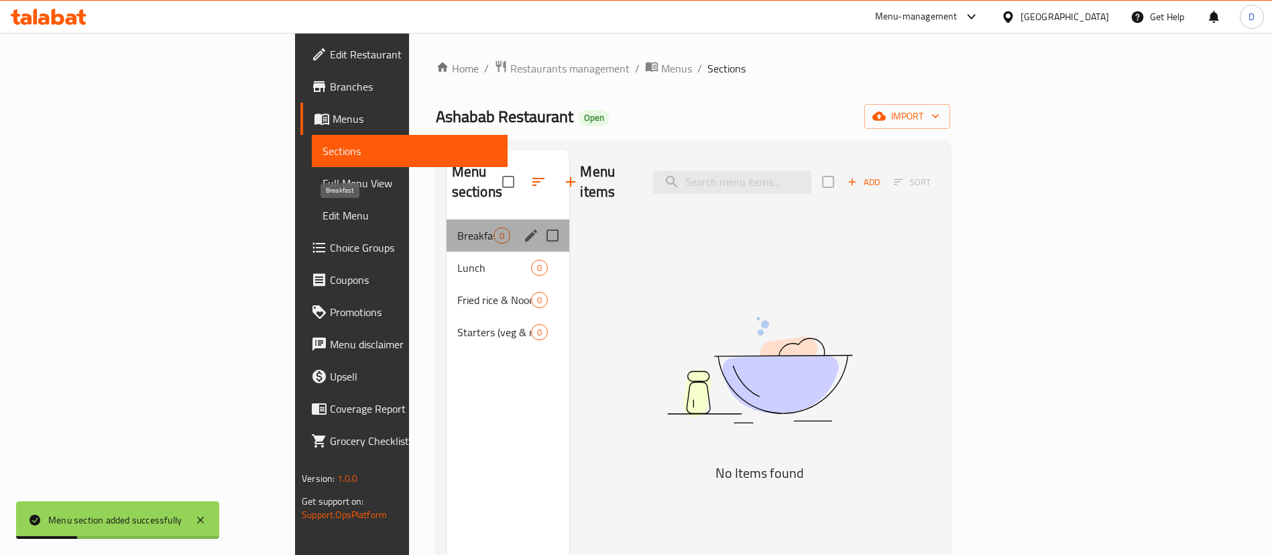
click at [457, 227] on span "Breakfast" at bounding box center [475, 235] width 37 height 16
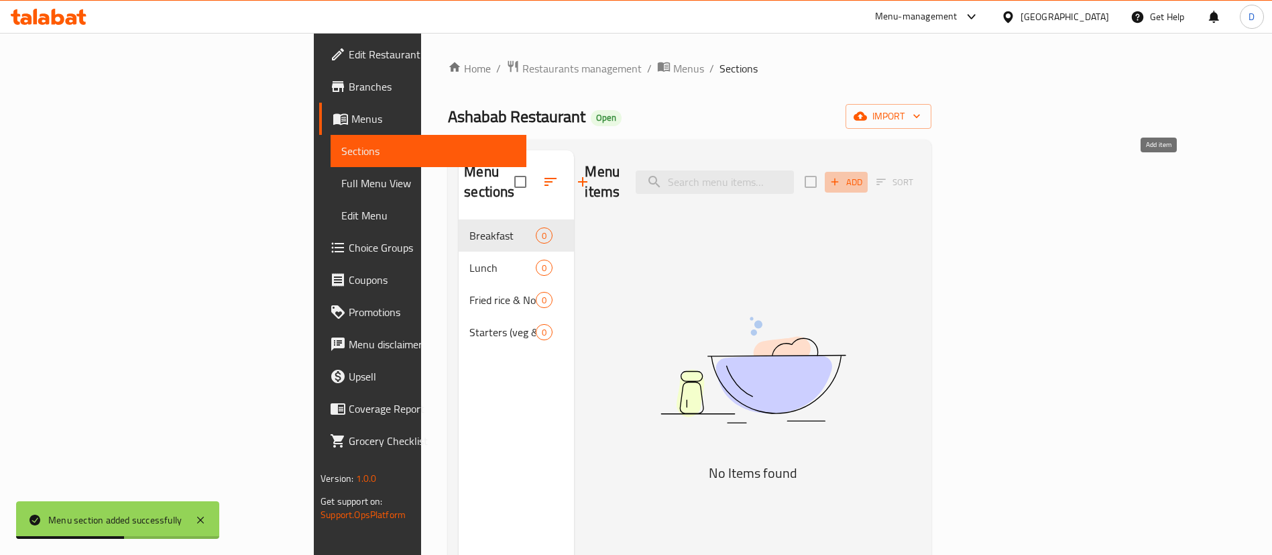
click at [841, 176] on icon "button" at bounding box center [835, 182] width 12 height 12
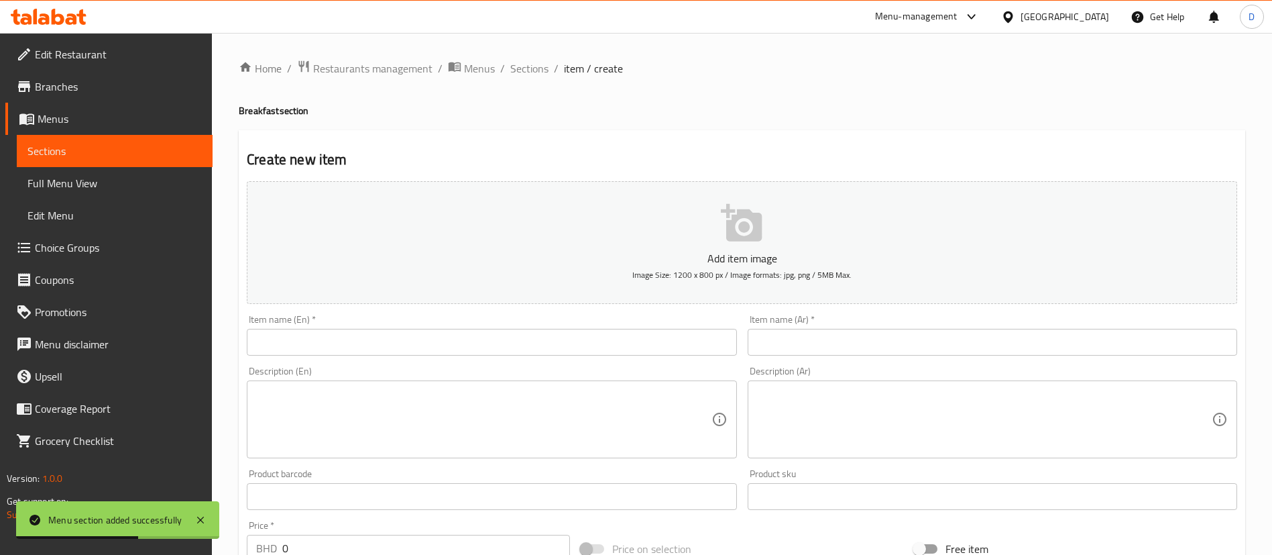
drag, startPoint x: 583, startPoint y: 325, endPoint x: 575, endPoint y: 335, distance: 12.5
click at [575, 335] on div at bounding box center [636, 277] width 1272 height 555
drag, startPoint x: 575, startPoint y: 335, endPoint x: 585, endPoint y: 347, distance: 15.2
click at [583, 345] on input "text" at bounding box center [491, 342] width 489 height 27
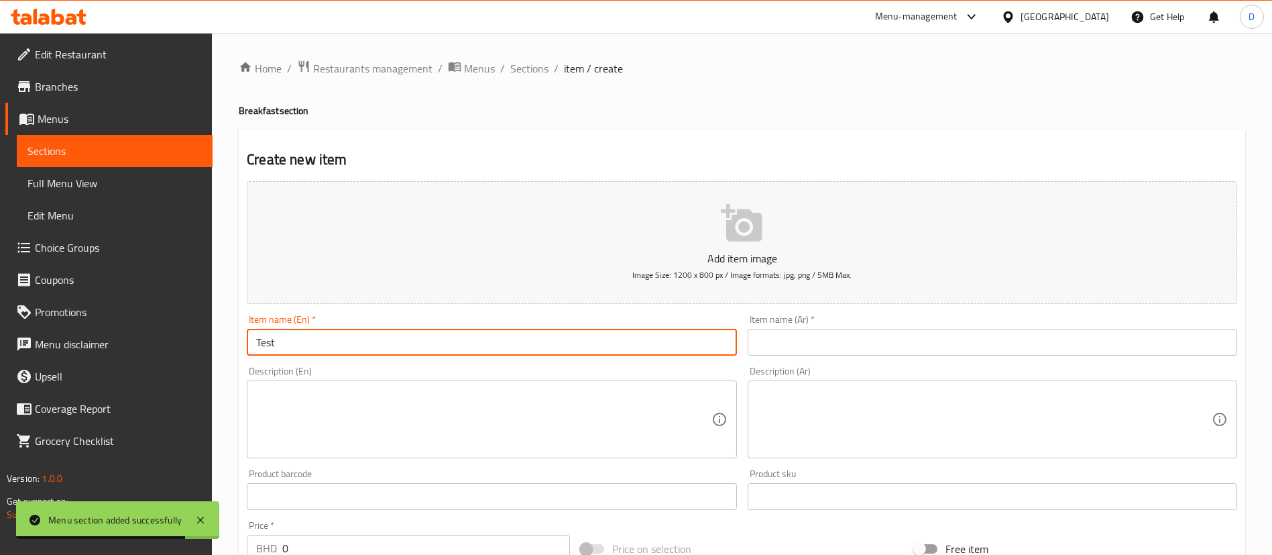
click at [587, 346] on input "Test" at bounding box center [491, 342] width 489 height 27
type input "Test"
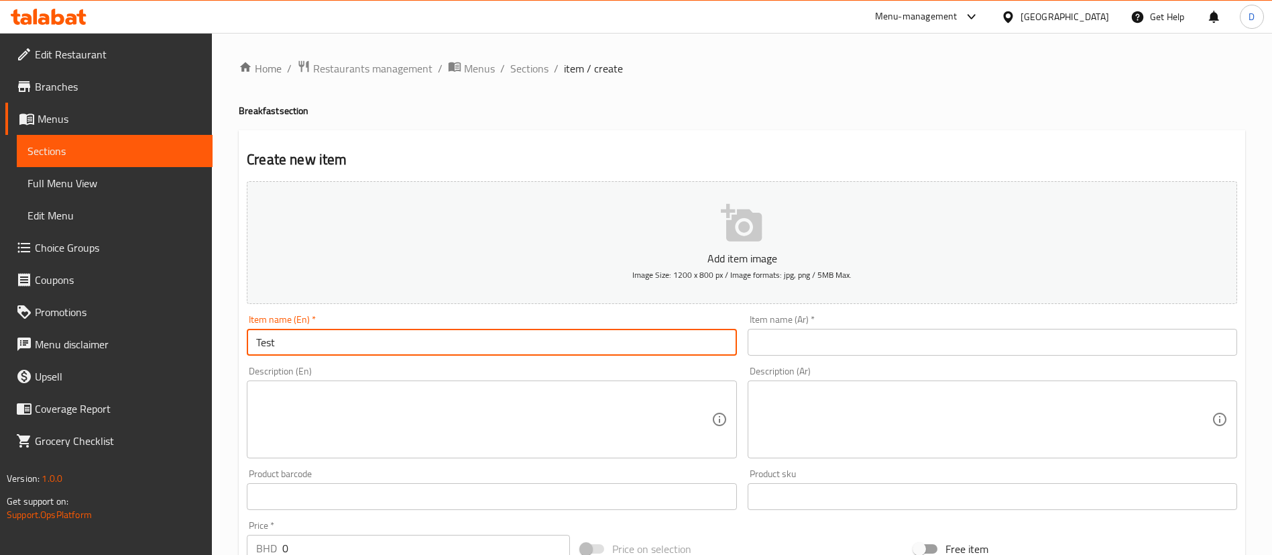
click at [808, 325] on div "Item name (Ar)   * Item name (Ar) *" at bounding box center [992, 334] width 489 height 41
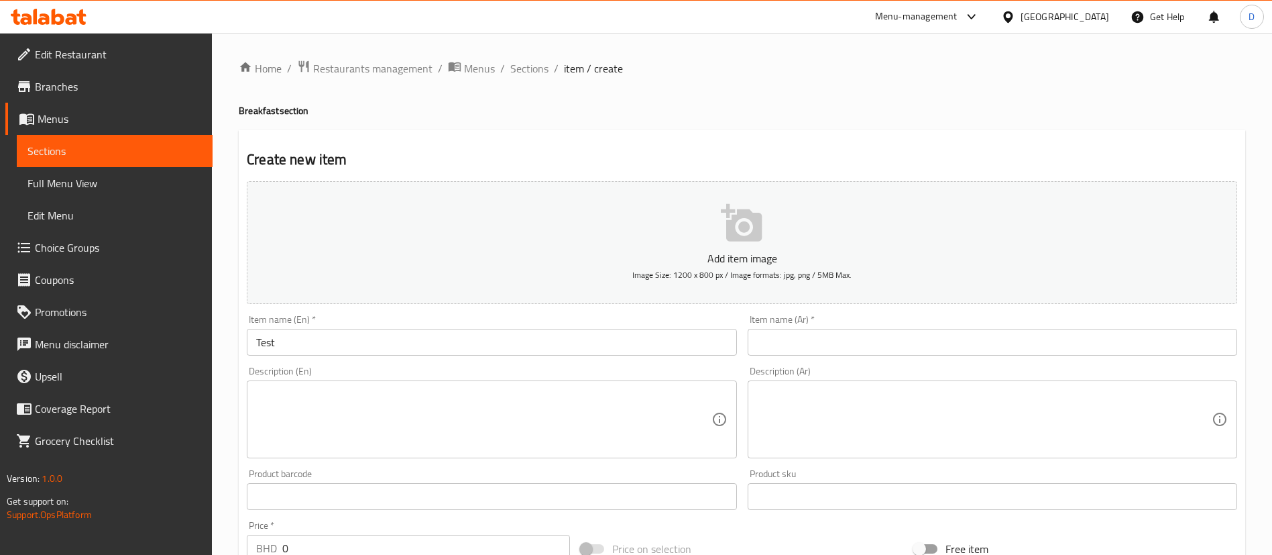
paste input "امتحان"
click at [813, 333] on input "امتحان" at bounding box center [992, 342] width 489 height 27
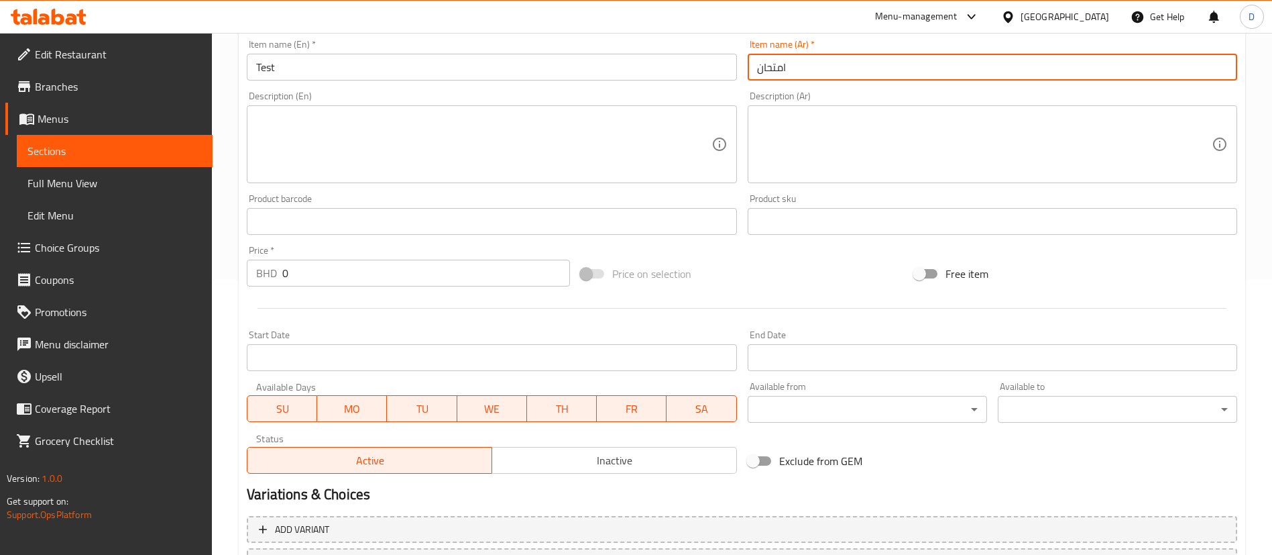
scroll to position [393, 0]
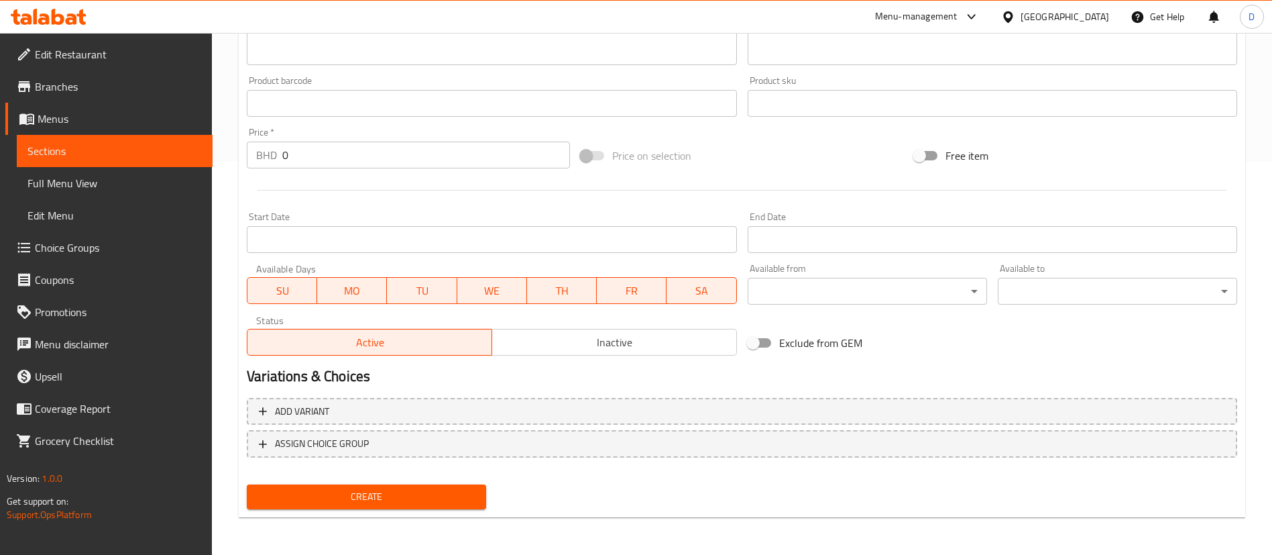
type input "امتحان"
drag, startPoint x: 301, startPoint y: 134, endPoint x: 289, endPoint y: 149, distance: 19.1
click at [264, 138] on div "Price   * BHD 0 Price *" at bounding box center [408, 147] width 323 height 41
drag, startPoint x: 297, startPoint y: 152, endPoint x: 266, endPoint y: 150, distance: 31.6
click at [266, 150] on div "BHD 0 Price *" at bounding box center [408, 154] width 323 height 27
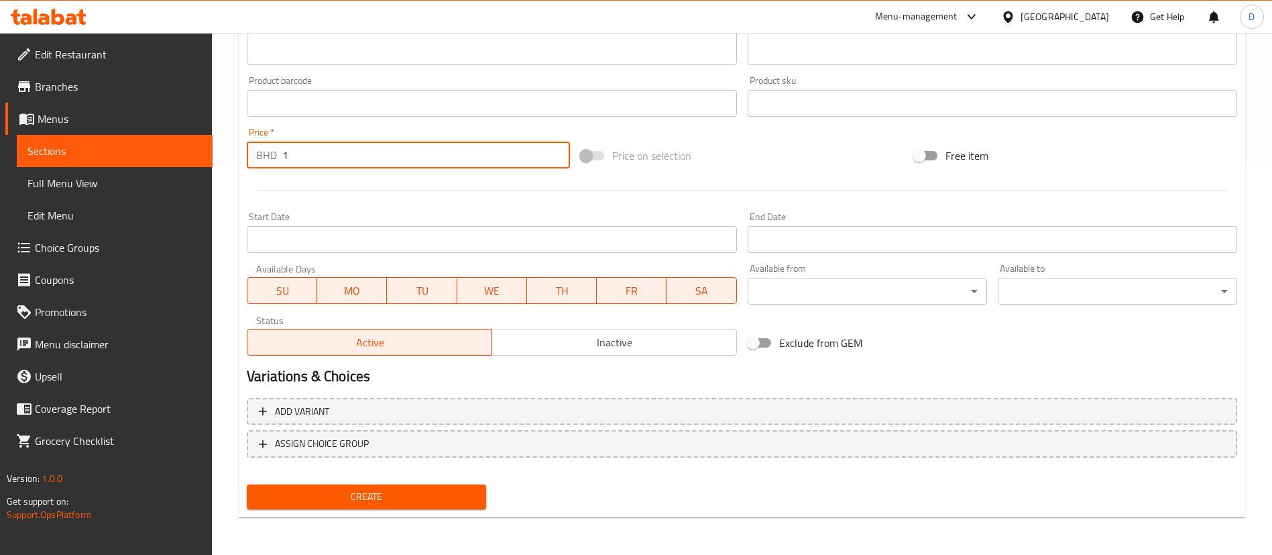
type input "1"
click at [359, 194] on div at bounding box center [741, 190] width 1001 height 33
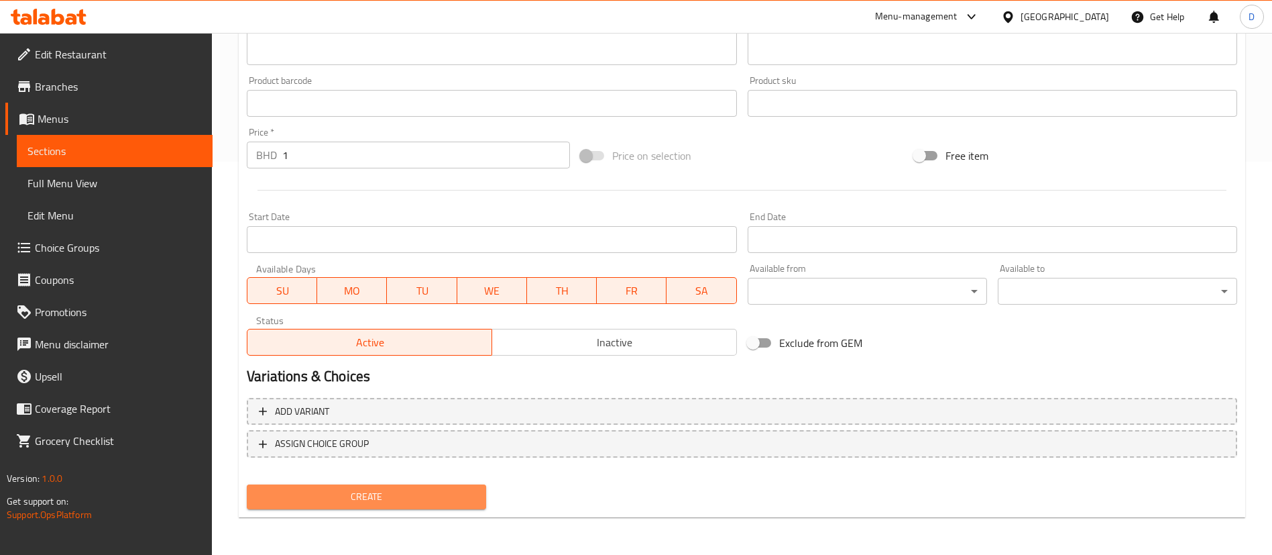
click at [453, 489] on span "Create" at bounding box center [366, 496] width 218 height 17
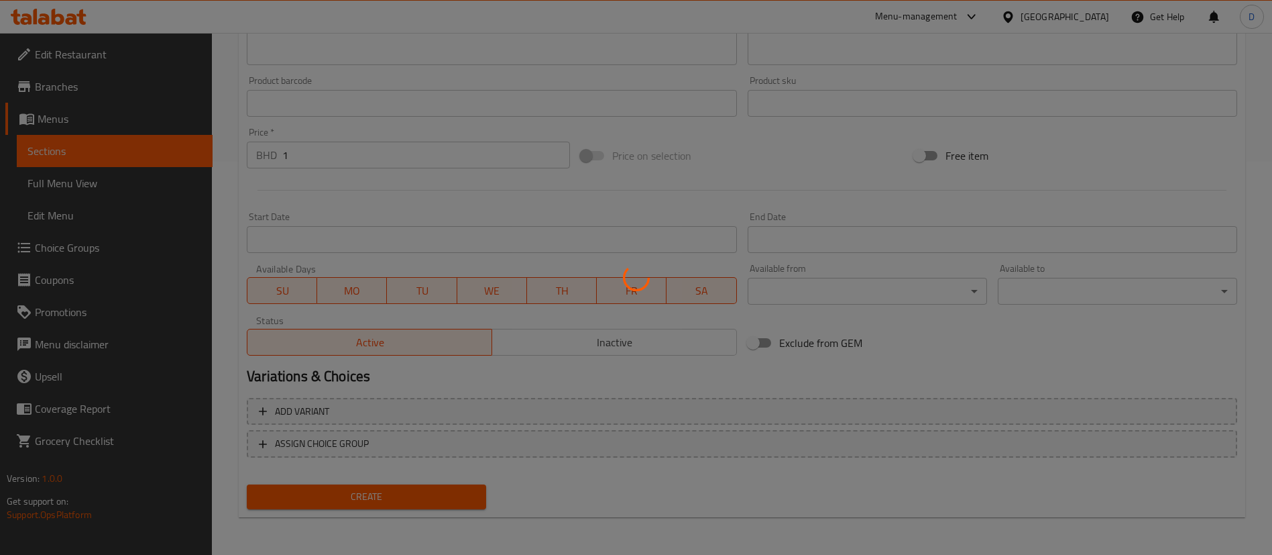
type input "0"
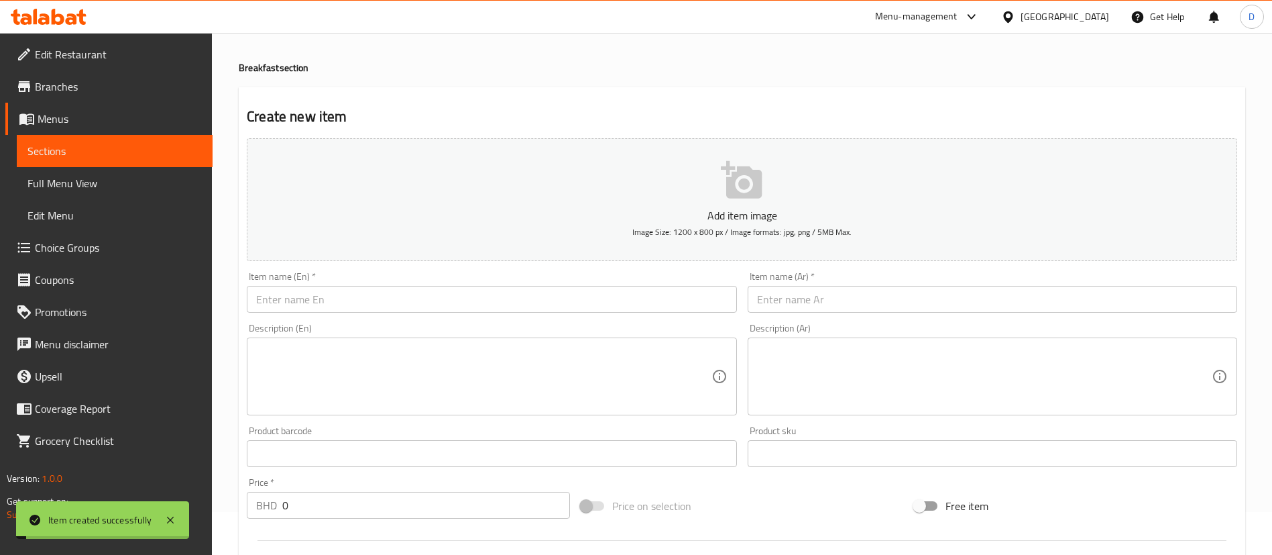
scroll to position [0, 0]
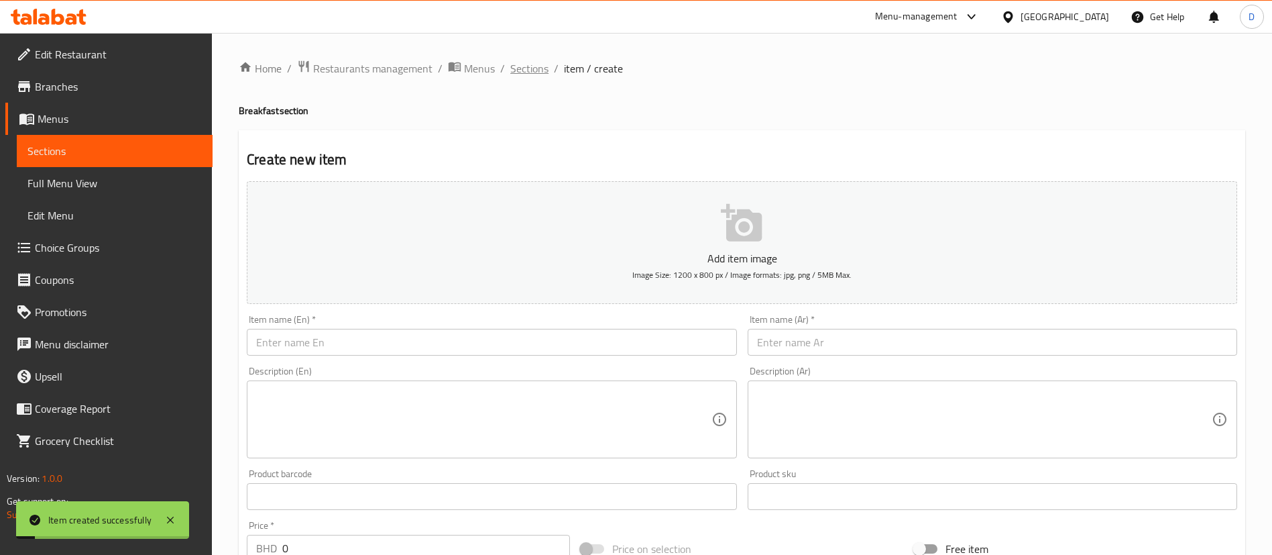
click at [535, 68] on span "Sections" at bounding box center [529, 68] width 38 height 16
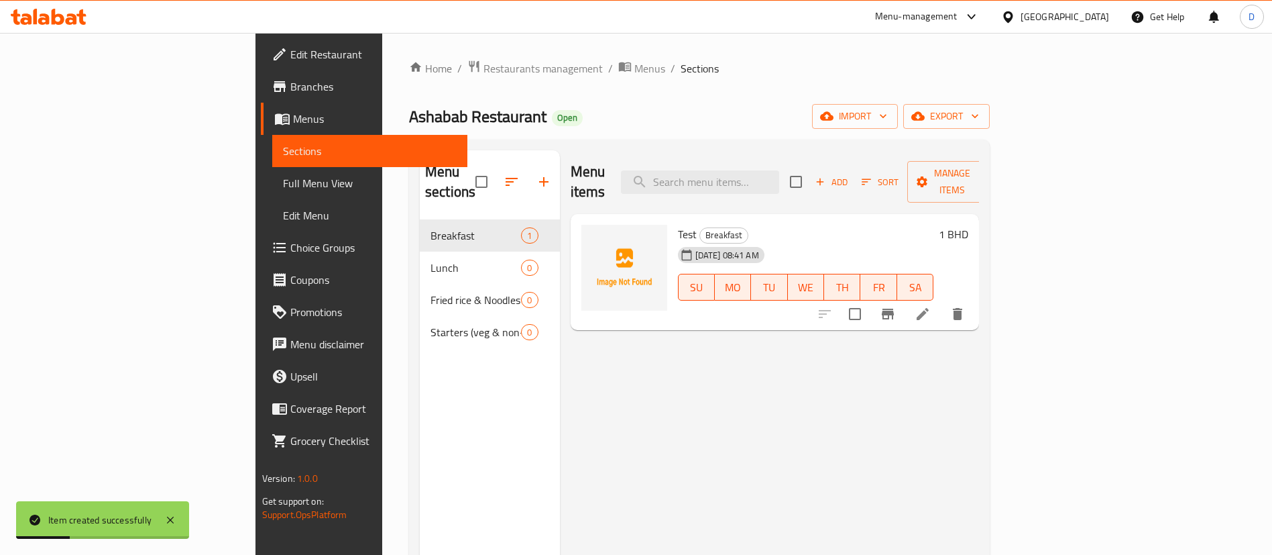
click at [878, 119] on div "Ashabab Restaurant Open import export" at bounding box center [699, 116] width 581 height 25
click at [863, 115] on div "Ashabab Restaurant Open import export" at bounding box center [699, 116] width 581 height 25
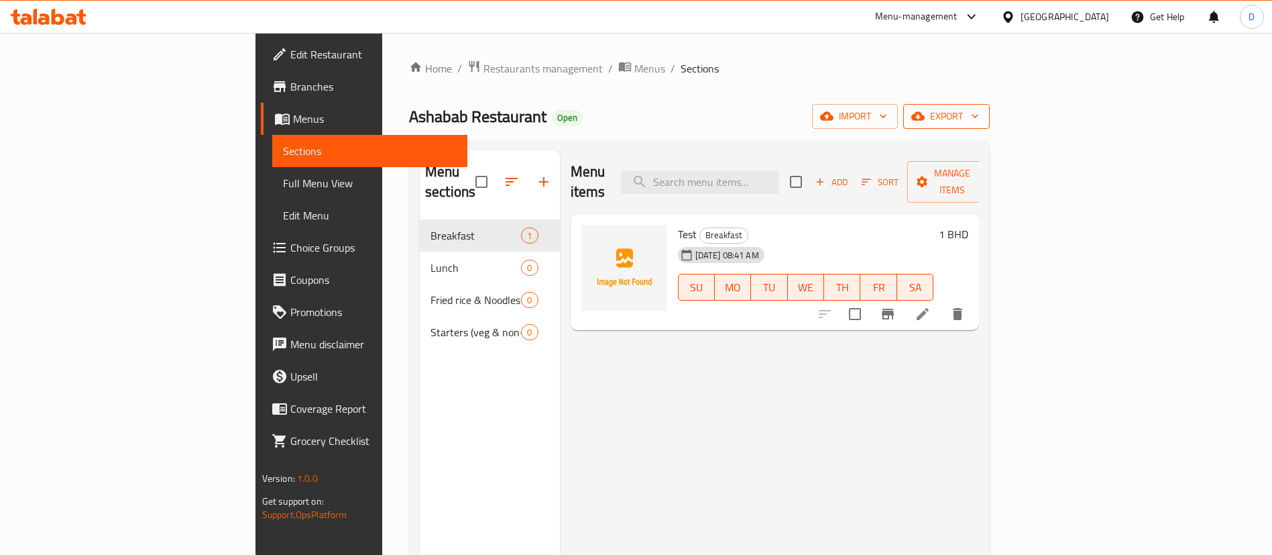
click at [979, 119] on span "export" at bounding box center [946, 116] width 65 height 17
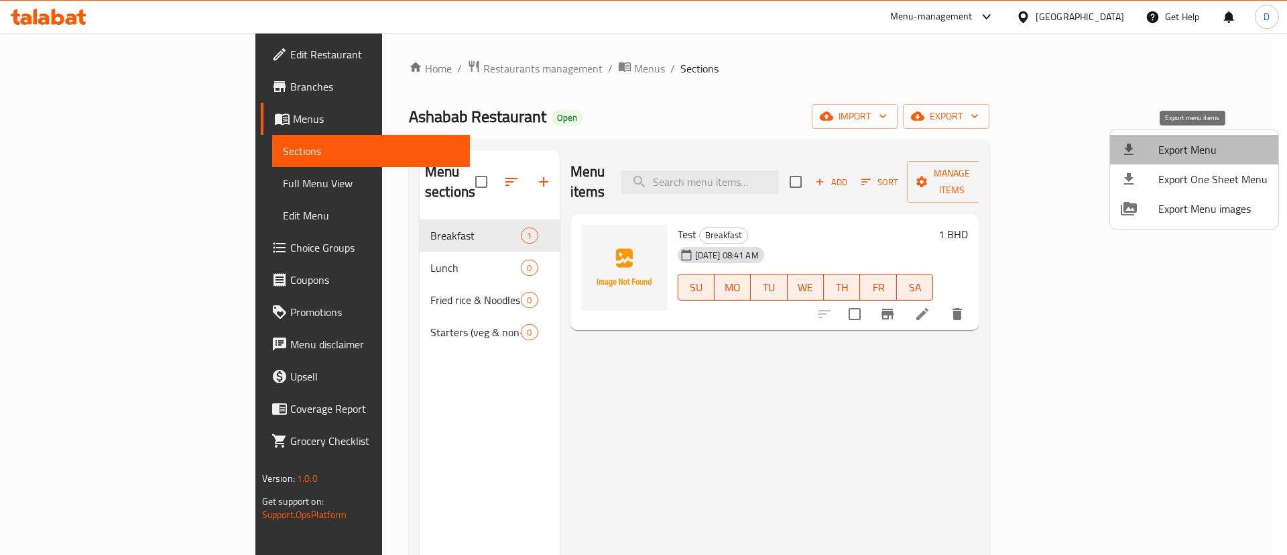
click at [1197, 147] on span "Export Menu" at bounding box center [1213, 149] width 109 height 16
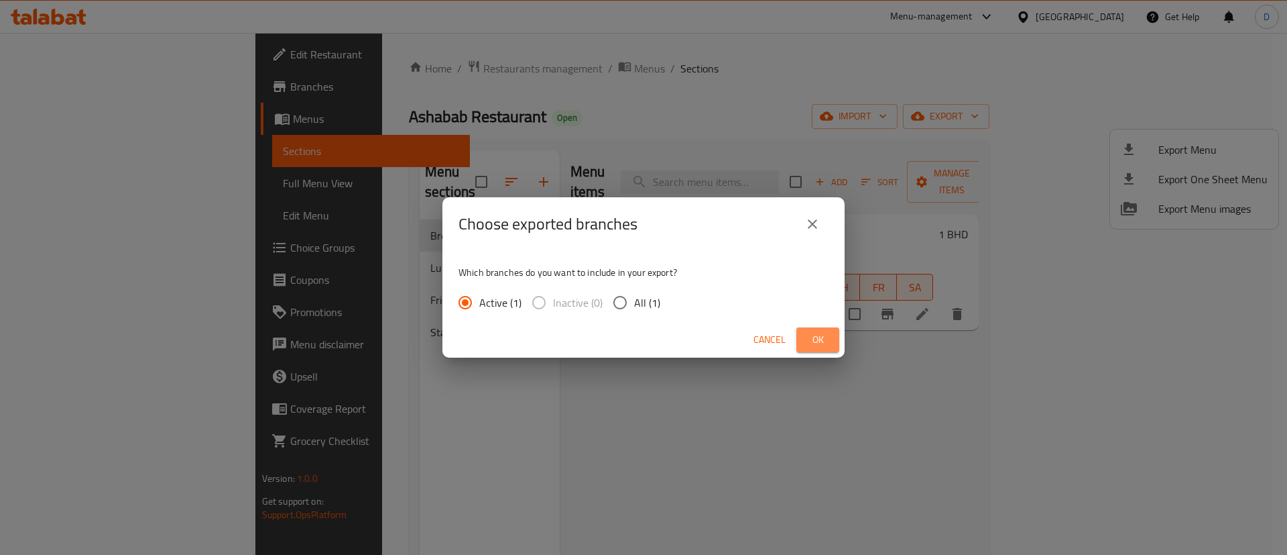
drag, startPoint x: 822, startPoint y: 331, endPoint x: 817, endPoint y: 313, distance: 18.7
click at [823, 329] on button "Ok" at bounding box center [818, 339] width 43 height 25
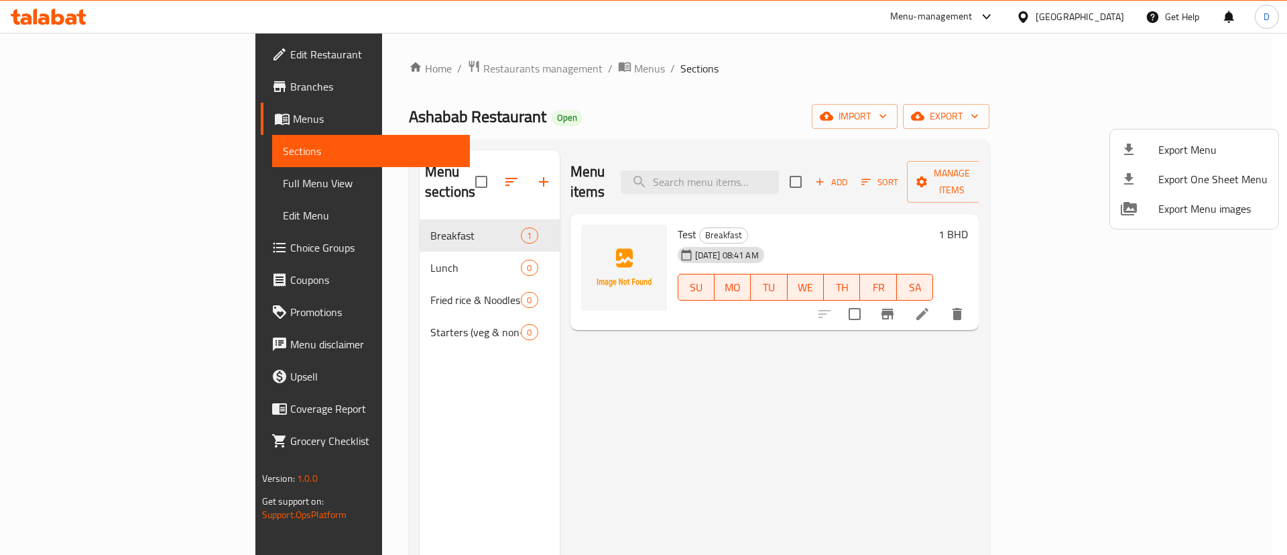
click at [821, 62] on div at bounding box center [643, 277] width 1287 height 555
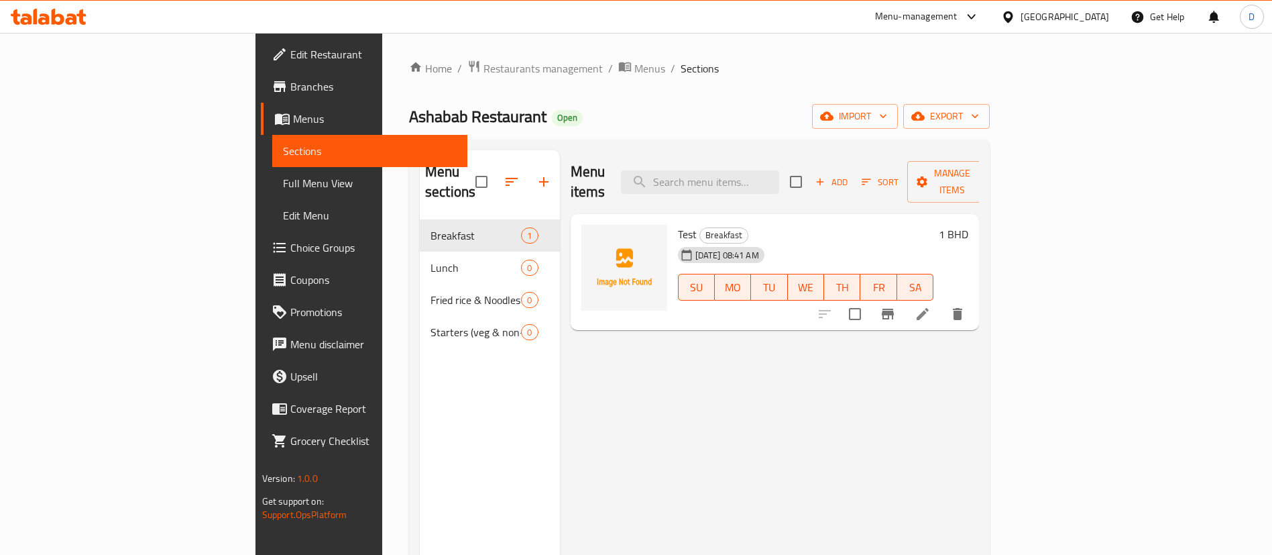
click at [634, 168] on div "Menu items Add Sort Manage items" at bounding box center [775, 182] width 409 height 64
click at [887, 123] on span "import" at bounding box center [855, 116] width 64 height 17
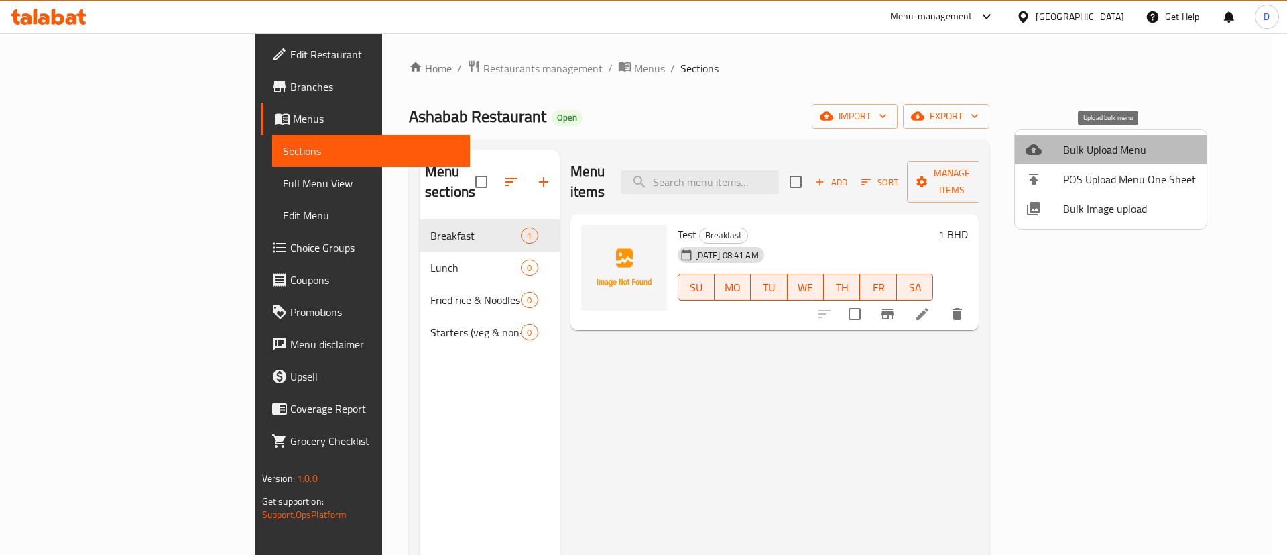
click at [1127, 148] on span "Bulk Upload Menu" at bounding box center [1129, 149] width 133 height 16
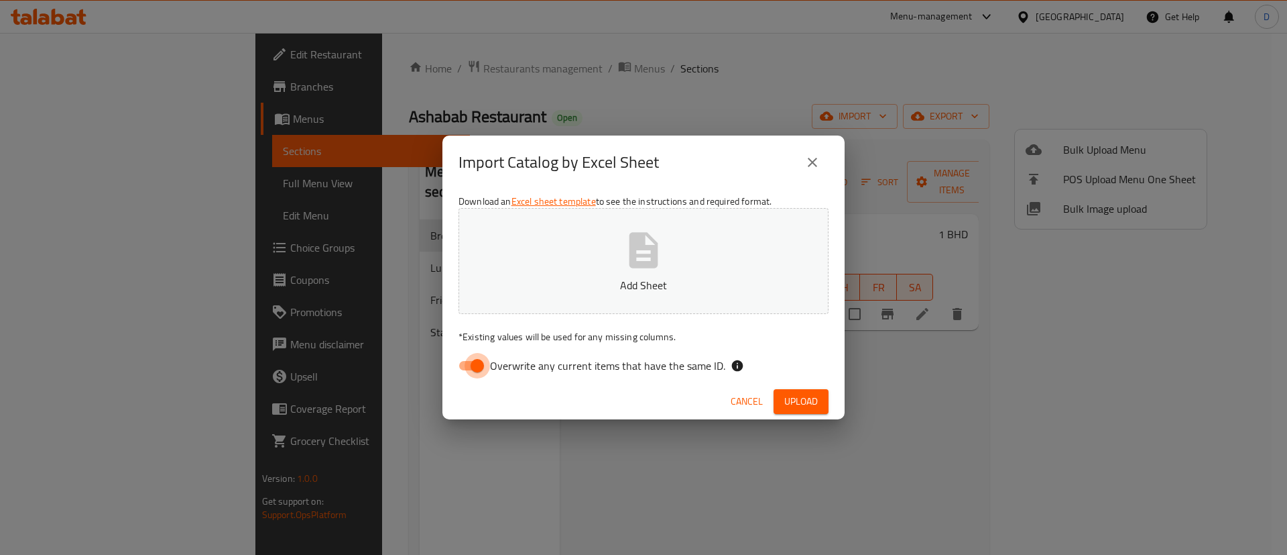
drag, startPoint x: 480, startPoint y: 368, endPoint x: 469, endPoint y: 372, distance: 11.5
click at [479, 368] on input "Overwrite any current items that have the same ID." at bounding box center [477, 365] width 76 height 25
click at [471, 366] on input "Overwrite any current items that have the same ID." at bounding box center [464, 365] width 76 height 25
click at [477, 369] on input "Overwrite any current items that have the same ID." at bounding box center [477, 365] width 76 height 25
click at [479, 366] on input "Overwrite any current items that have the same ID." at bounding box center [464, 365] width 76 height 25
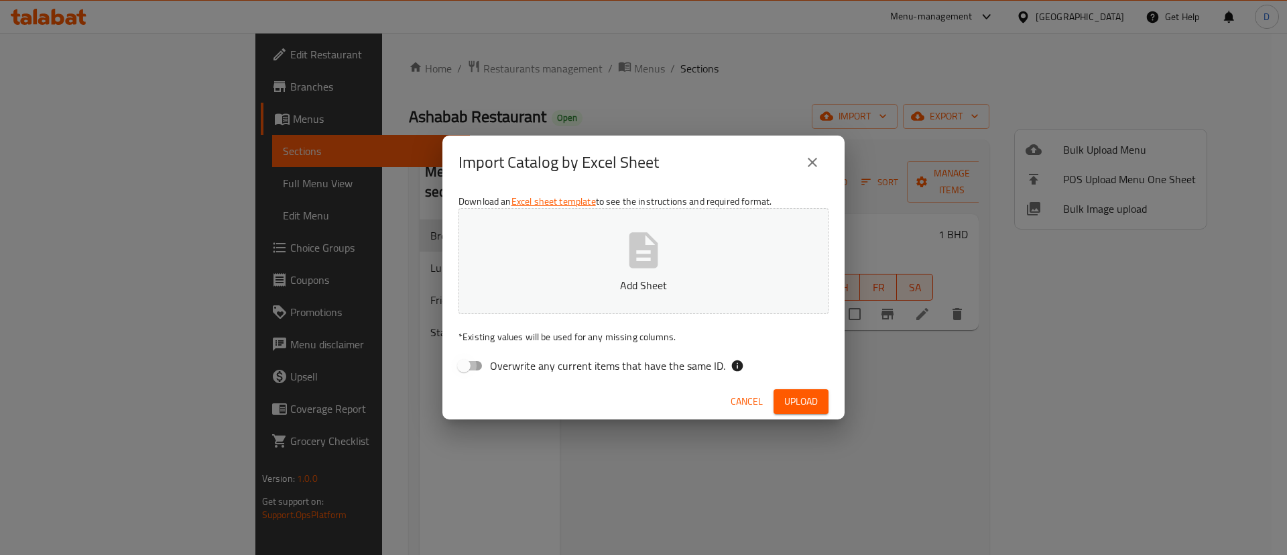
checkbox input "true"
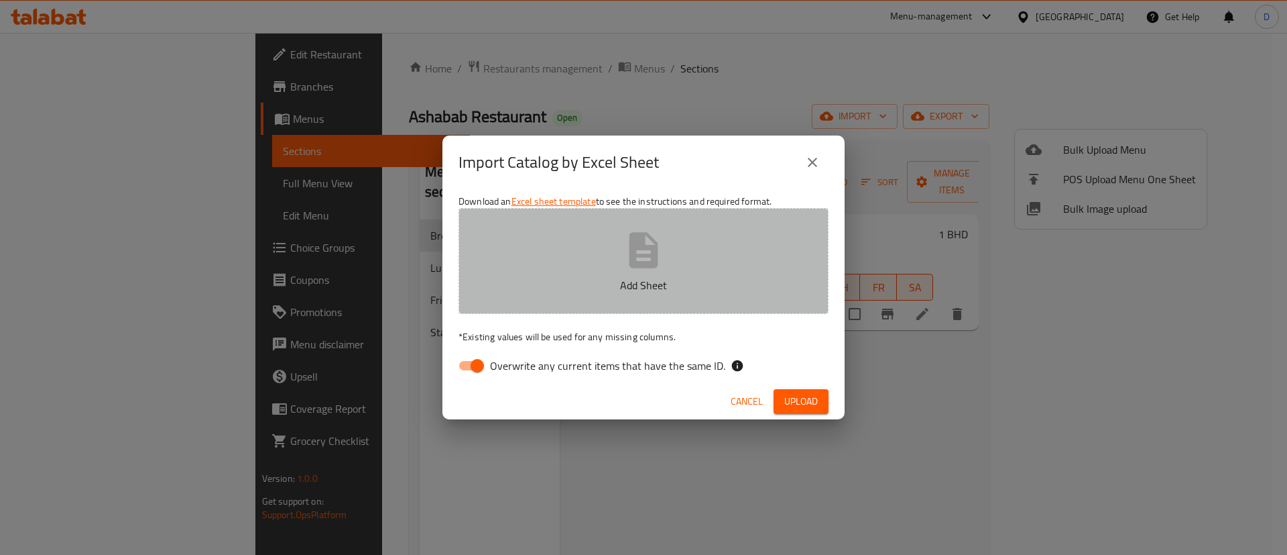
click at [651, 264] on icon "button" at bounding box center [644, 250] width 29 height 36
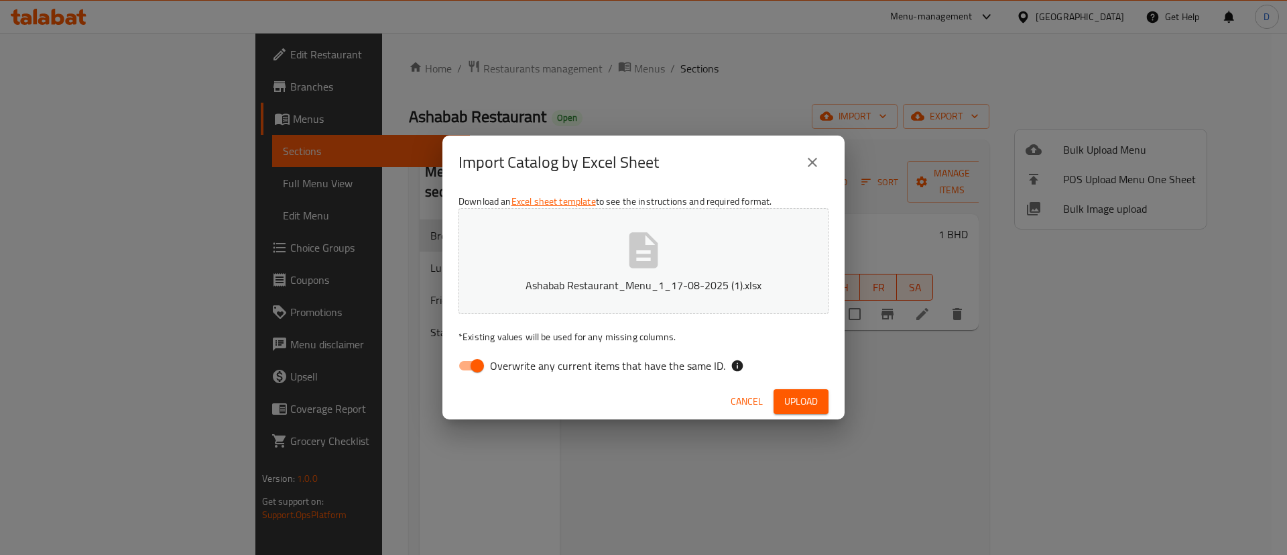
click at [789, 397] on span "Upload" at bounding box center [802, 401] width 34 height 17
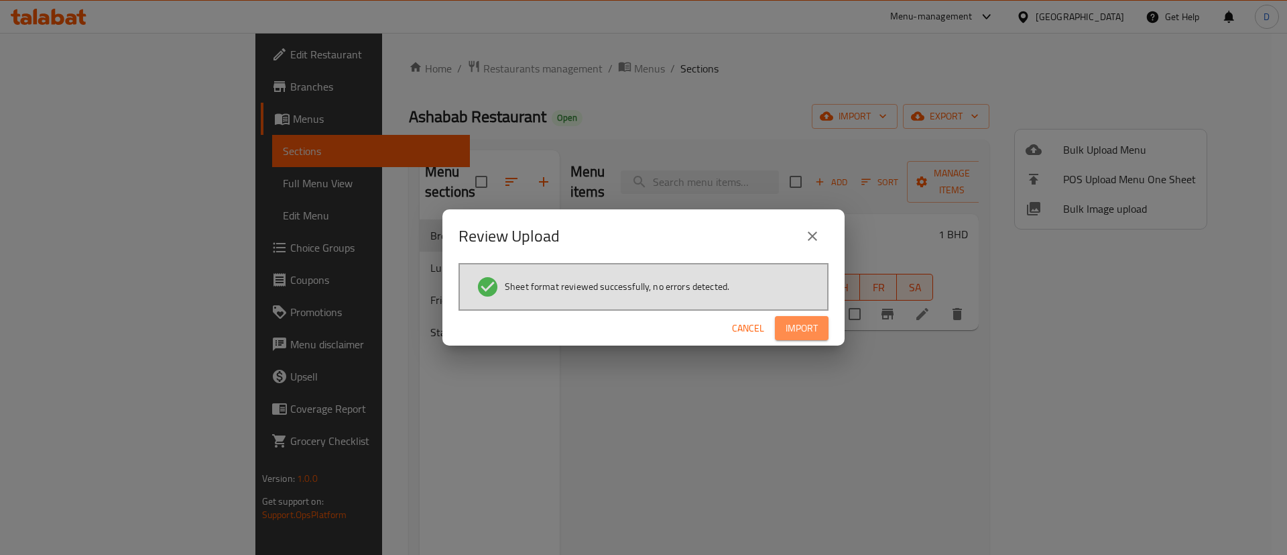
click at [820, 329] on button "Import" at bounding box center [802, 328] width 54 height 25
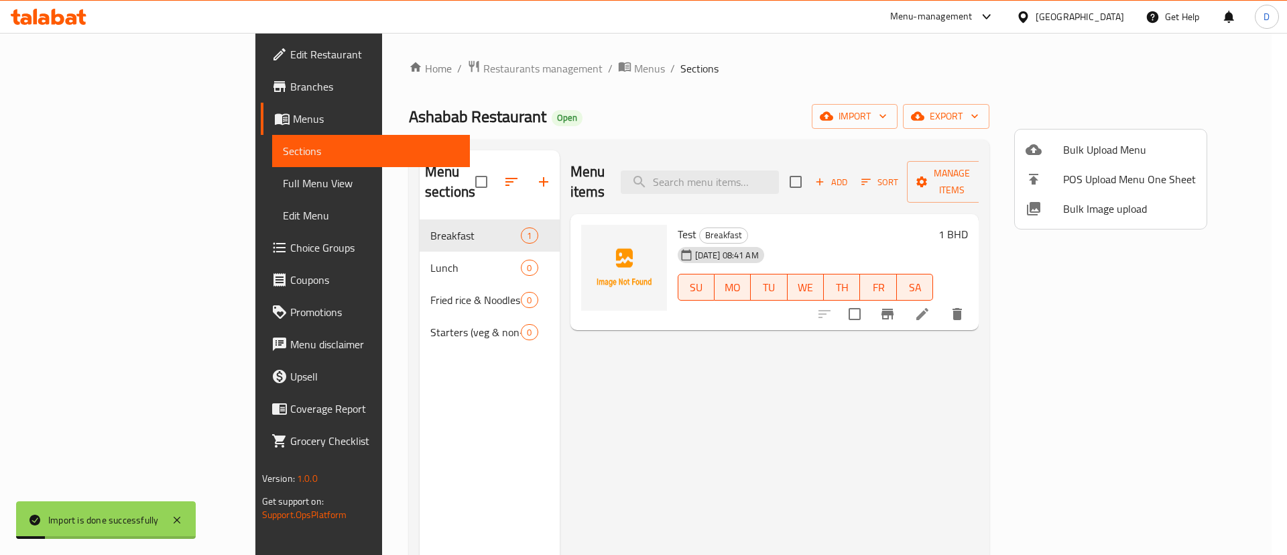
click at [701, 108] on div at bounding box center [643, 277] width 1287 height 555
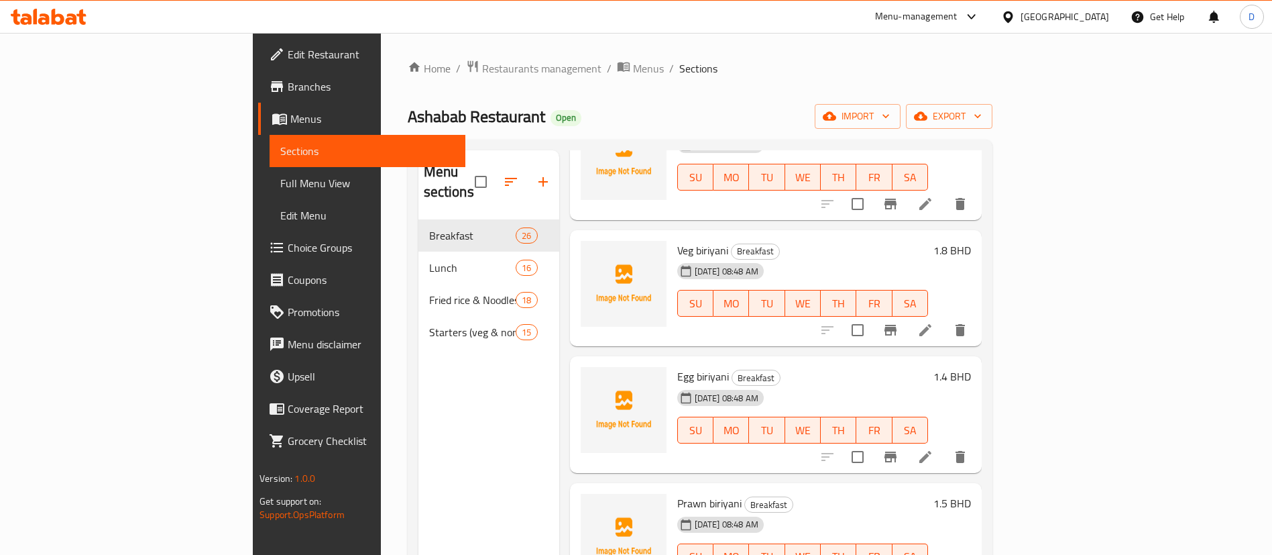
scroll to position [603, 0]
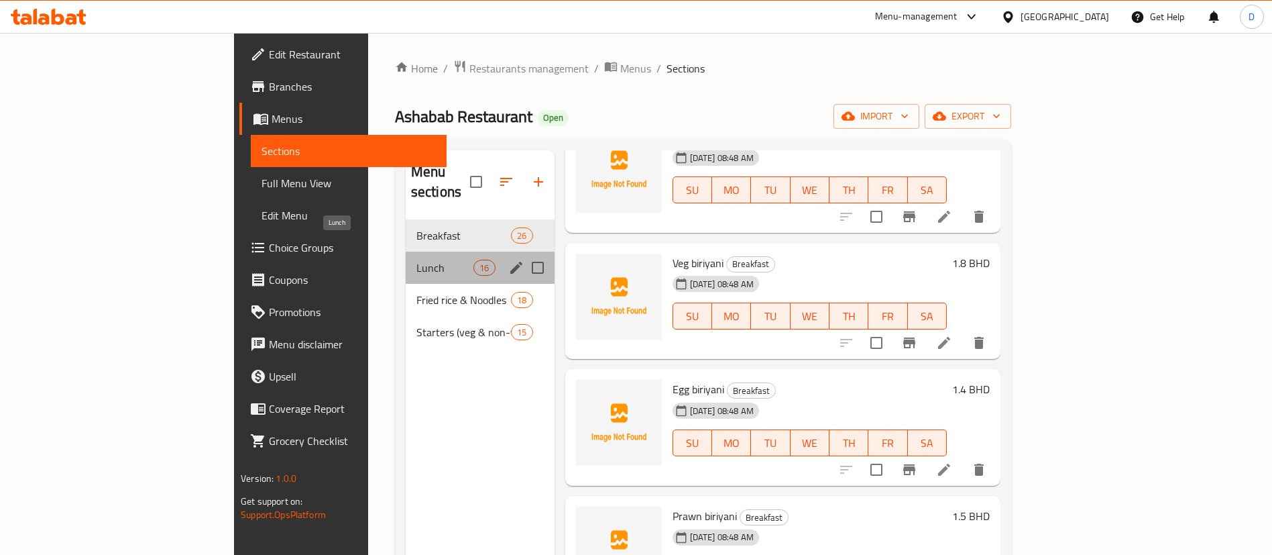
click at [416, 259] on span "Lunch" at bounding box center [444, 267] width 57 height 16
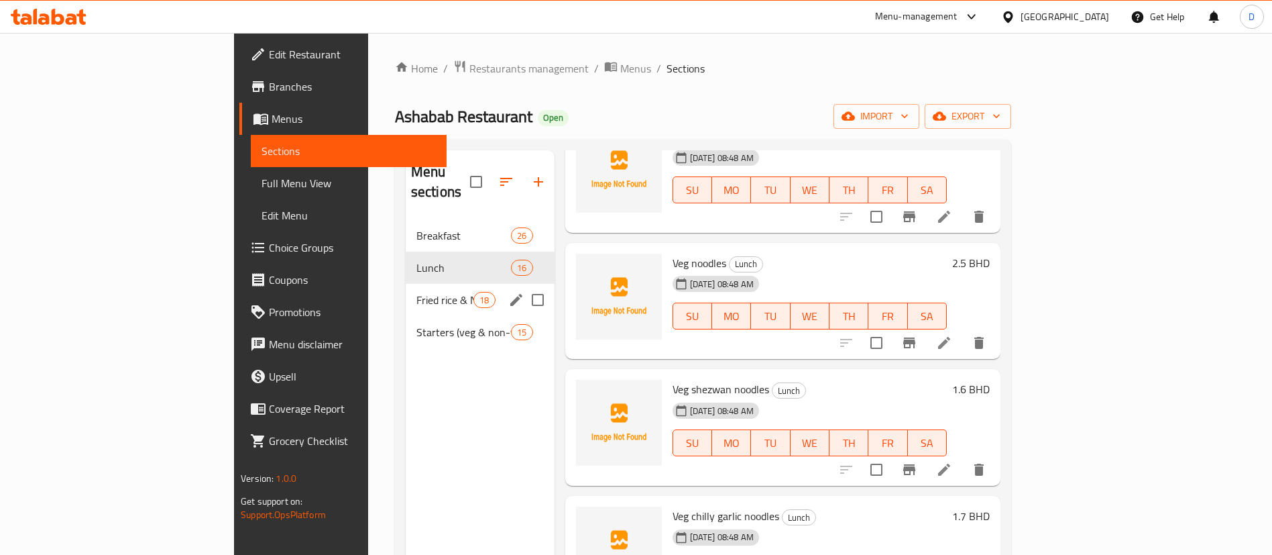
drag, startPoint x: 317, startPoint y: 292, endPoint x: 321, endPoint y: 314, distance: 22.5
click at [406, 294] on div "Fried rice & Noodles 18" at bounding box center [480, 300] width 149 height 32
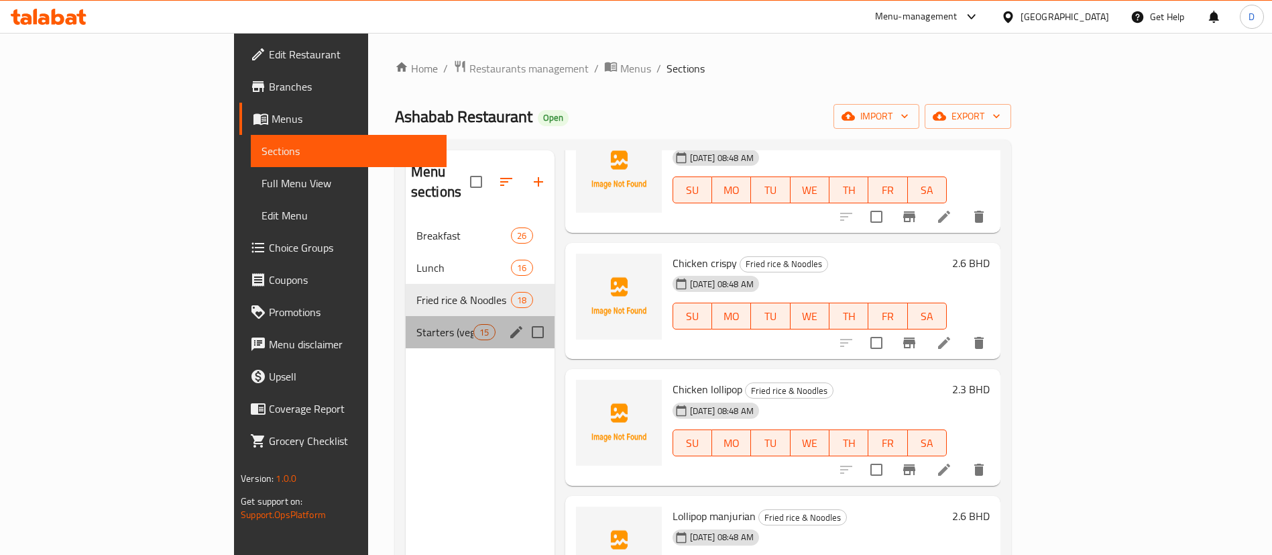
click at [406, 321] on div "Starters (veg & non-veg) 15" at bounding box center [480, 332] width 149 height 32
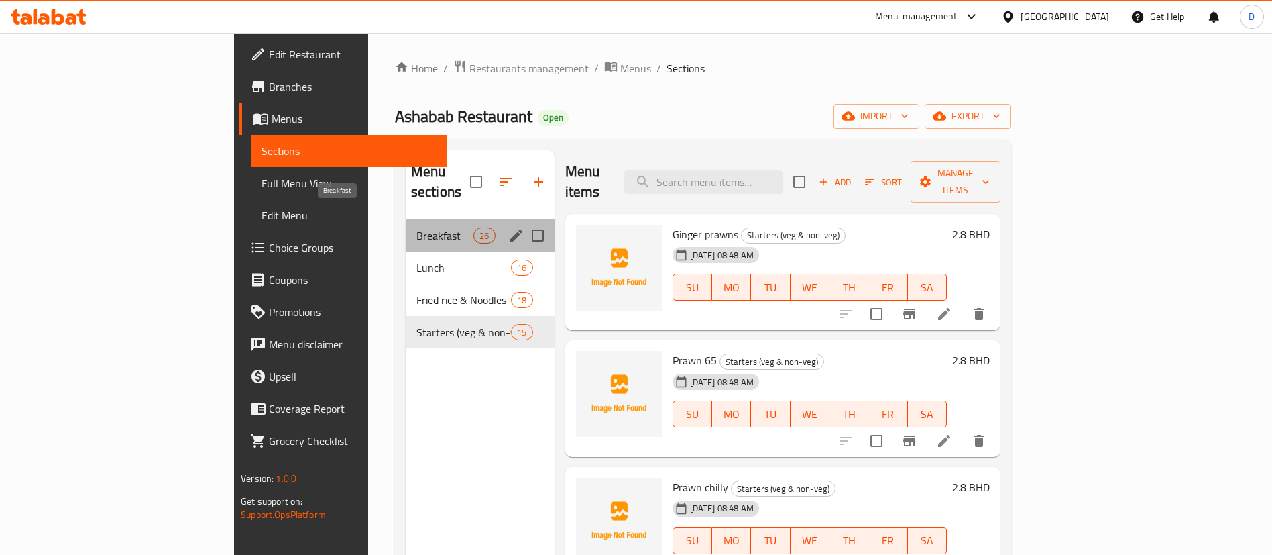
click at [416, 227] on span "Breakfast" at bounding box center [444, 235] width 57 height 16
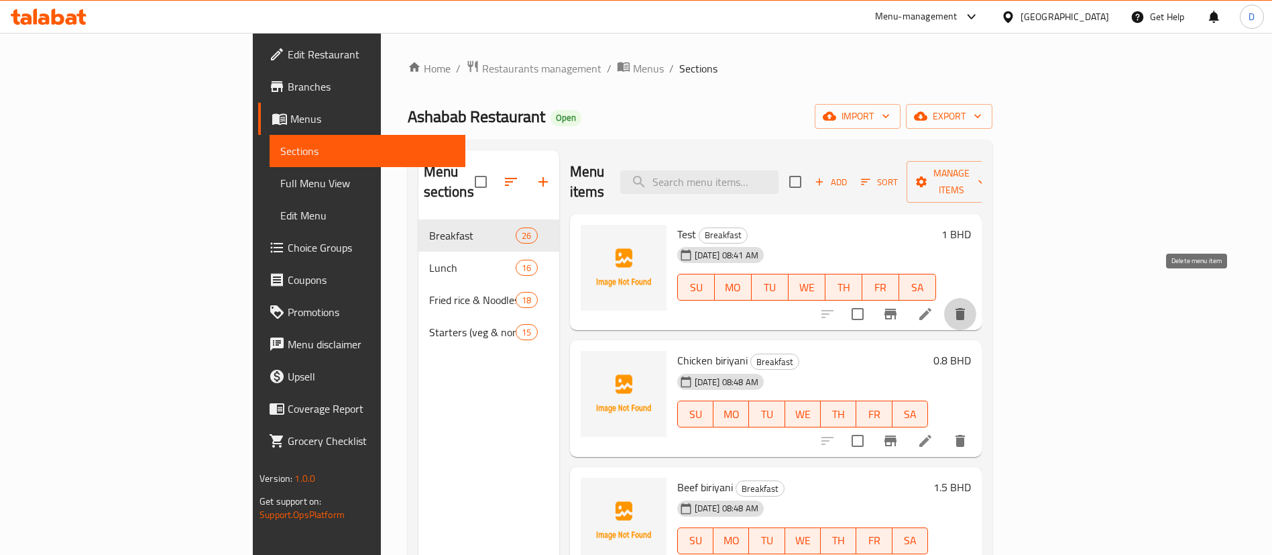
click at [968, 306] on icon "delete" at bounding box center [960, 314] width 16 height 16
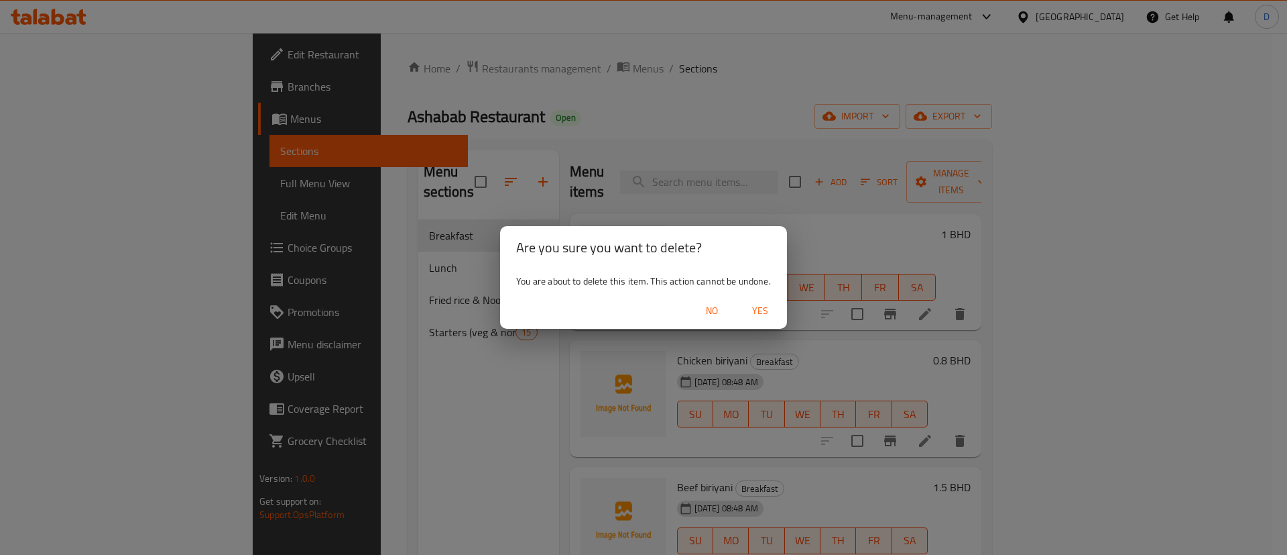
click at [753, 306] on span "Yes" at bounding box center [760, 310] width 32 height 17
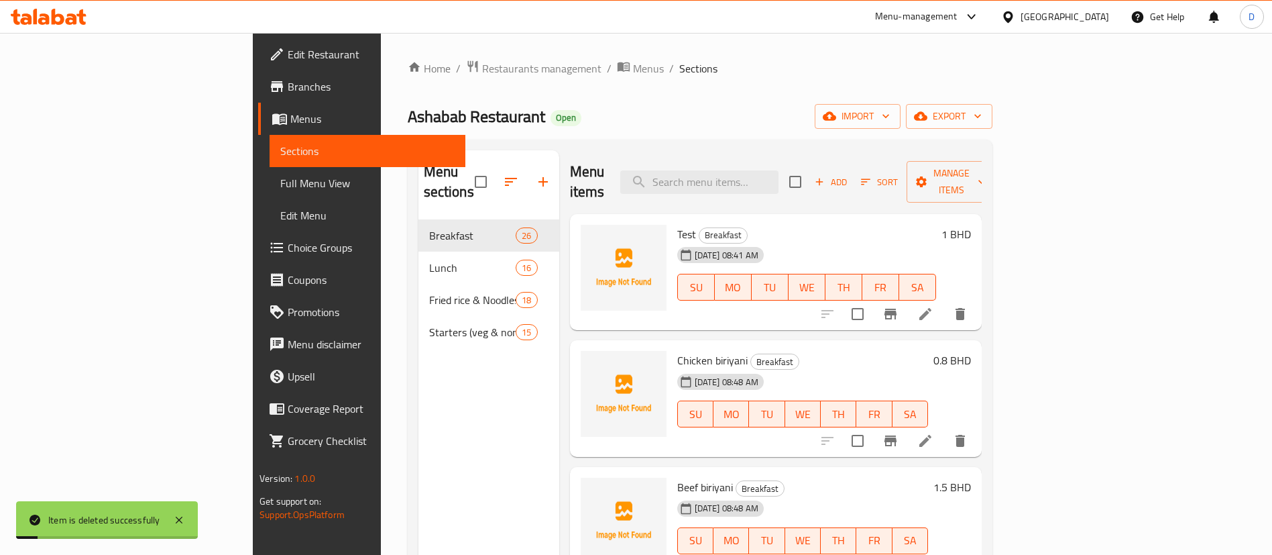
click at [656, 60] on ol "Home / Restaurants management / Menus / Sections" at bounding box center [700, 68] width 585 height 17
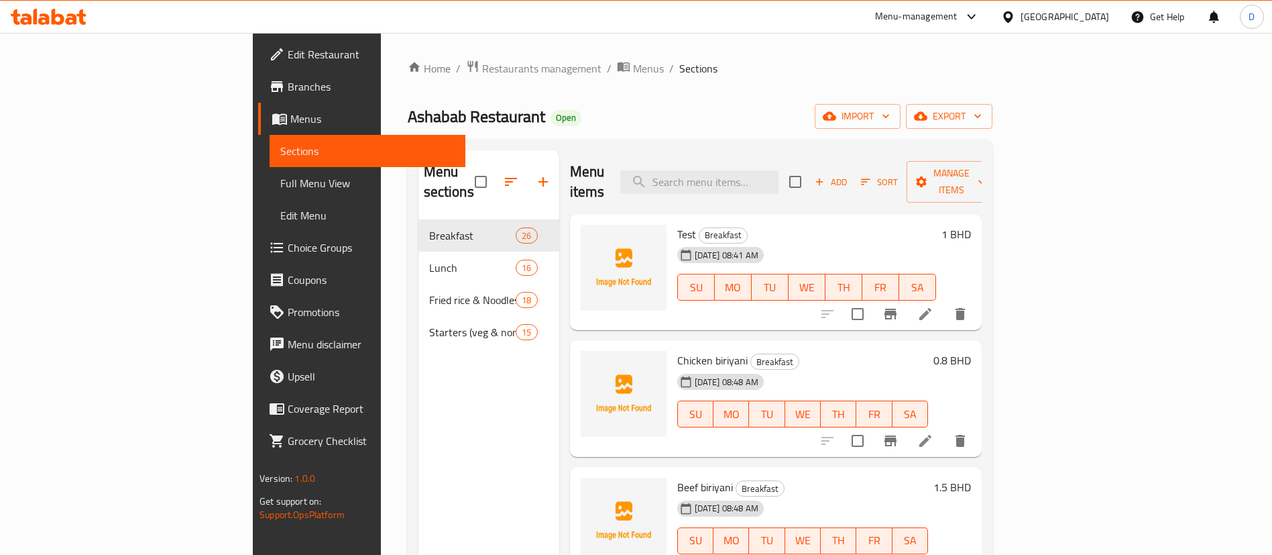
click at [658, 115] on div "Ashabab Restaurant Open import export" at bounding box center [700, 116] width 585 height 25
click at [633, 74] on span "Menus" at bounding box center [648, 68] width 31 height 16
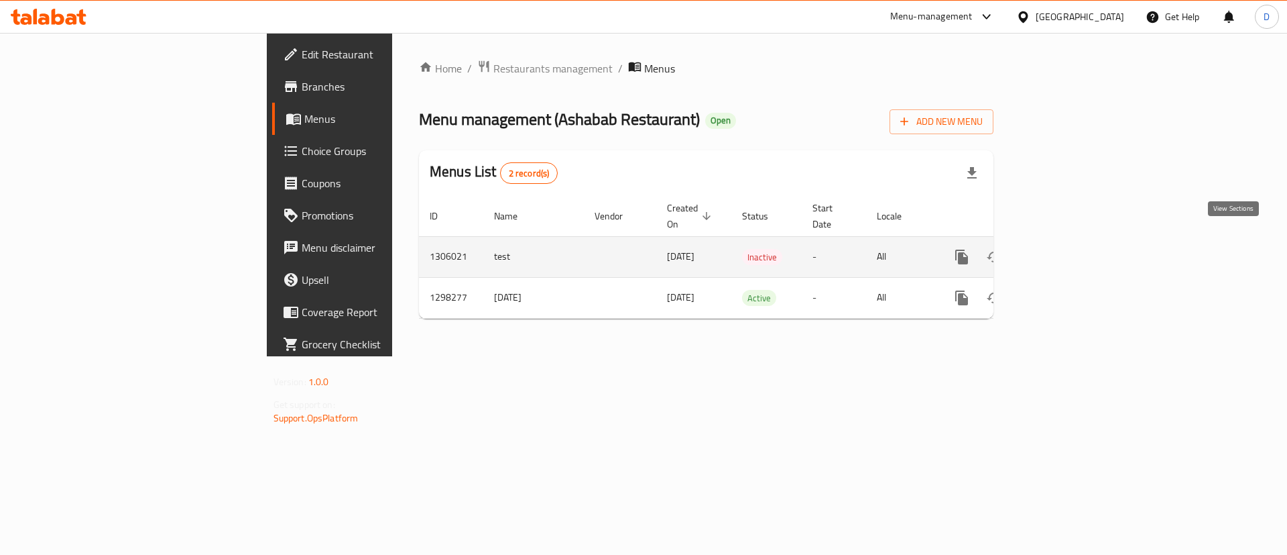
click at [1065, 251] on icon "enhanced table" at bounding box center [1059, 257] width 12 height 12
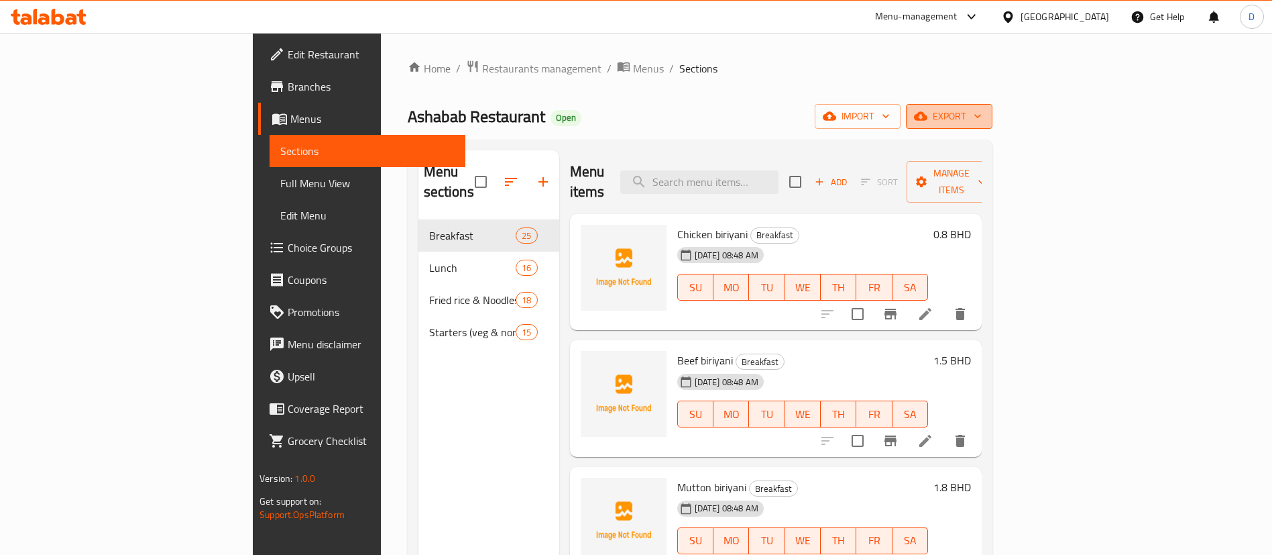
click at [982, 120] on span "export" at bounding box center [949, 116] width 65 height 17
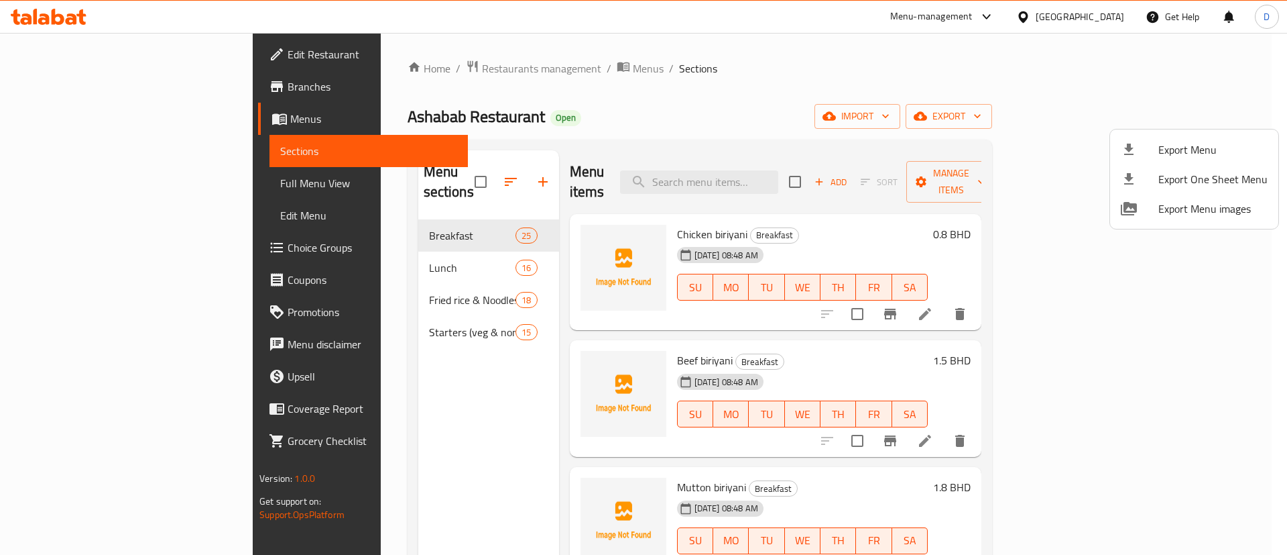
click at [935, 105] on div at bounding box center [643, 277] width 1287 height 555
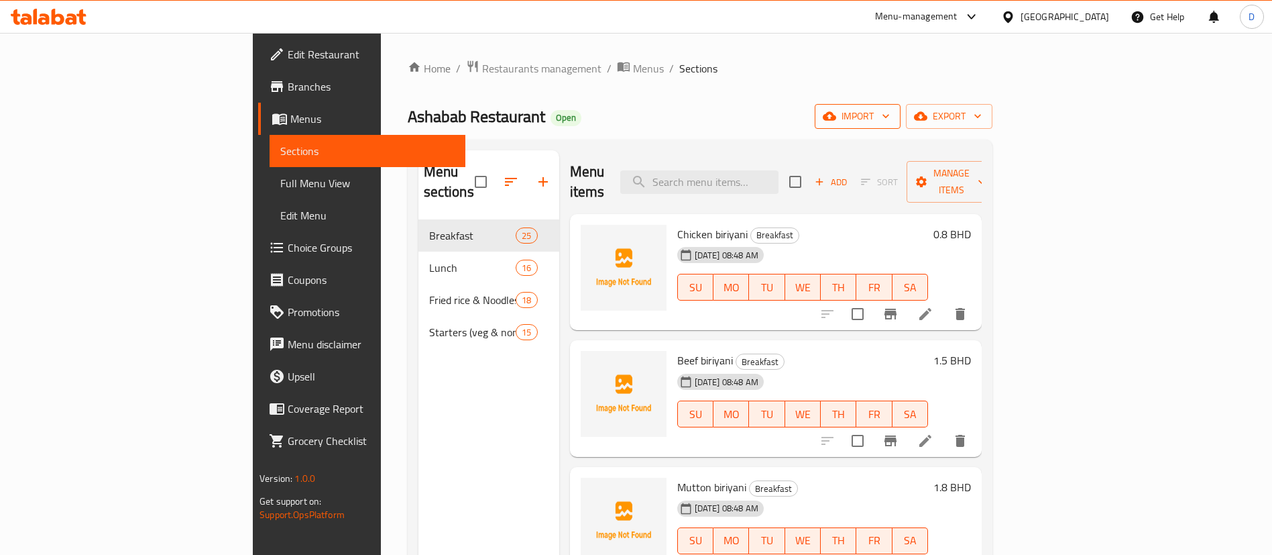
click at [836, 110] on icon "button" at bounding box center [829, 115] width 13 height 13
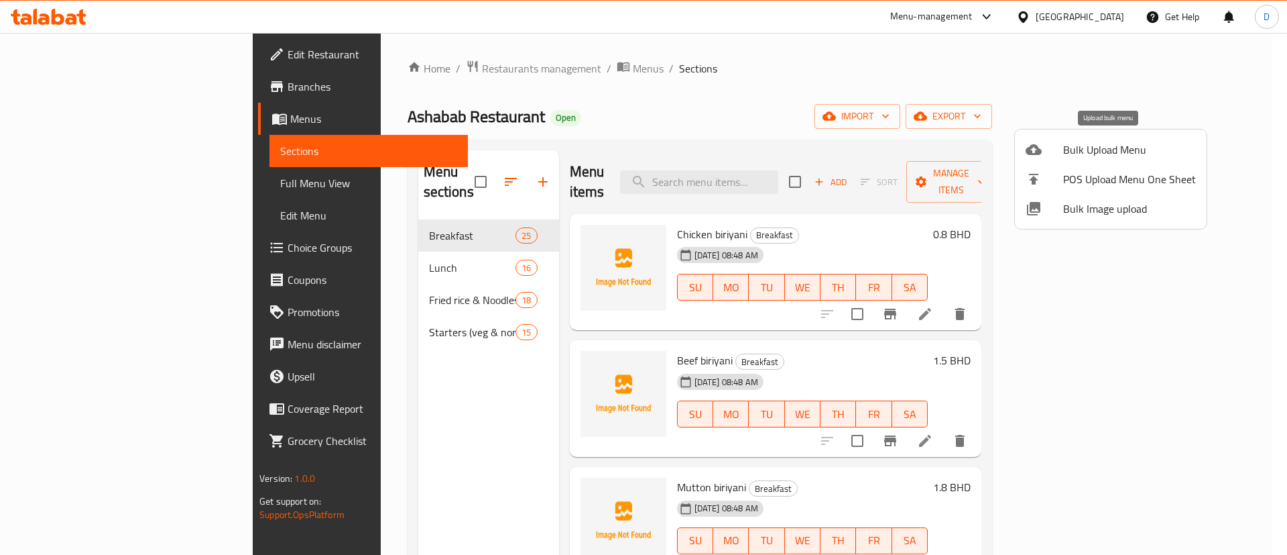
click at [1076, 149] on span "Bulk Upload Menu" at bounding box center [1129, 149] width 133 height 16
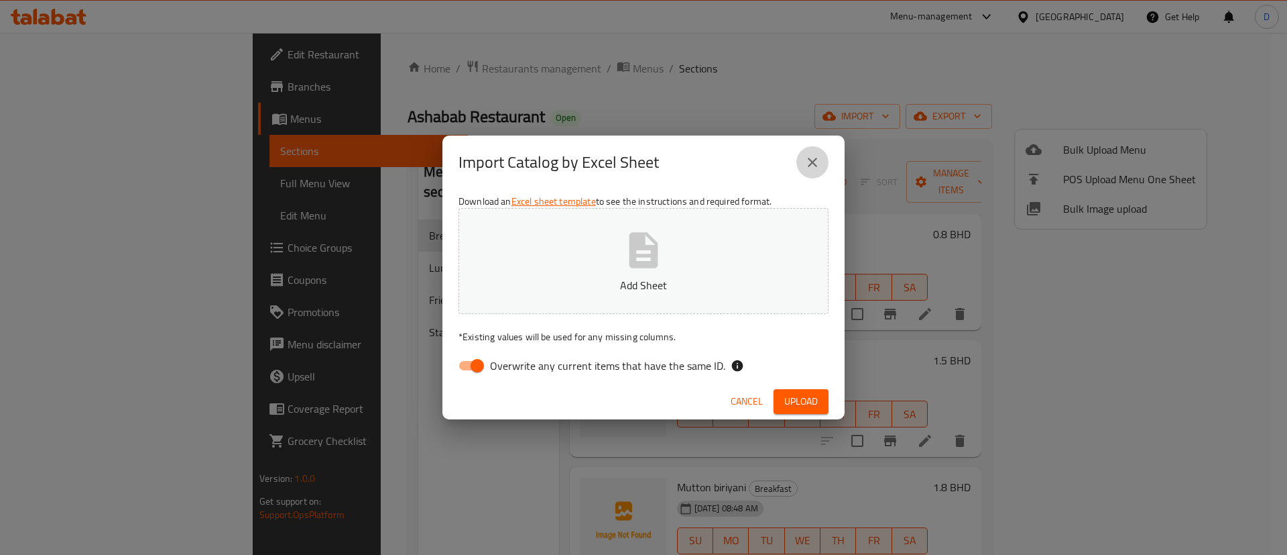
click at [818, 155] on icon "close" at bounding box center [813, 162] width 16 height 16
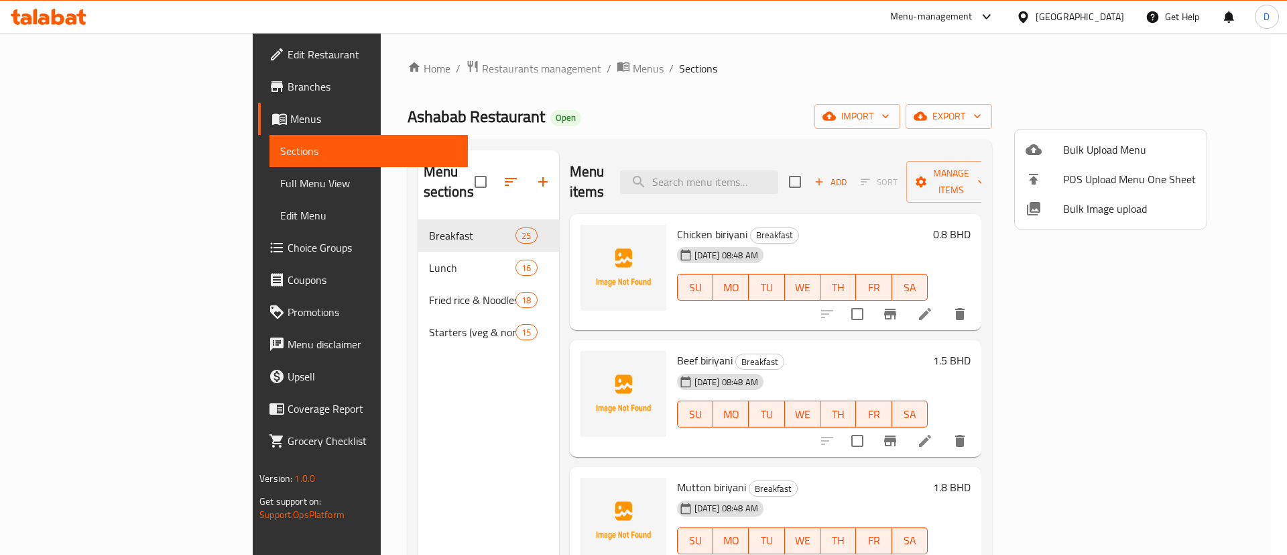
drag, startPoint x: 727, startPoint y: 92, endPoint x: 612, endPoint y: 102, distance: 115.1
click at [726, 92] on div at bounding box center [643, 277] width 1287 height 555
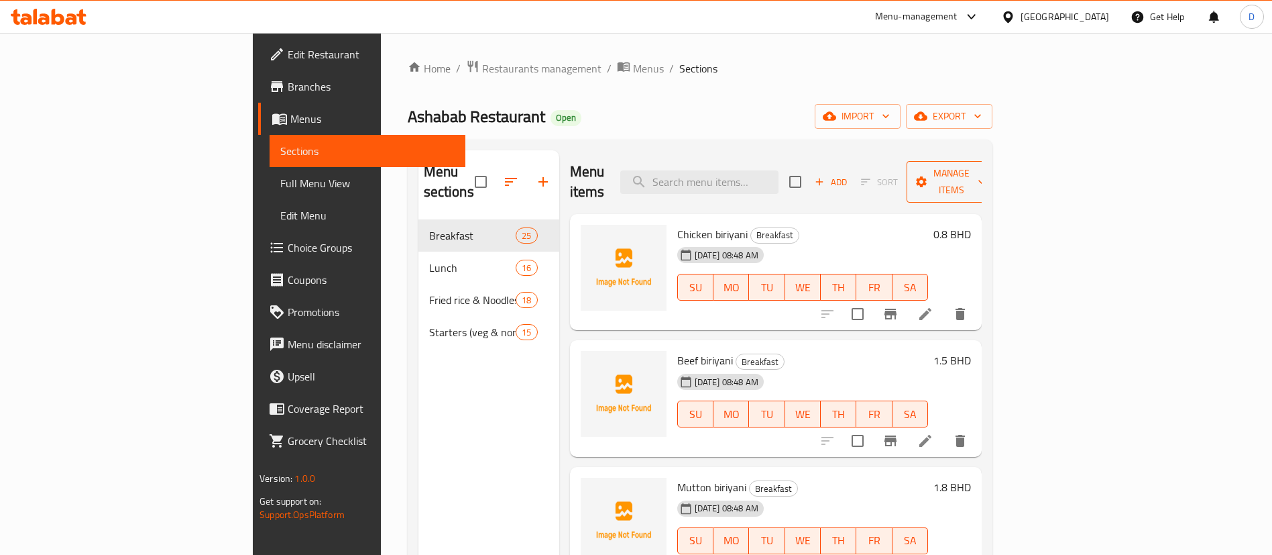
click at [986, 168] on span "Manage items" at bounding box center [951, 182] width 68 height 34
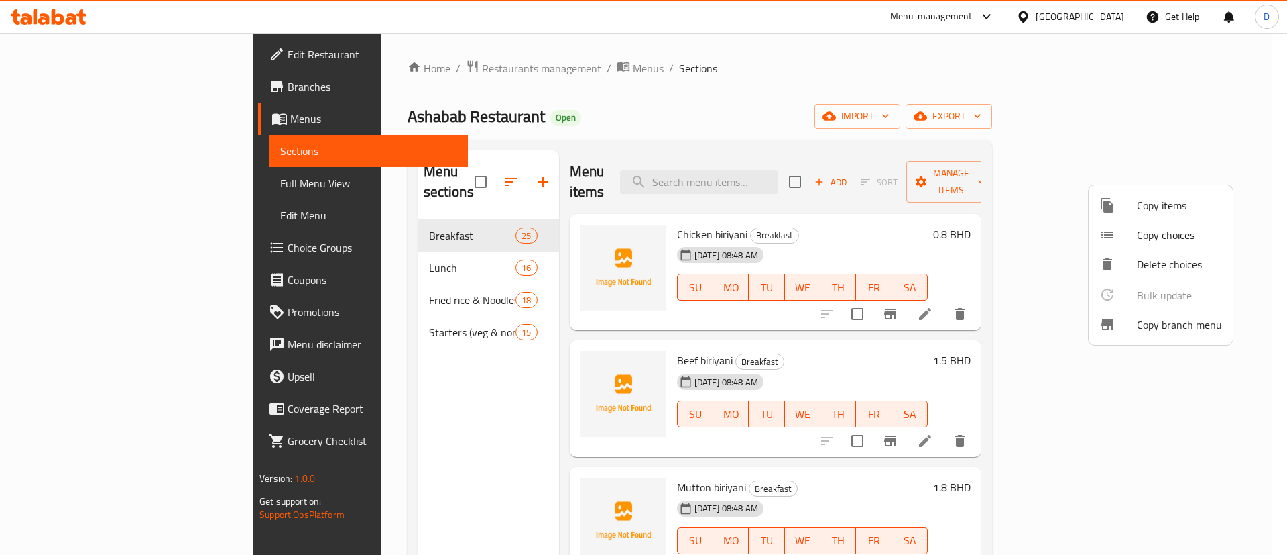
click at [1013, 213] on div at bounding box center [643, 277] width 1287 height 555
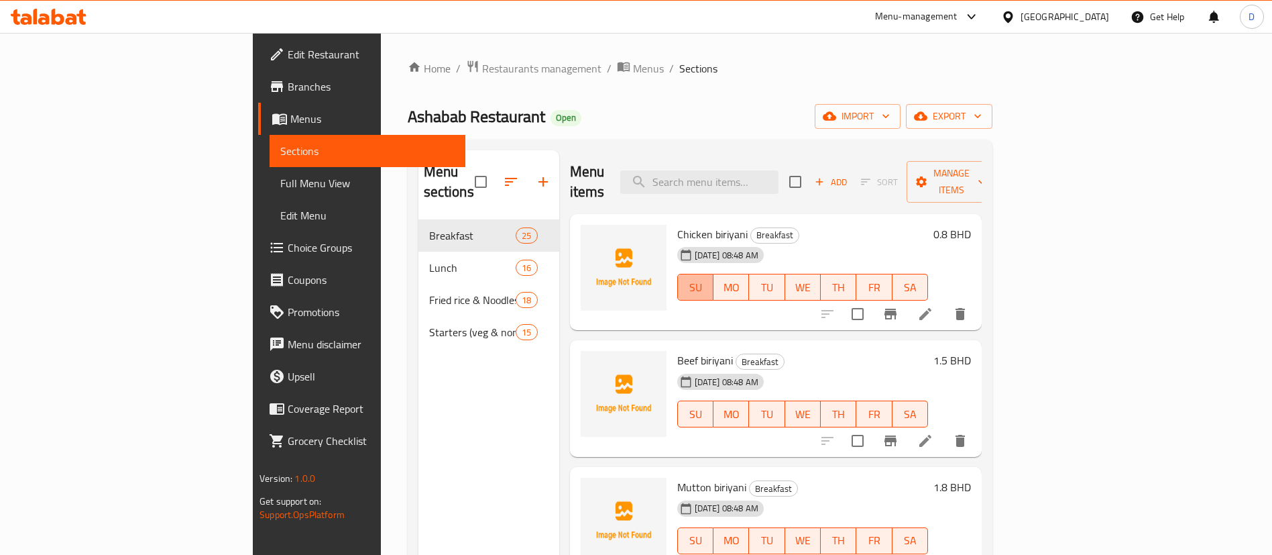
drag, startPoint x: 634, startPoint y: 255, endPoint x: 642, endPoint y: 257, distance: 7.5
click at [986, 68] on ol "Home / Restaurants management / Menus / Sections" at bounding box center [700, 68] width 585 height 17
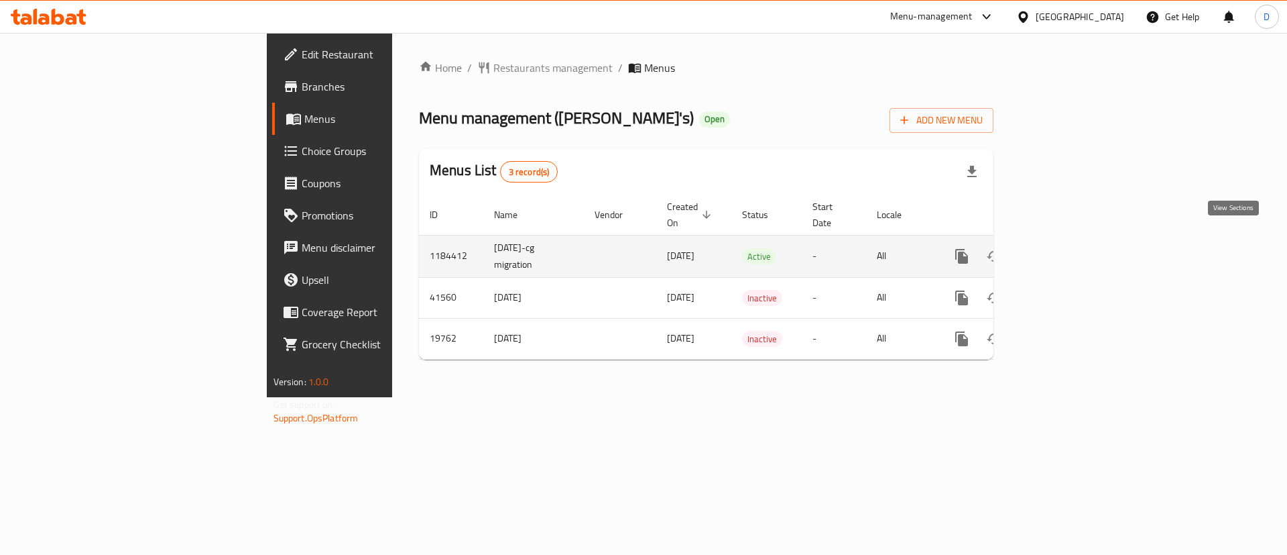
click at [1075, 249] on link "enhanced table" at bounding box center [1059, 256] width 32 height 32
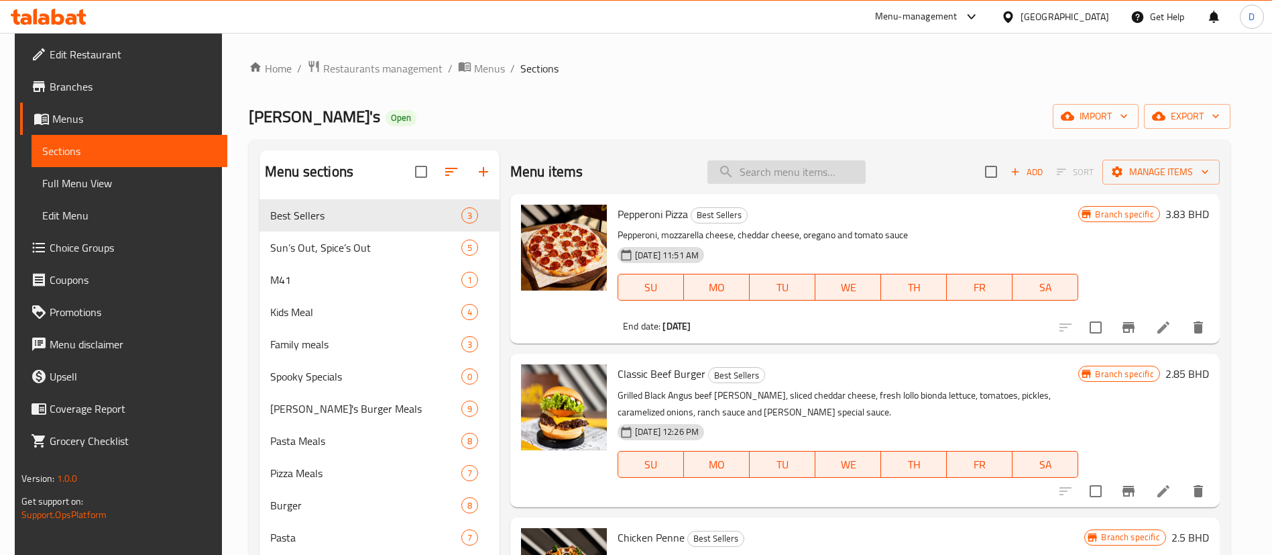
click at [819, 164] on input "search" at bounding box center [786, 171] width 158 height 23
paste input "Jack's Special Burger Meal"
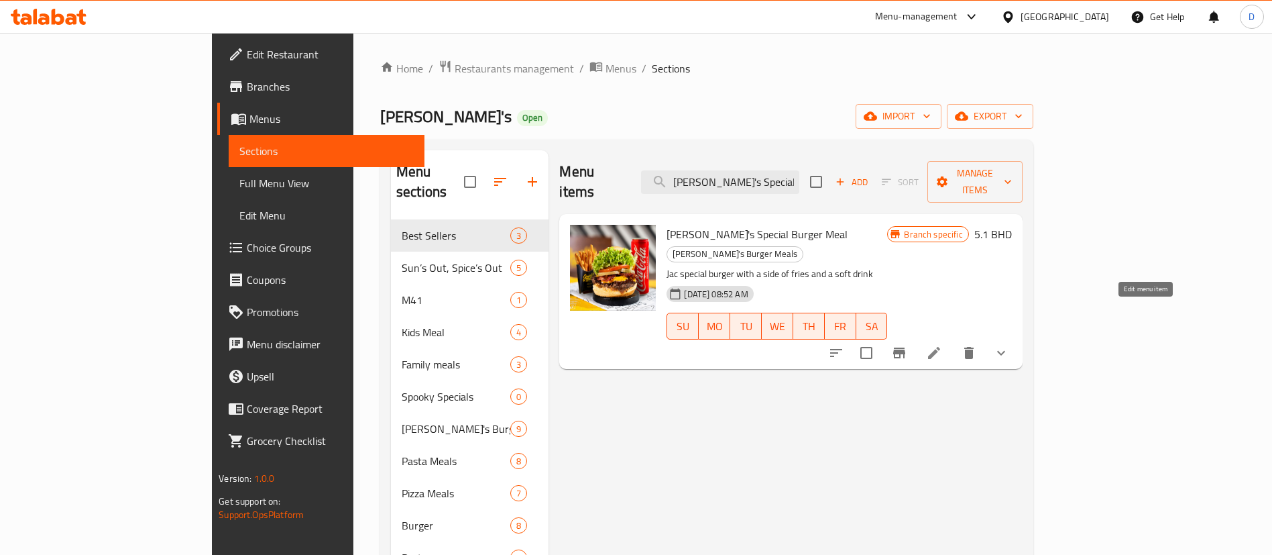
type input "Jack's Special Burger Meal"
click at [940, 347] on icon at bounding box center [934, 353] width 12 height 12
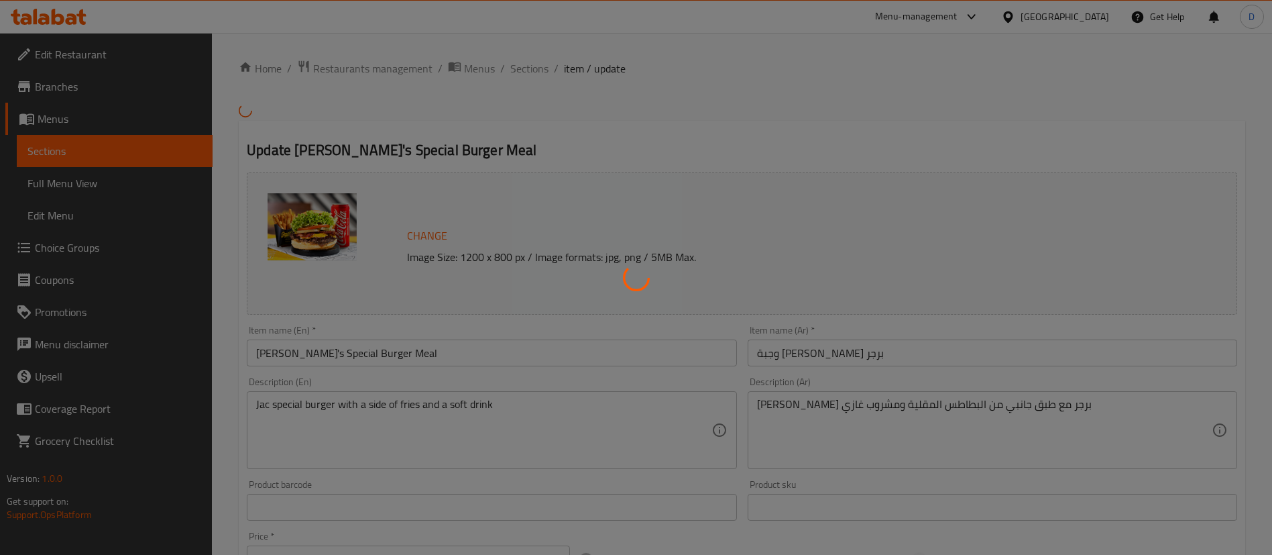
type input "أضف صوص"
type input "0"
type input "7"
type input "إضافي"
type input "0"
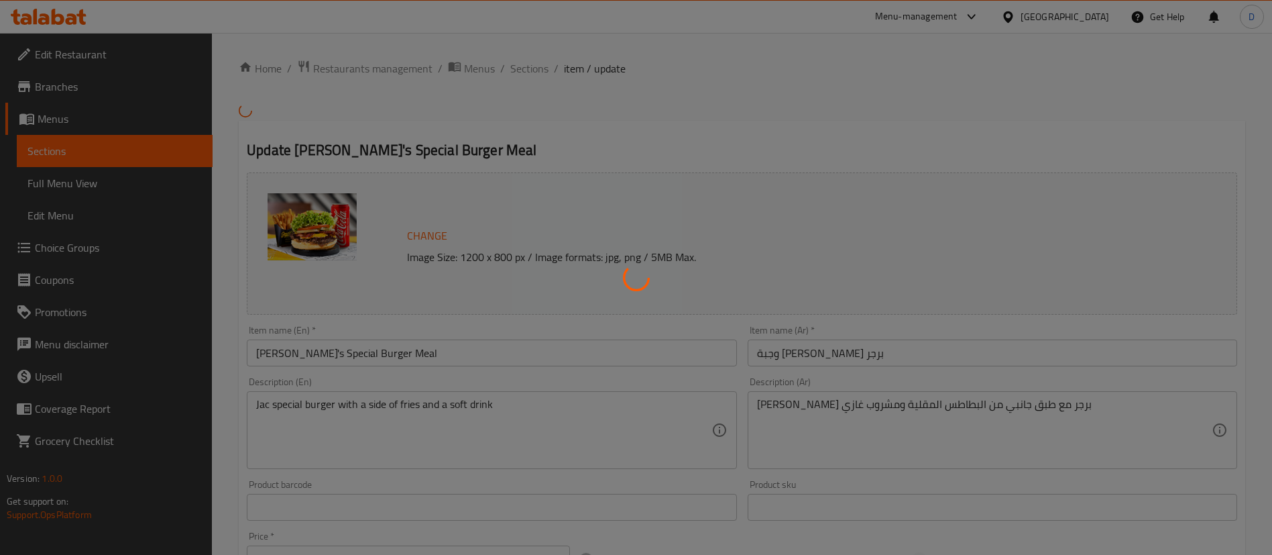
type input "6"
type input "إختيارك من مشروبات الوجبة:"
type input "1"
type input "بايتس دجاج"
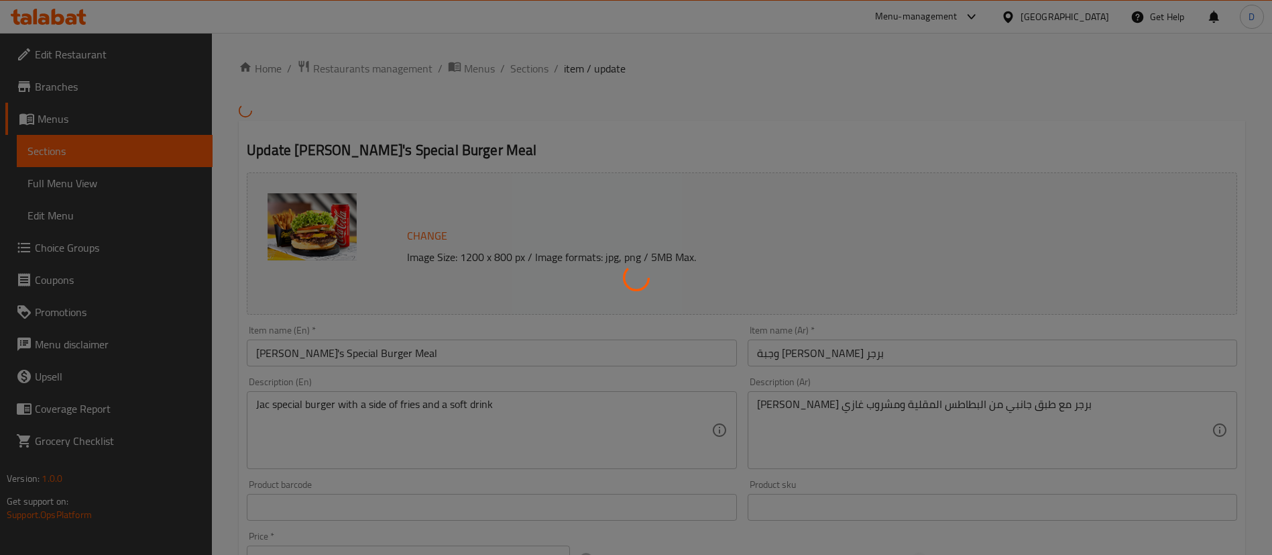
type input "0"
type input "3"
type input "خيار من الجوانب الإضافية"
type input "0"
type input "3"
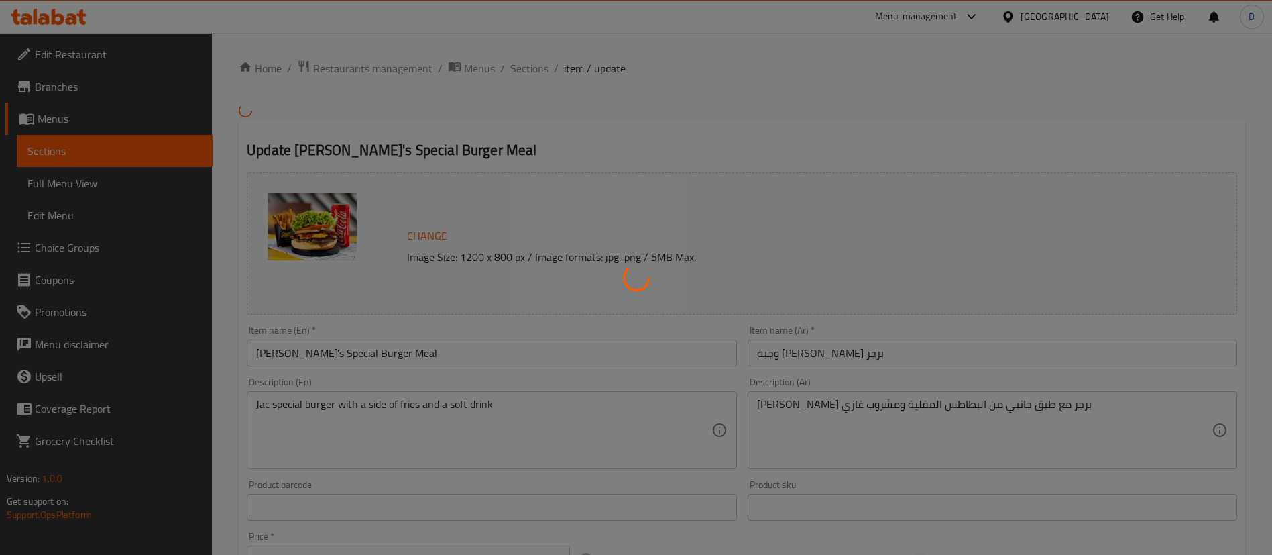
type input "اختيارك من البطاطس المقلية"
type input "1"
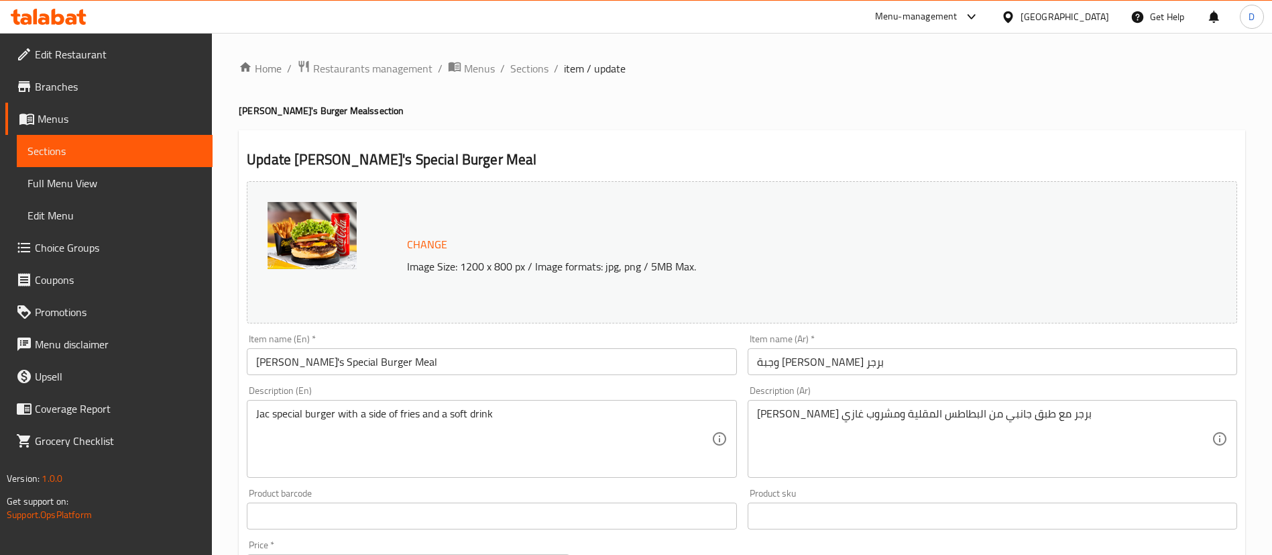
click at [768, 111] on h4 "Jack's Burger Meals section" at bounding box center [742, 110] width 1006 height 13
drag, startPoint x: 523, startPoint y: 76, endPoint x: 104, endPoint y: 64, distance: 419.3
click at [523, 76] on span "Sections" at bounding box center [529, 68] width 38 height 16
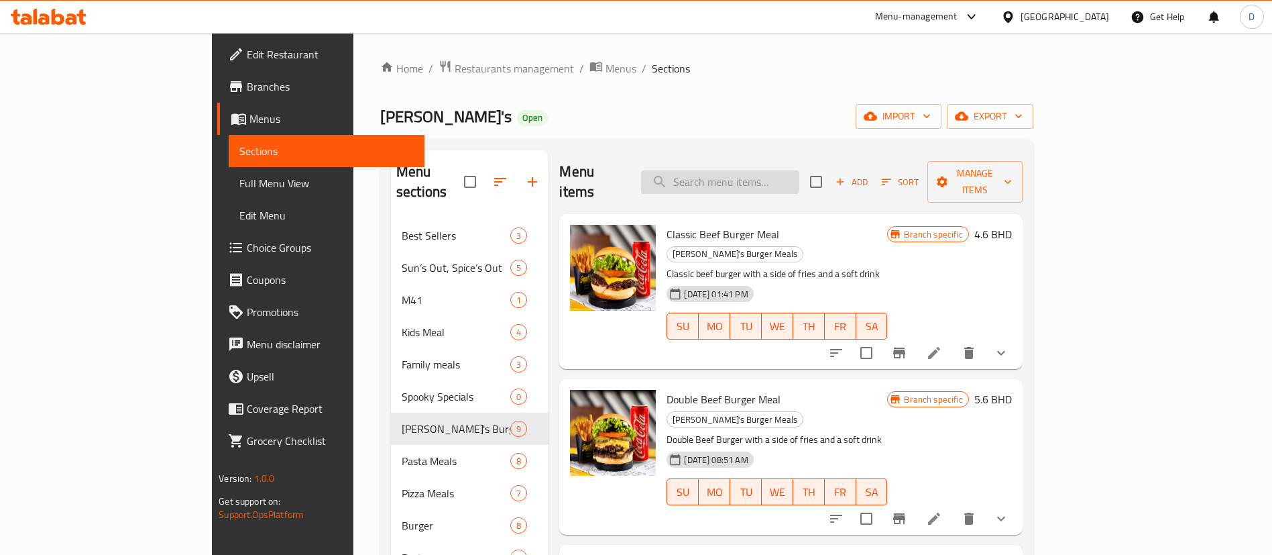
click at [799, 173] on input "search" at bounding box center [720, 181] width 158 height 23
paste input "Maple Chicken Burger Meal"
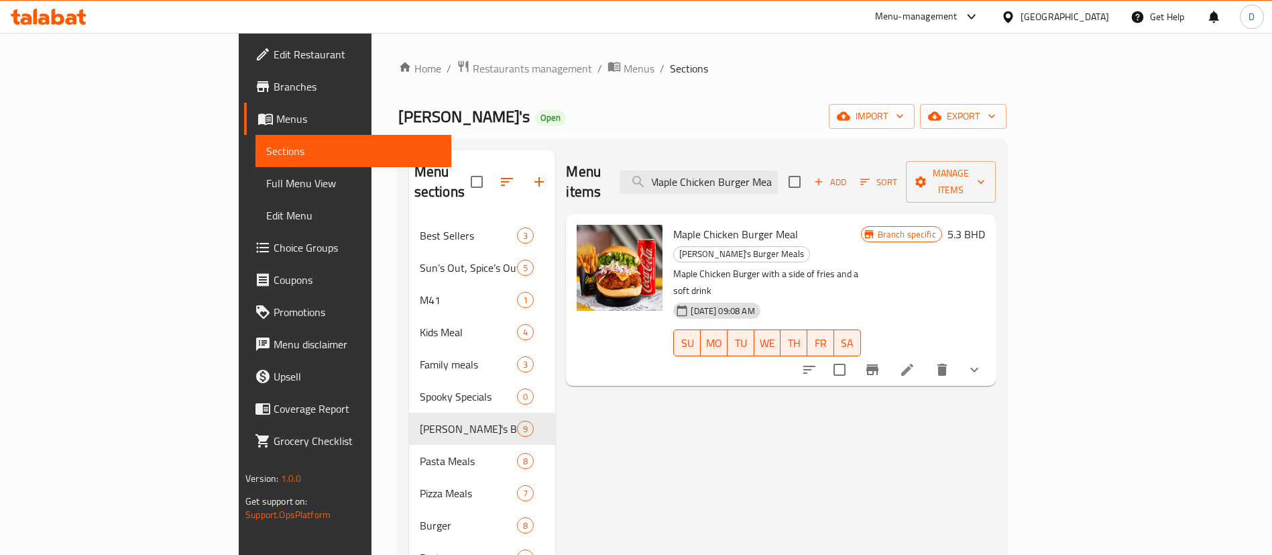
type input "Maple Chicken Burger Meal"
click at [915, 361] on icon at bounding box center [907, 369] width 16 height 16
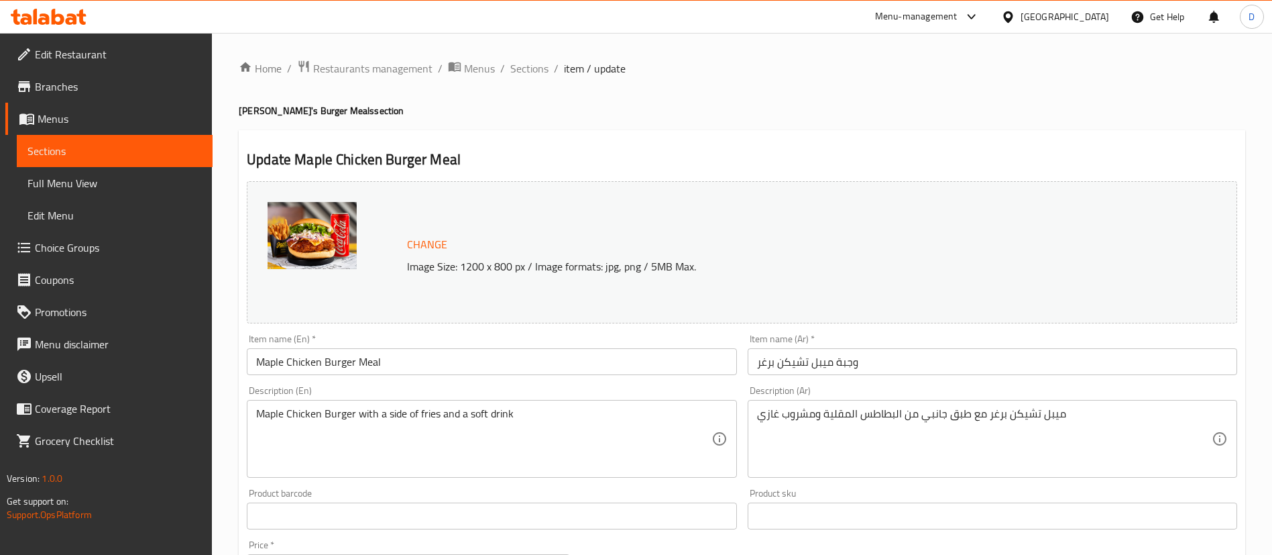
click at [389, 60] on span "Restaurants management" at bounding box center [372, 68] width 119 height 16
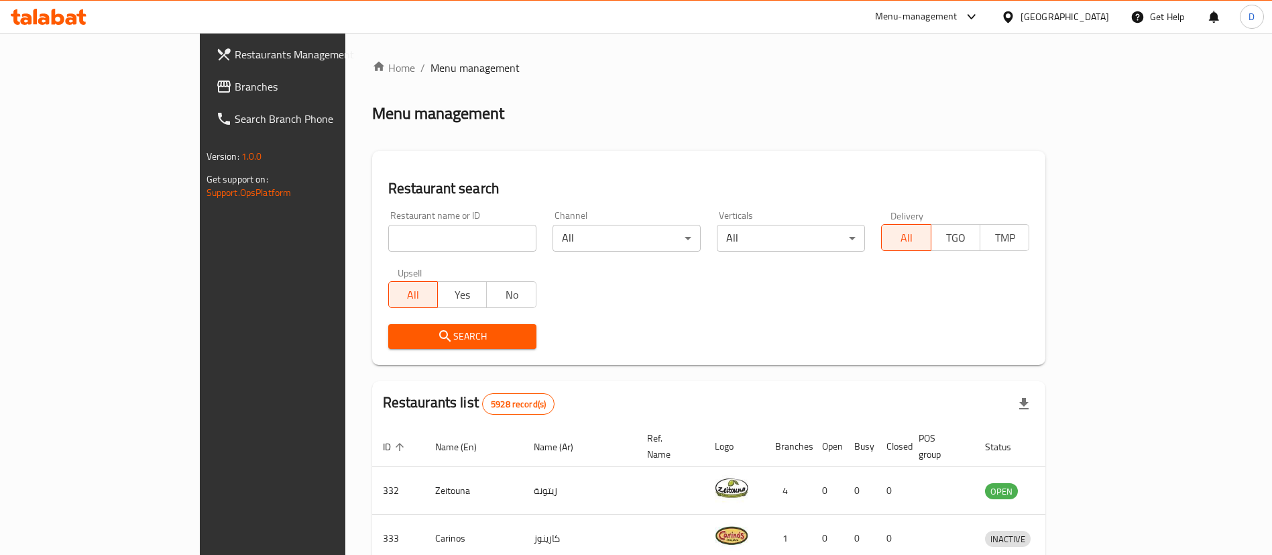
click at [388, 223] on div "Restaurant name or ID Restaurant name or ID" at bounding box center [462, 231] width 148 height 41
drag, startPoint x: 315, startPoint y: 229, endPoint x: 321, endPoint y: 235, distance: 8.1
click at [388, 235] on input "search" at bounding box center [462, 238] width 148 height 27
drag, startPoint x: 739, startPoint y: 38, endPoint x: 704, endPoint y: 2, distance: 50.3
click at [738, 38] on div "Home / Menu management Menu management Restaurant search Restaurant name or ID …" at bounding box center [709, 489] width 728 height 912
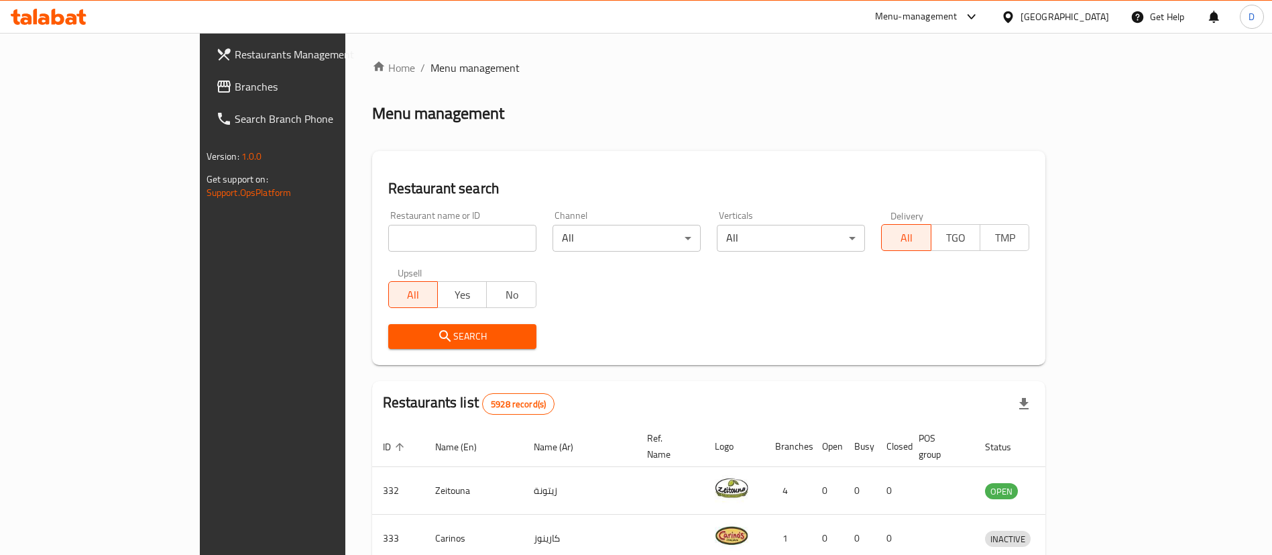
click at [819, 48] on div "Home / Menu management Menu management Restaurant search Restaurant name or ID …" at bounding box center [709, 489] width 728 height 912
click at [509, 121] on div "Menu management" at bounding box center [709, 113] width 674 height 21
click at [388, 235] on input "search" at bounding box center [462, 238] width 148 height 27
type input "co co dip"
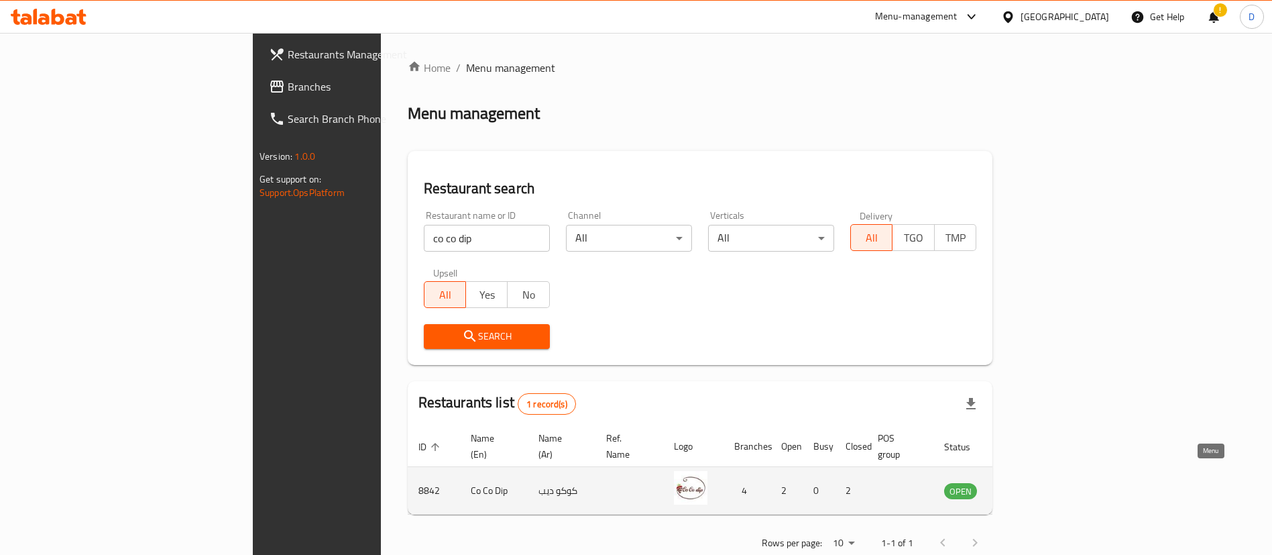
click at [1030, 485] on icon "enhanced table" at bounding box center [1022, 490] width 15 height 11
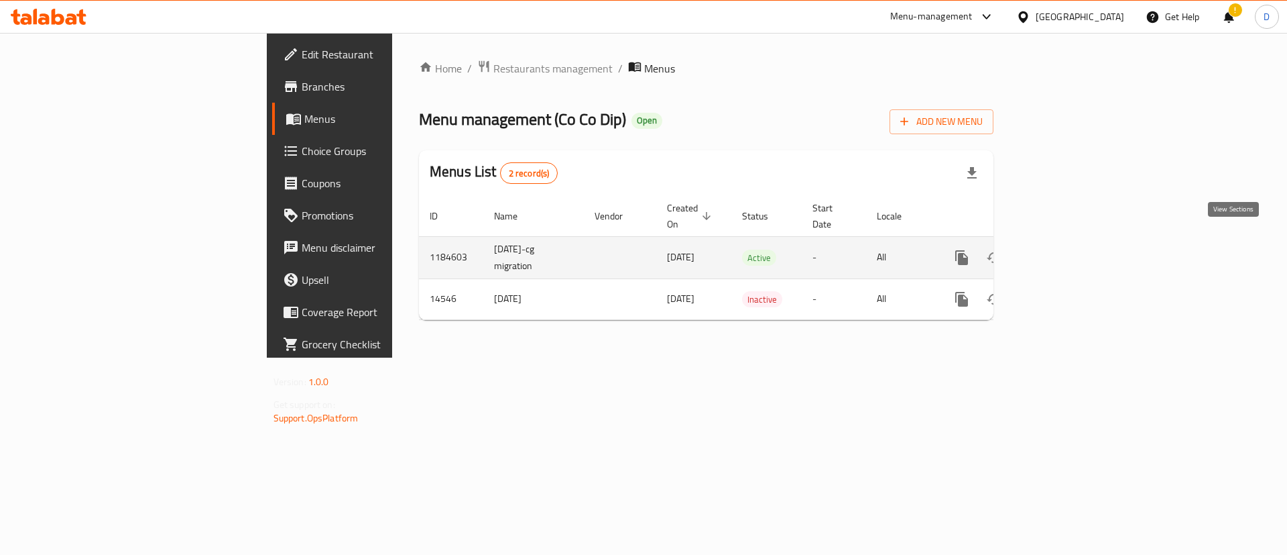
click at [1067, 249] on icon "enhanced table" at bounding box center [1059, 257] width 16 height 16
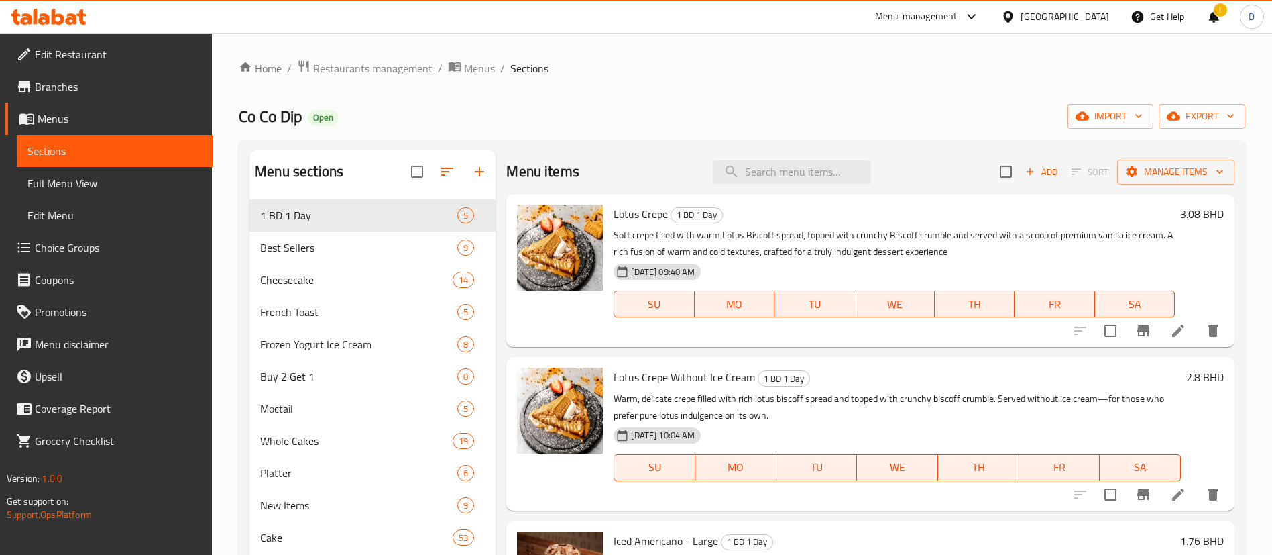
drag, startPoint x: 630, startPoint y: 217, endPoint x: 685, endPoint y: 225, distance: 55.7
click at [634, 217] on span "Lotus Crepe" at bounding box center [641, 214] width 54 height 20
drag, startPoint x: 1080, startPoint y: 243, endPoint x: 1060, endPoint y: 251, distance: 21.7
click at [1080, 243] on p "Soft crepe filled with warm Lotus Biscoff spread, topped with crunchy Biscoff c…" at bounding box center [894, 244] width 561 height 34
click at [652, 390] on p "Warm, delicate crepe filled with rich lotus biscoff spread and topped with crun…" at bounding box center [897, 407] width 567 height 34
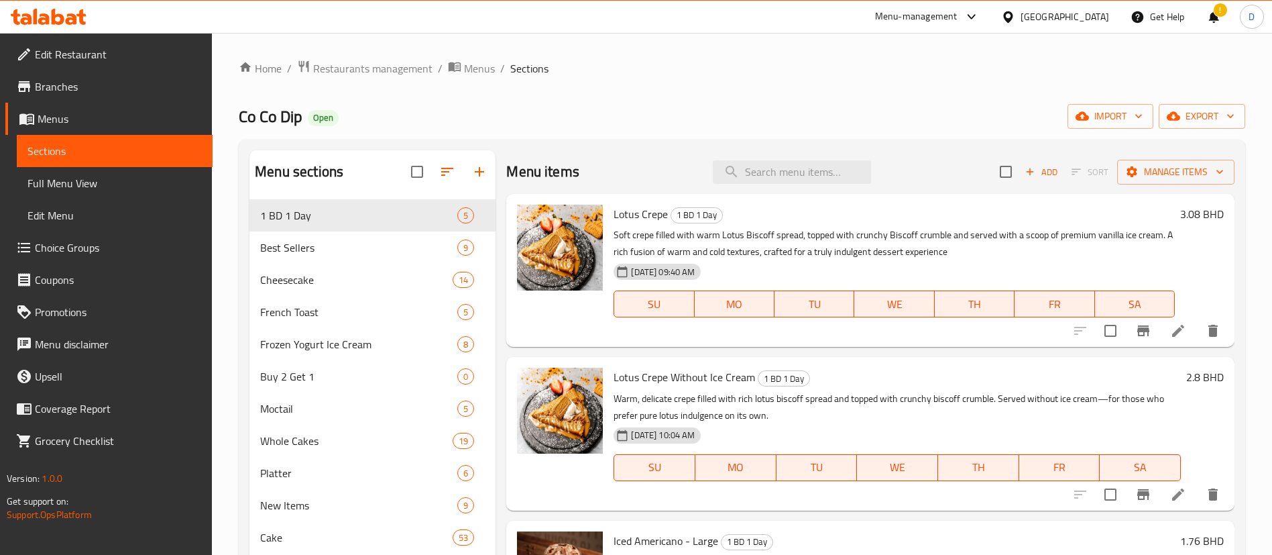
click at [1172, 333] on icon at bounding box center [1178, 331] width 12 height 12
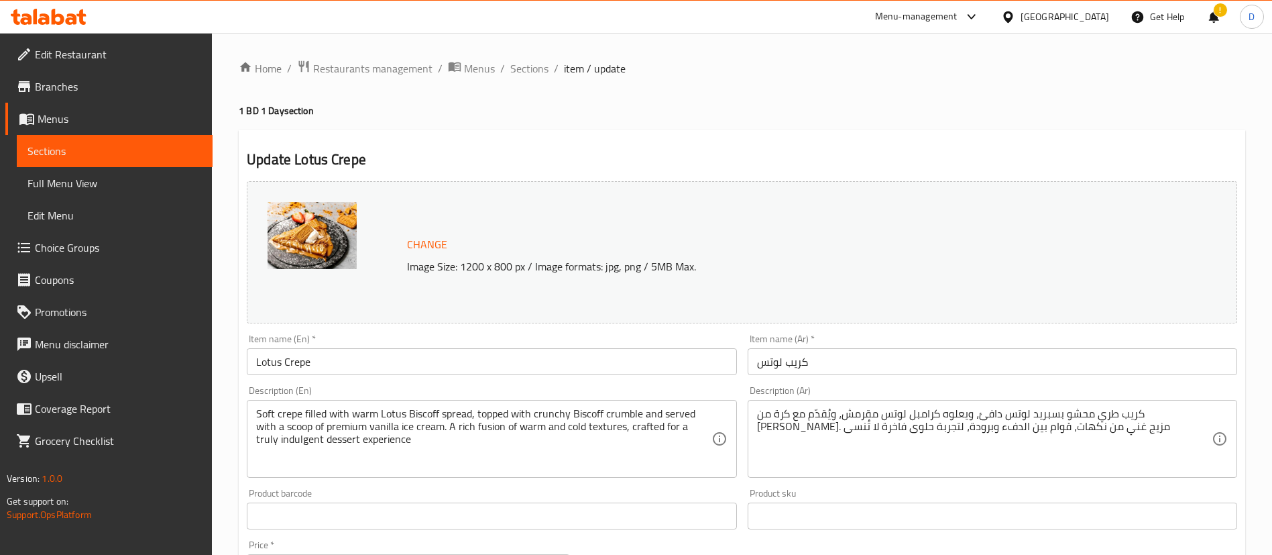
click at [881, 107] on div at bounding box center [636, 277] width 1272 height 555
drag, startPoint x: 539, startPoint y: 60, endPoint x: 594, endPoint y: 90, distance: 62.4
click at [539, 62] on span "Sections" at bounding box center [529, 68] width 38 height 16
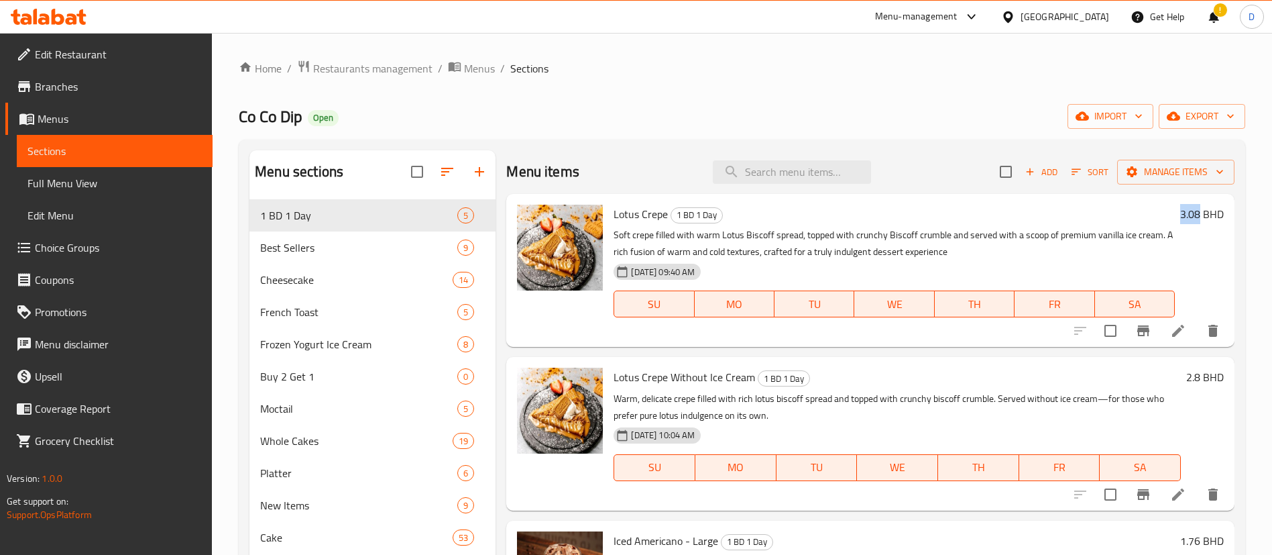
drag, startPoint x: 1163, startPoint y: 215, endPoint x: 1183, endPoint y: 215, distance: 20.1
click at [1183, 215] on div "3.08 BHD" at bounding box center [1199, 214] width 49 height 19
click at [1005, 227] on p "Soft crepe filled with warm Lotus Biscoff spread, topped with crunchy Biscoff c…" at bounding box center [894, 244] width 561 height 34
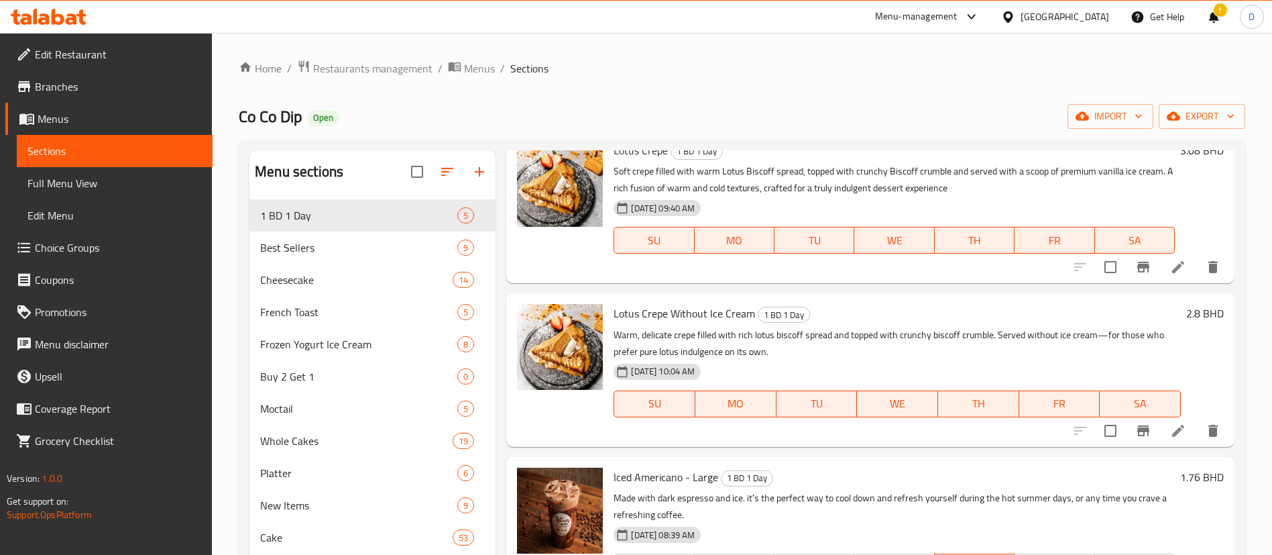
scroll to position [94, 0]
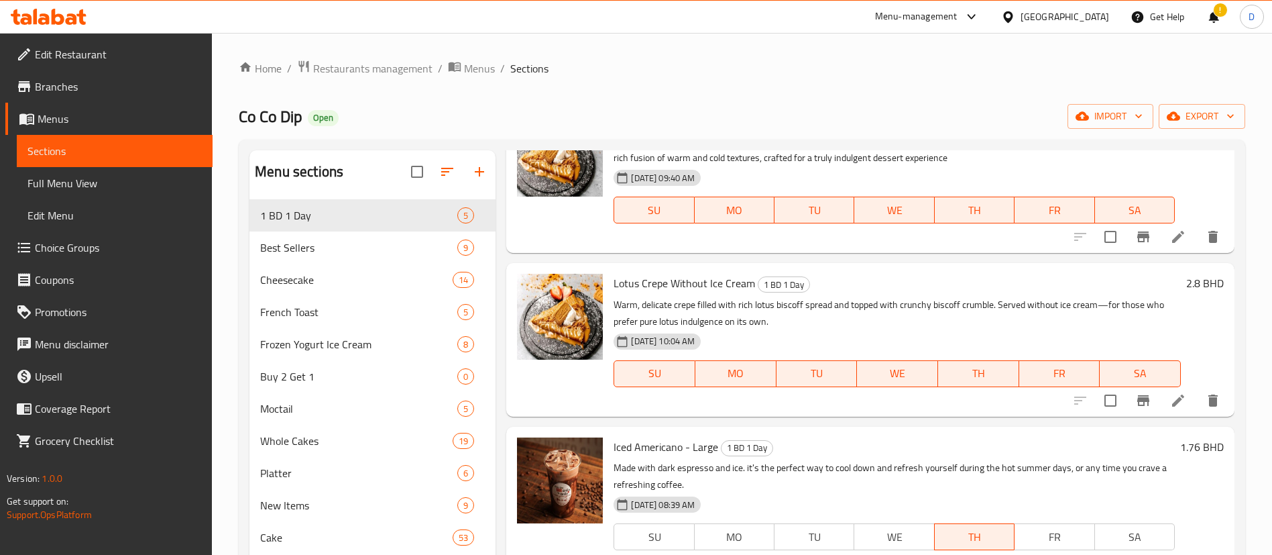
click at [1170, 396] on icon at bounding box center [1178, 400] width 16 height 16
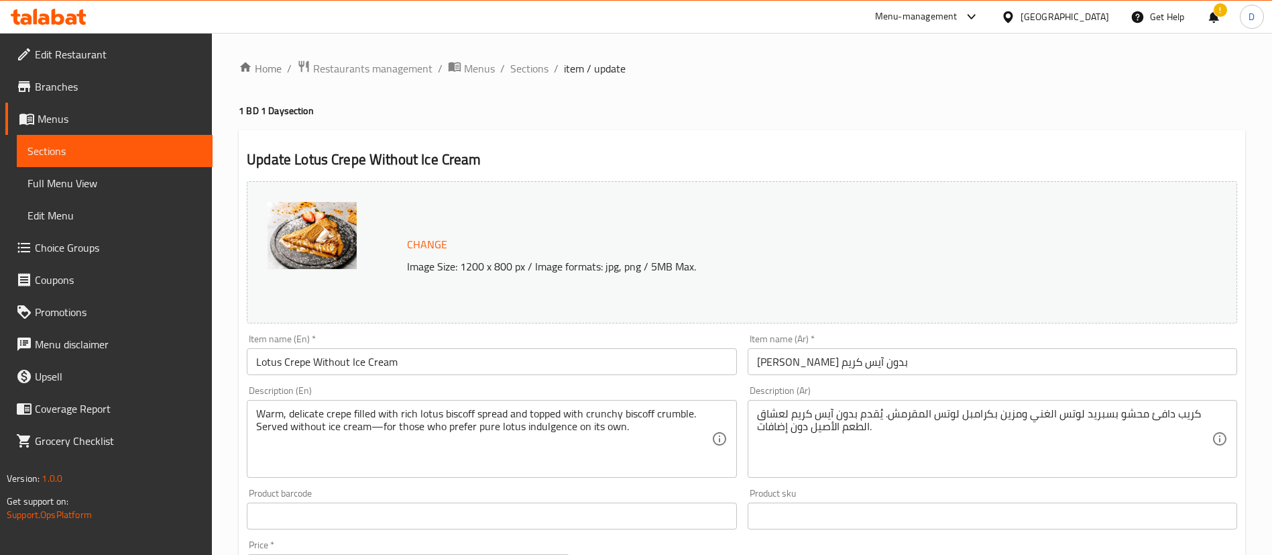
click at [72, 90] on span "Branches" at bounding box center [118, 86] width 167 height 16
